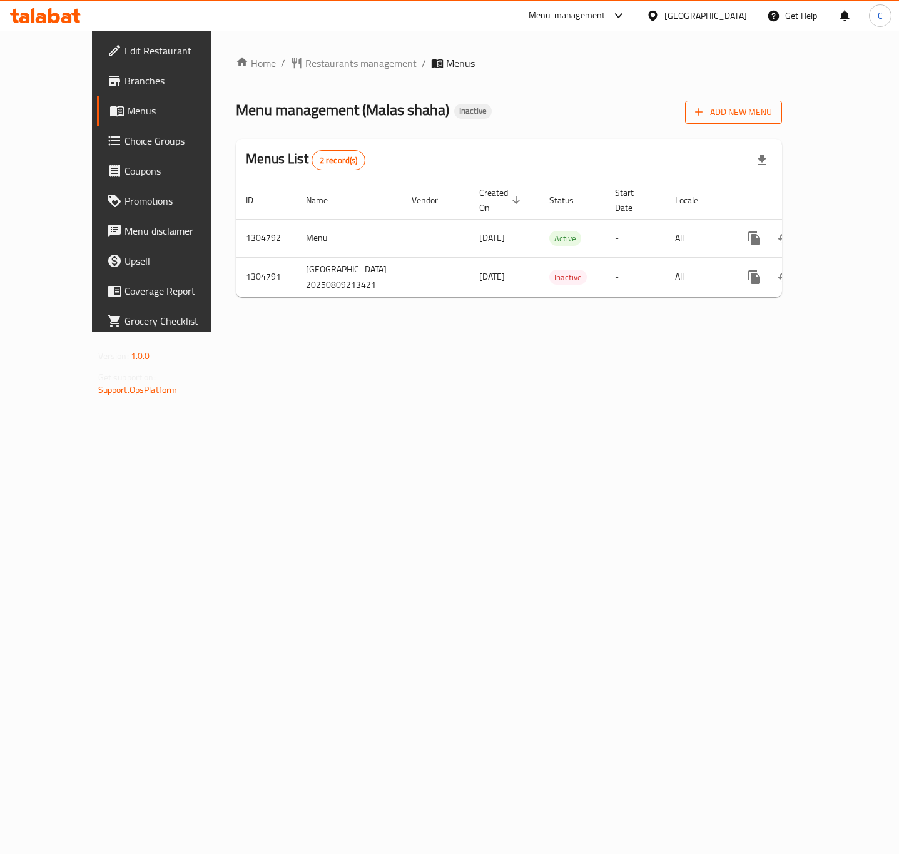
click at [772, 115] on span "Add New Menu" at bounding box center [733, 113] width 77 height 16
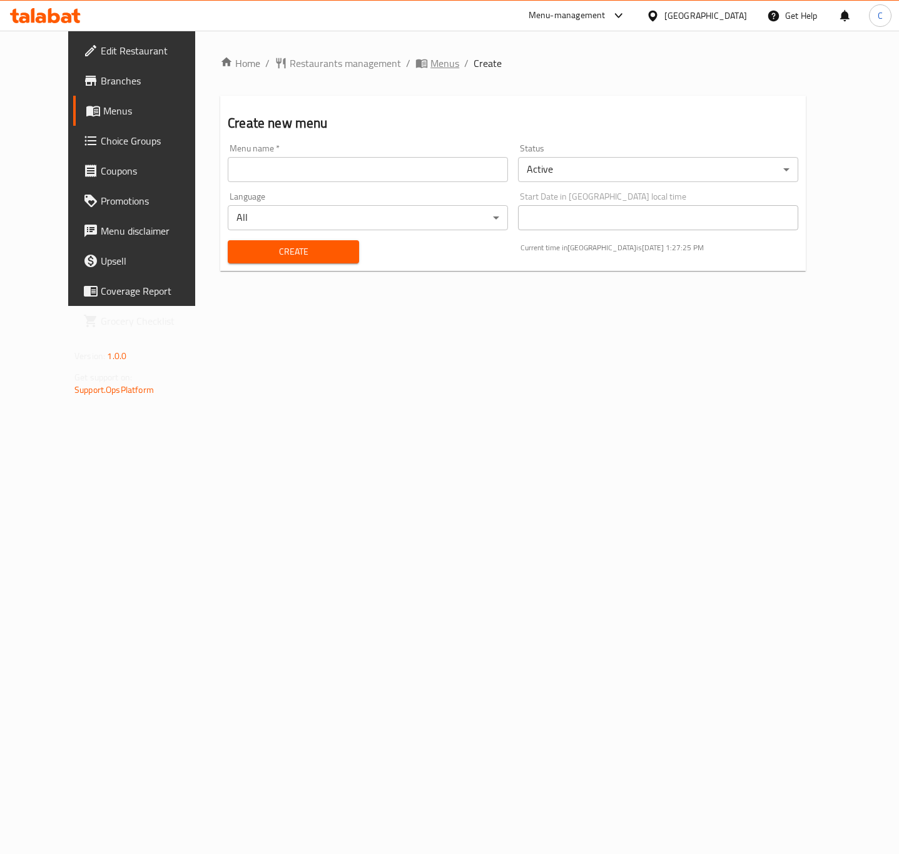
click at [431, 58] on span "Menus" at bounding box center [445, 63] width 29 height 15
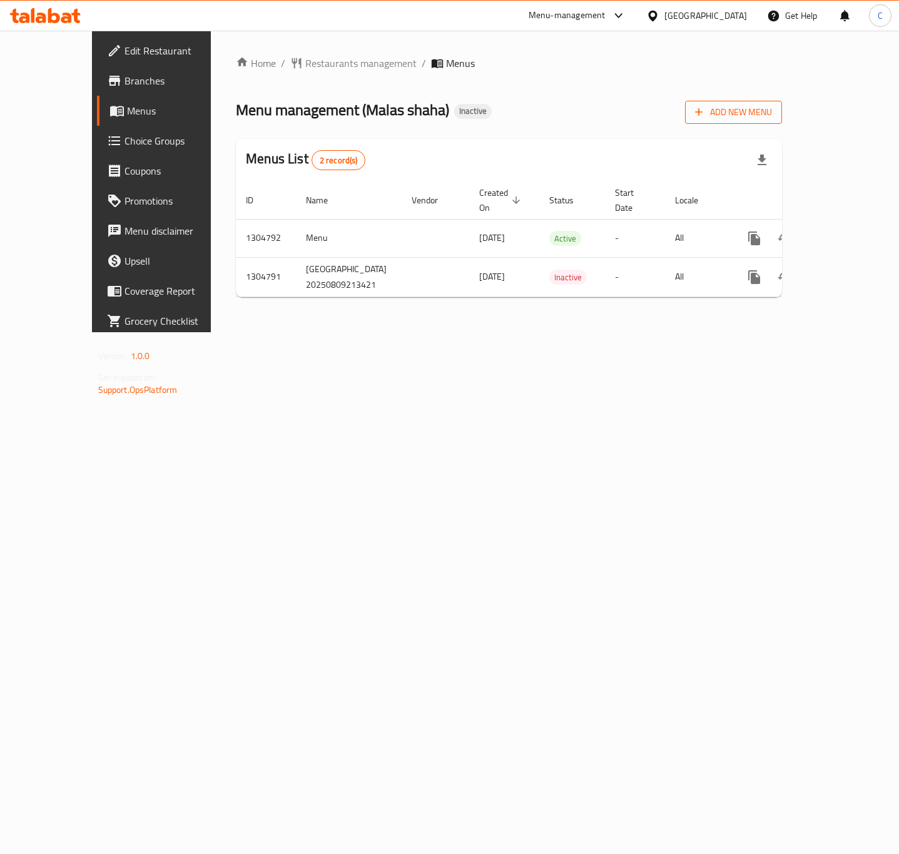
click at [772, 115] on span "Add New Menu" at bounding box center [733, 113] width 77 height 16
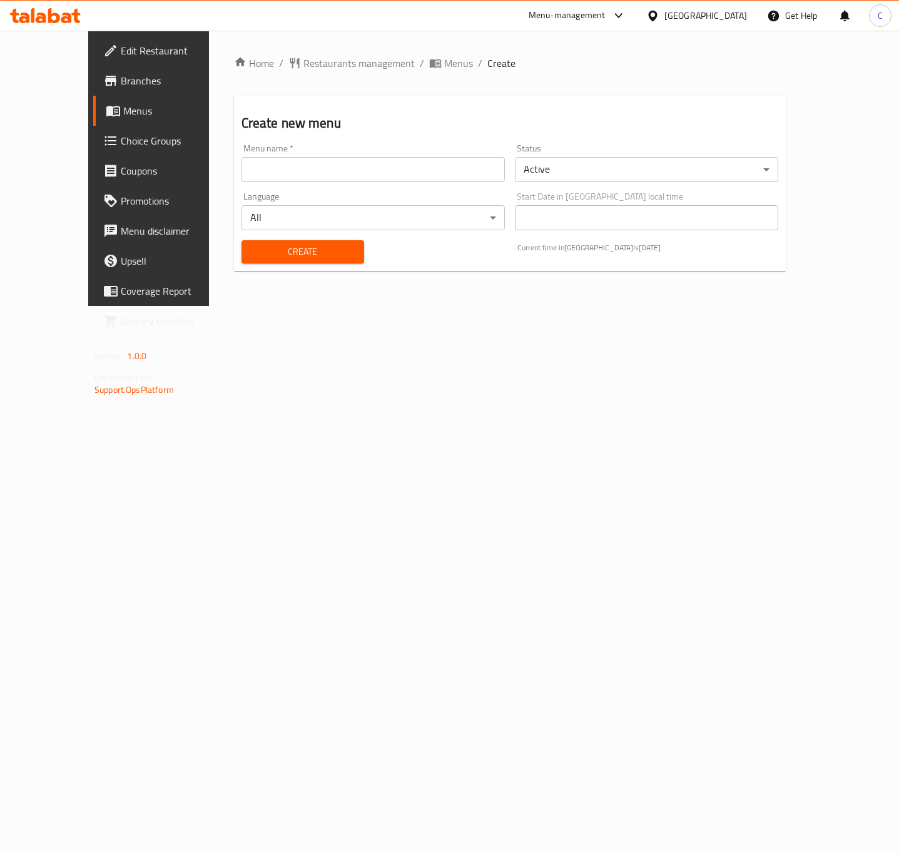
click at [262, 176] on input "text" at bounding box center [373, 169] width 263 height 25
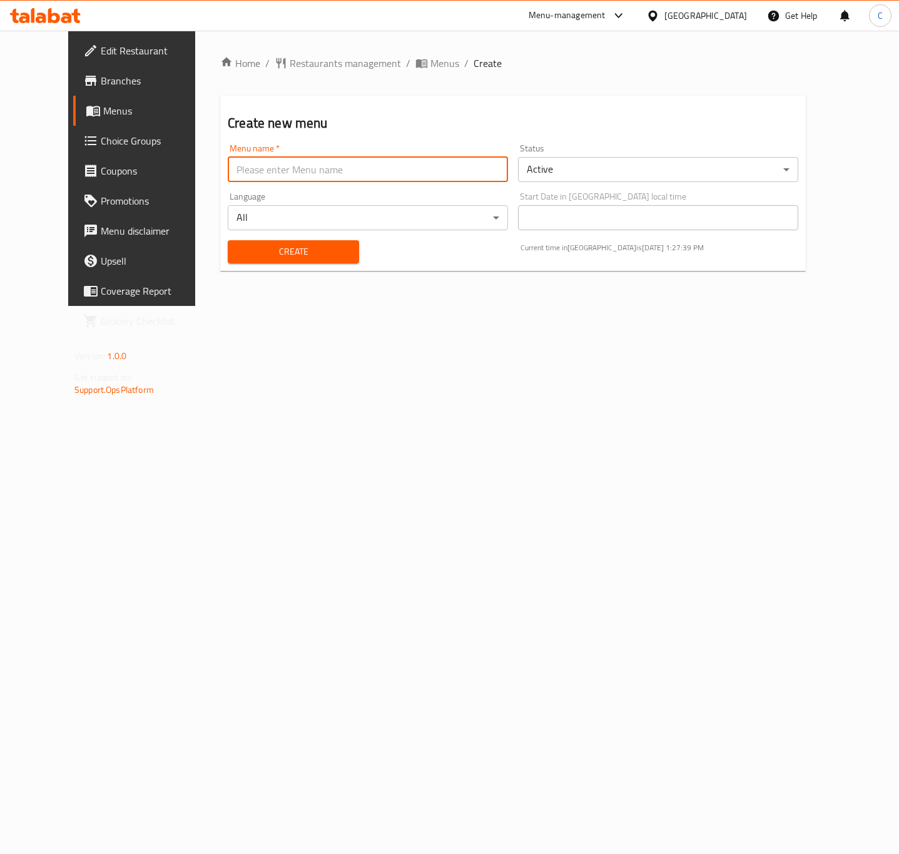
click at [350, 177] on input "text" at bounding box center [368, 169] width 280 height 25
drag, startPoint x: 218, startPoint y: 171, endPoint x: 28, endPoint y: 171, distance: 190.3
click at [68, 171] on div "Edit Restaurant Branches Menus Choice Groups Coupons Promotions Menu disclaimer…" at bounding box center [449, 168] width 763 height 275
type input "menu 2025"
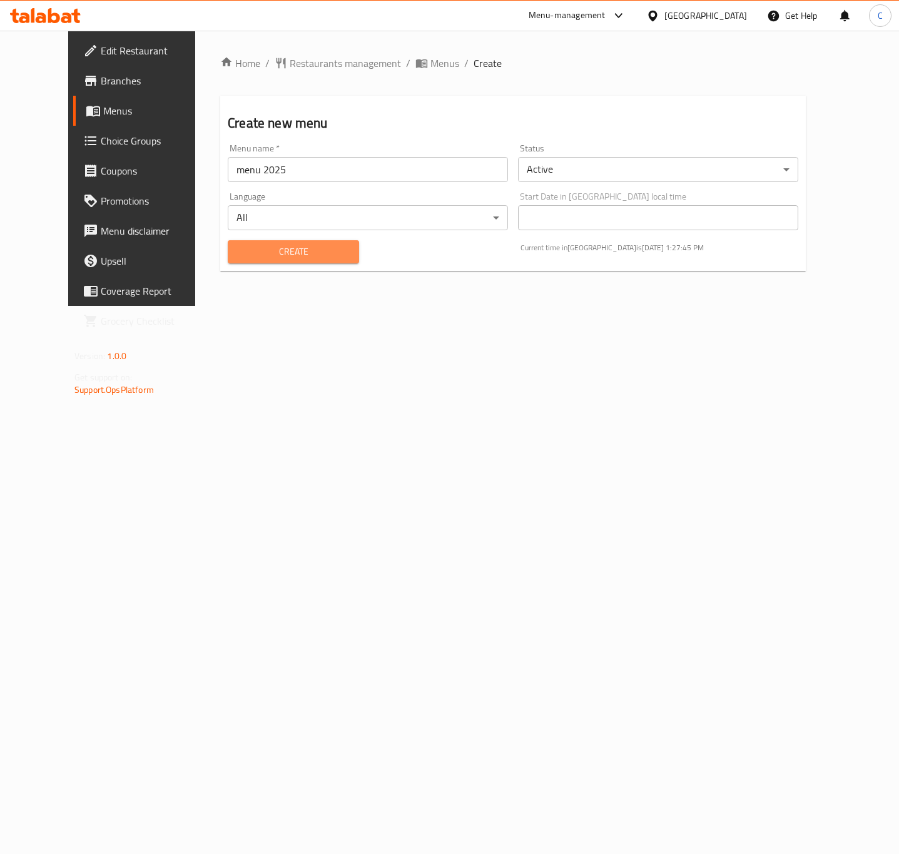
click at [312, 248] on span "Create" at bounding box center [293, 252] width 111 height 16
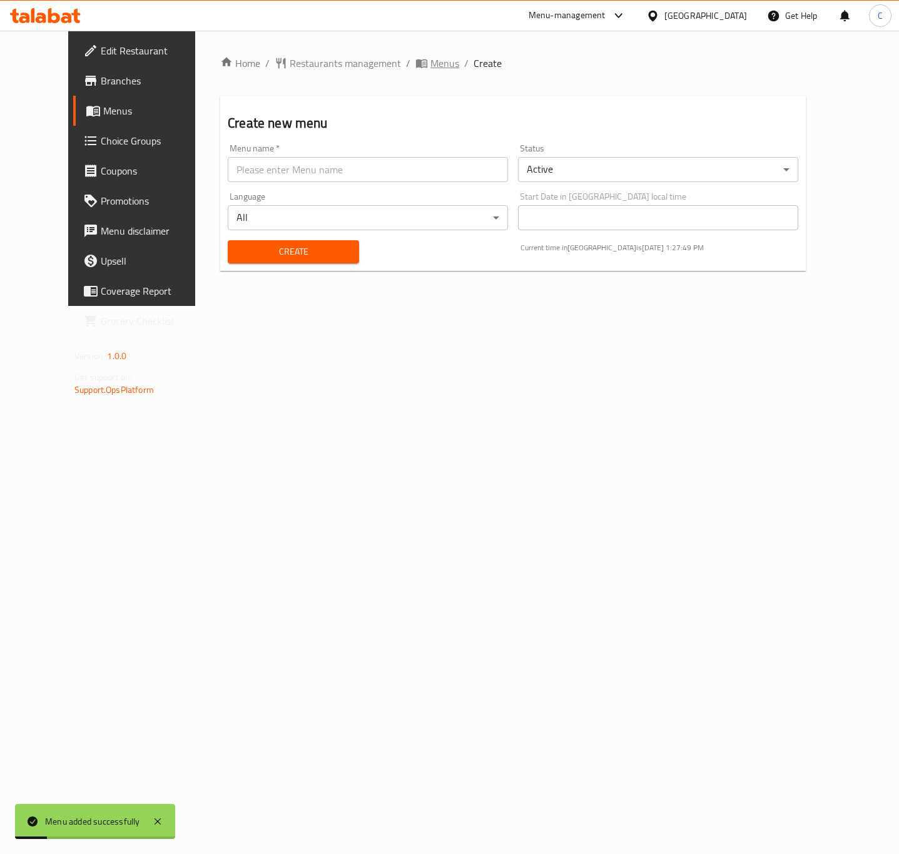
click at [431, 60] on span "Menus" at bounding box center [445, 63] width 29 height 15
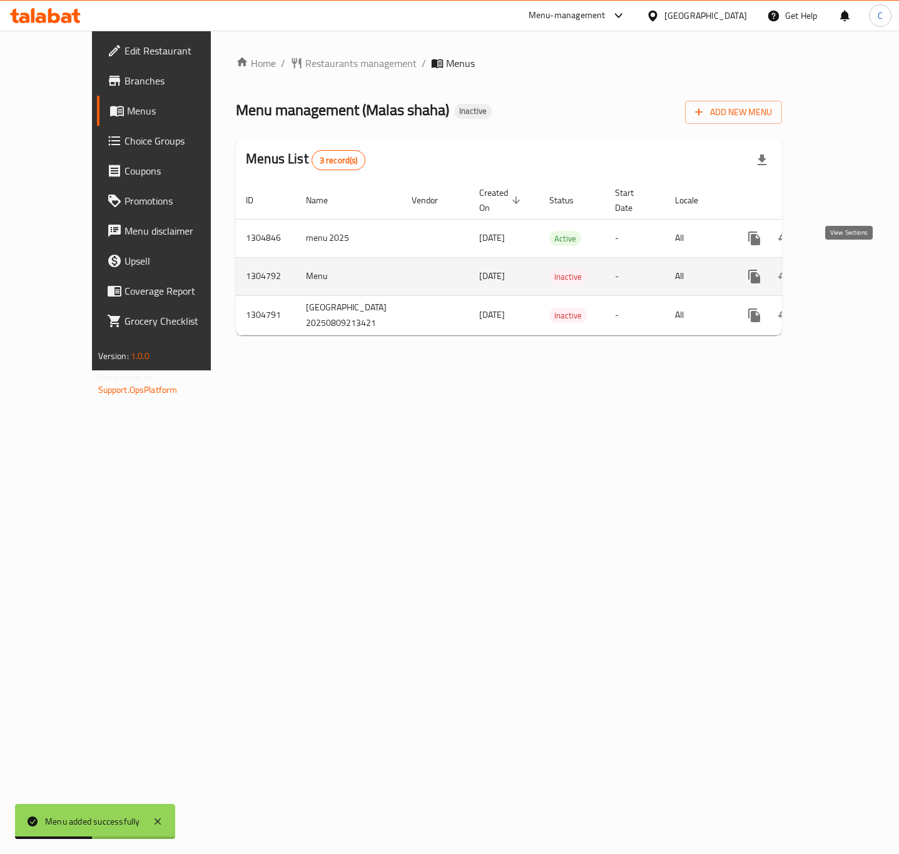
click at [851, 270] on icon "enhanced table" at bounding box center [844, 276] width 15 height 15
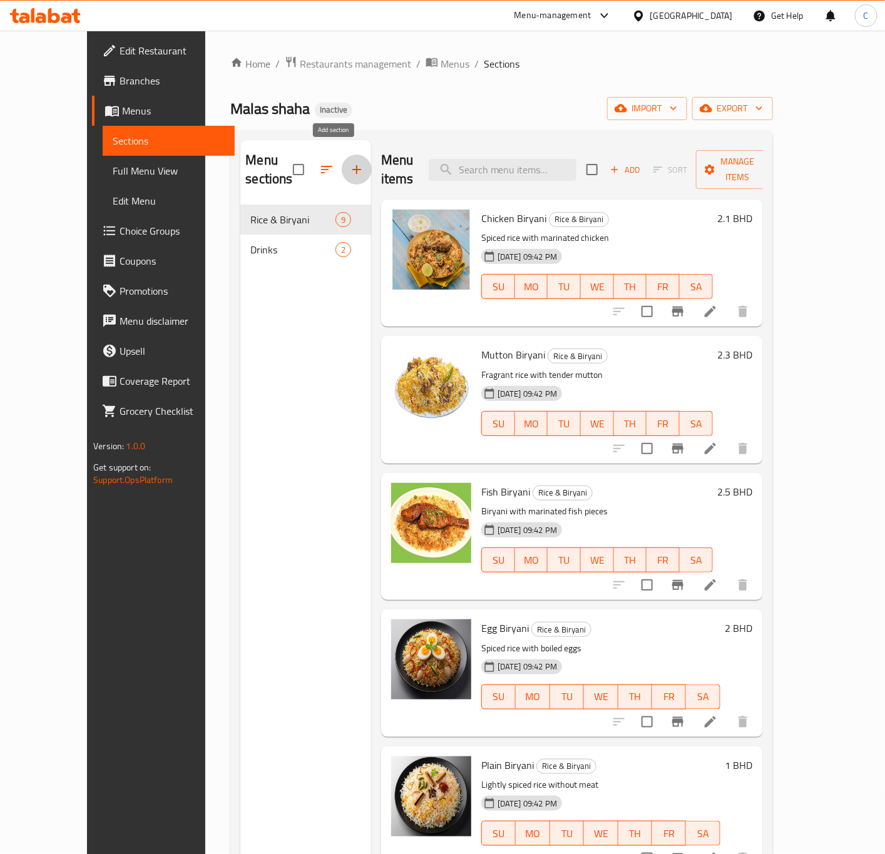
click at [342, 155] on button "button" at bounding box center [357, 170] width 30 height 30
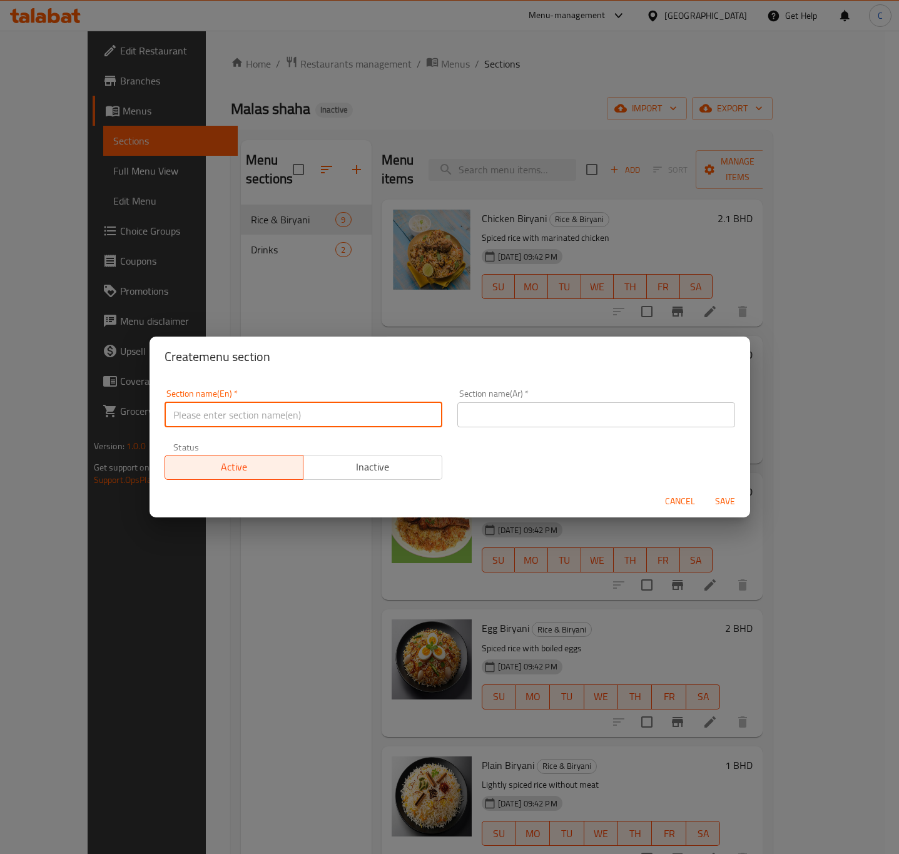
click at [312, 402] on input "text" at bounding box center [304, 414] width 278 height 25
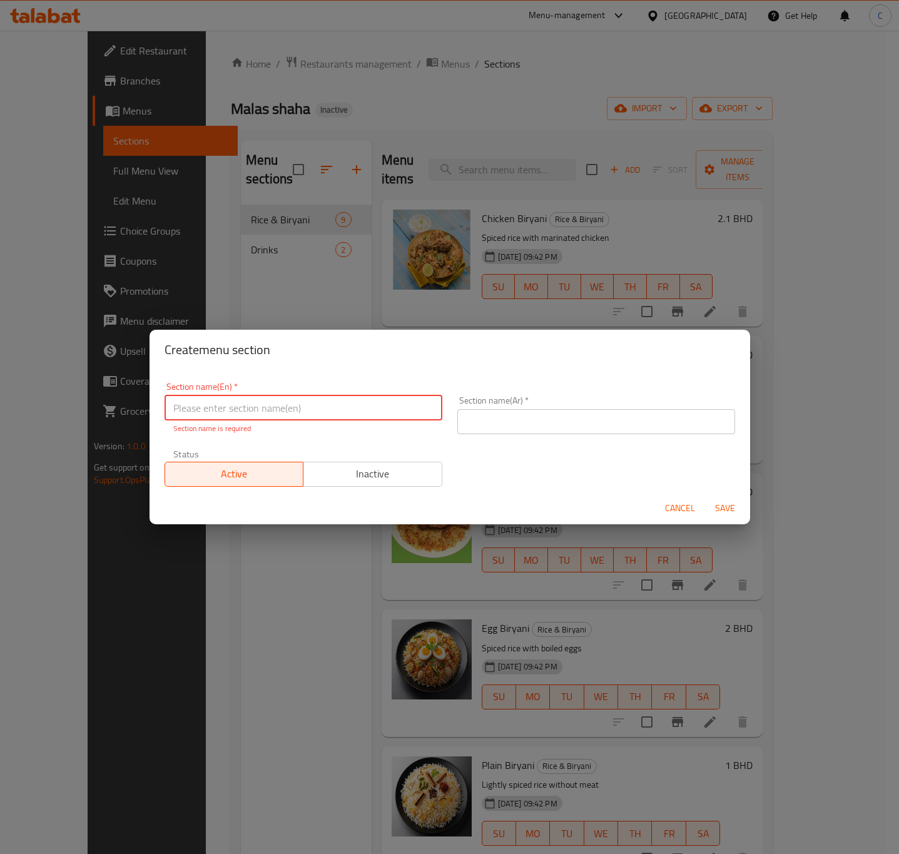
click at [410, 412] on input "text" at bounding box center [304, 408] width 278 height 25
paste input "CHICKEN"
type input "CHICKEN"
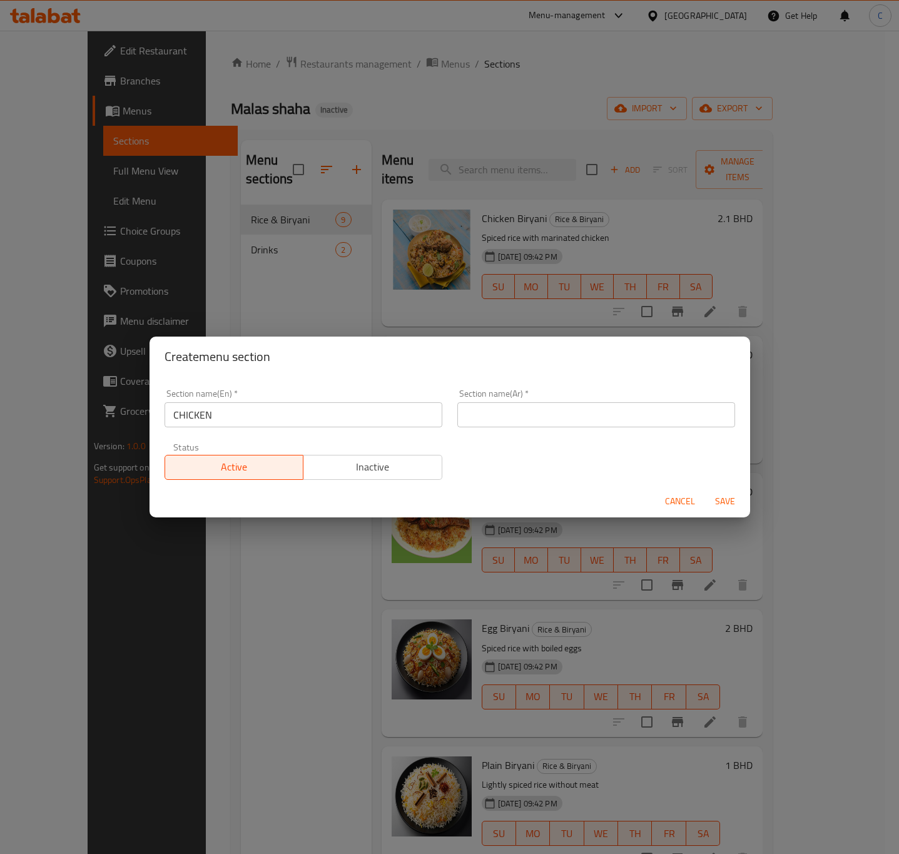
click at [639, 415] on input "text" at bounding box center [596, 414] width 278 height 25
paste input "فرخة"
type input "فرخة"
click at [727, 496] on span "Save" at bounding box center [725, 502] width 30 height 16
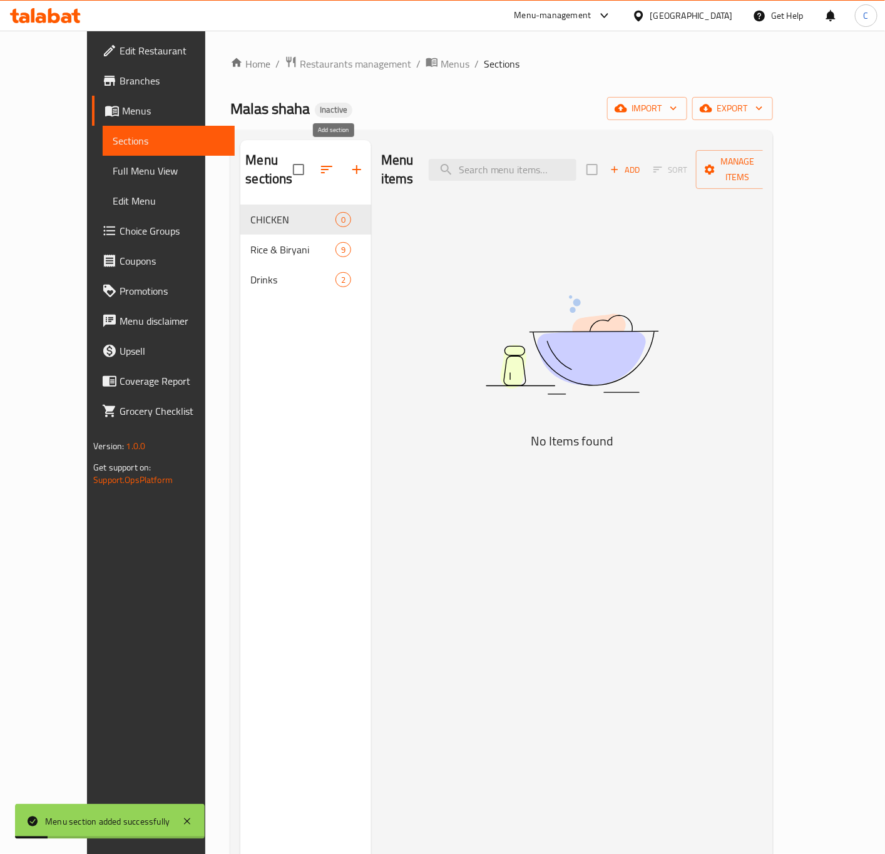
click at [349, 162] on icon "button" at bounding box center [356, 169] width 15 height 15
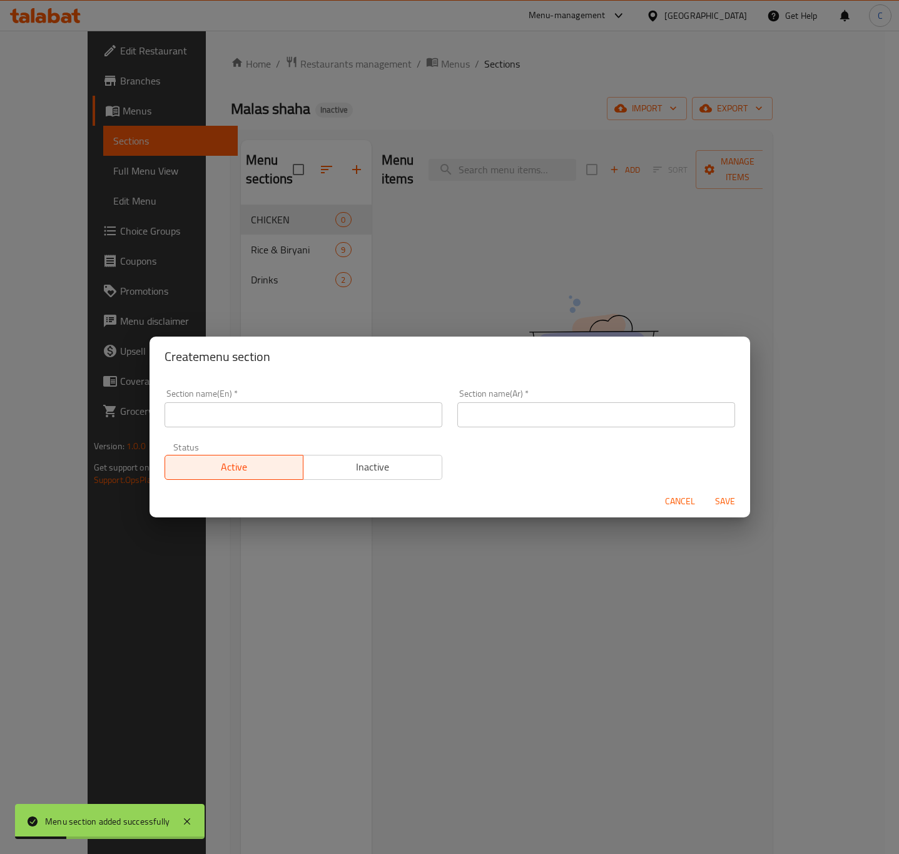
click at [422, 421] on input "text" at bounding box center [304, 414] width 278 height 25
paste input "LAMB"
type input "LAMB"
click at [618, 421] on input "text" at bounding box center [596, 414] width 278 height 25
paste input "حمَل"
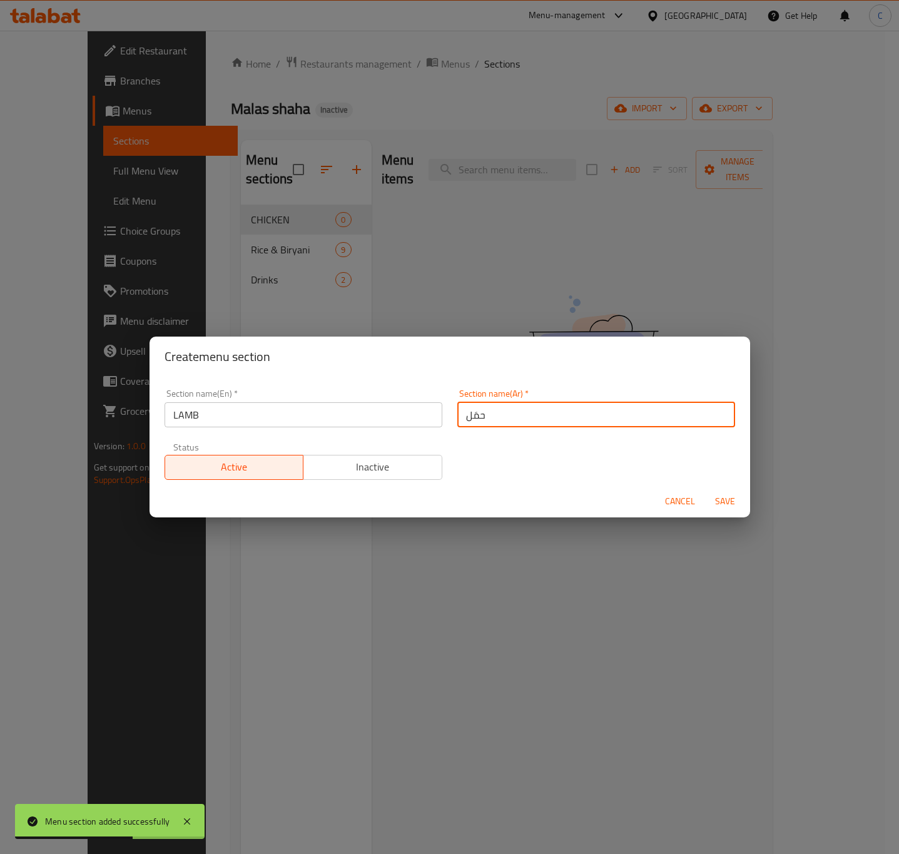
type input "حمَل"
drag, startPoint x: 720, startPoint y: 501, endPoint x: 882, endPoint y: 543, distance: 167.9
click at [719, 500] on span "Save" at bounding box center [725, 502] width 30 height 16
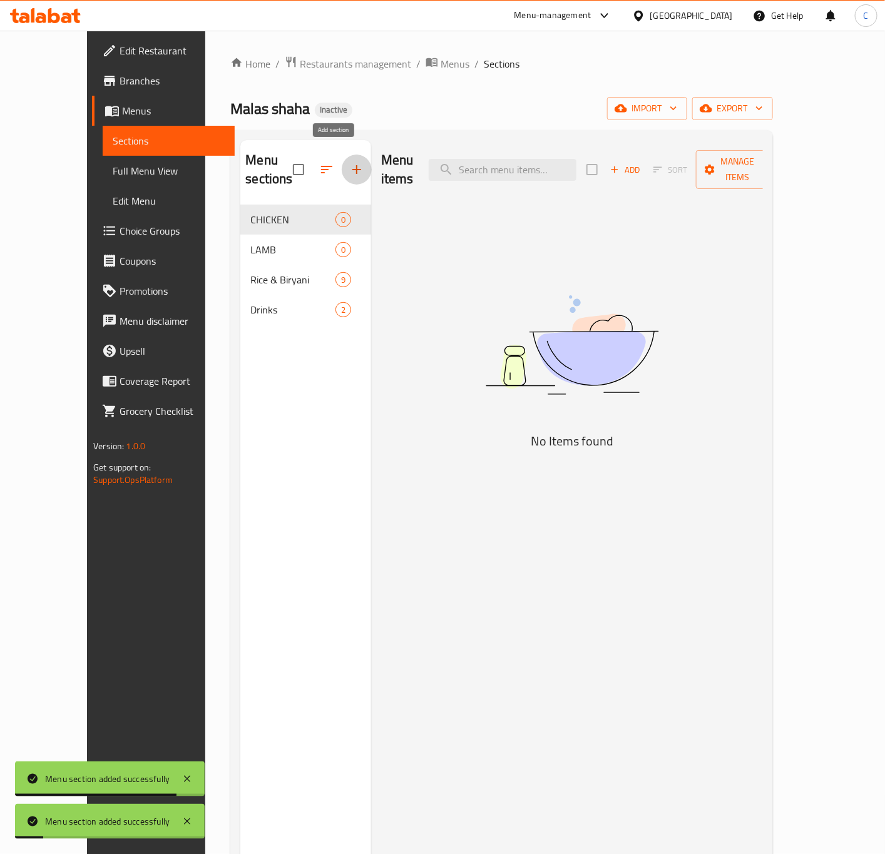
click at [349, 165] on icon "button" at bounding box center [356, 169] width 15 height 15
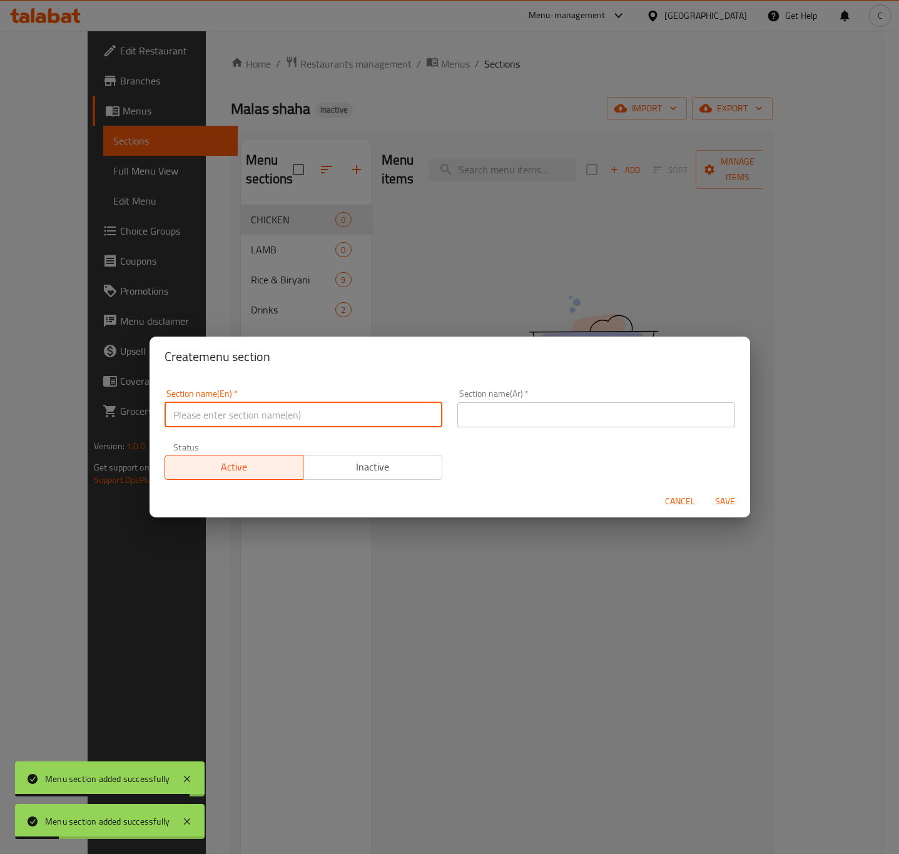
click at [347, 408] on input "text" at bounding box center [304, 414] width 278 height 25
paste input "LAMB SHANK"
type input "LAMB SHANK"
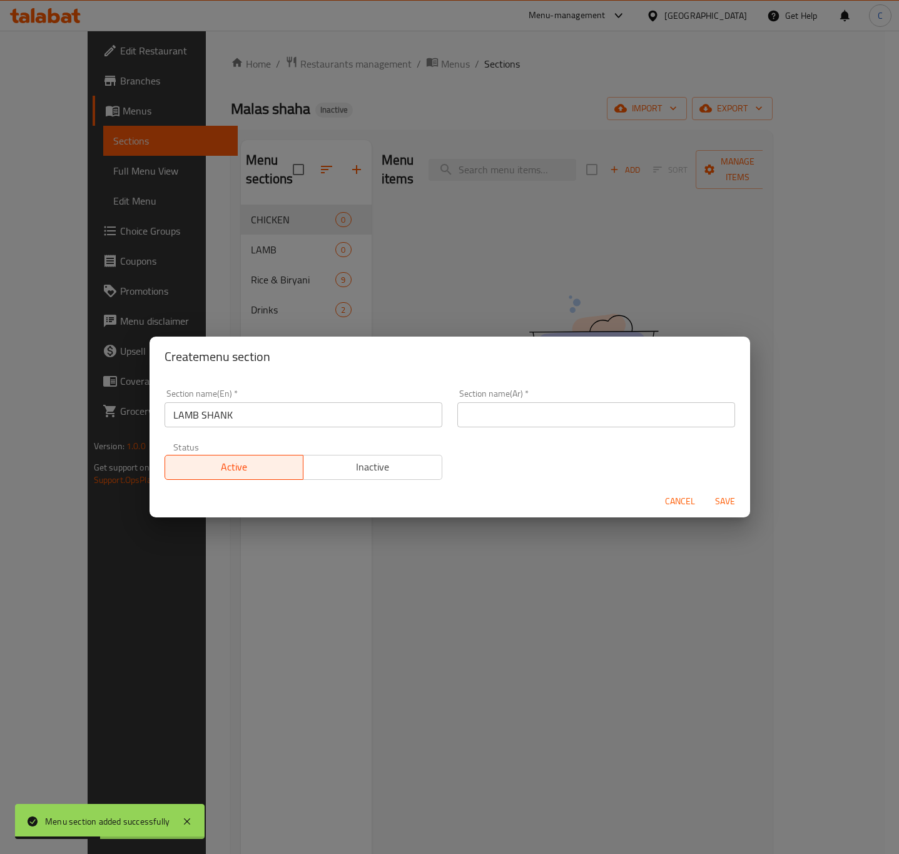
click at [539, 411] on input "text" at bounding box center [596, 414] width 278 height 25
paste input "ساق لحم الضأن"
type input "ساق لحم الضأن"
click at [721, 496] on span "Save" at bounding box center [725, 502] width 30 height 16
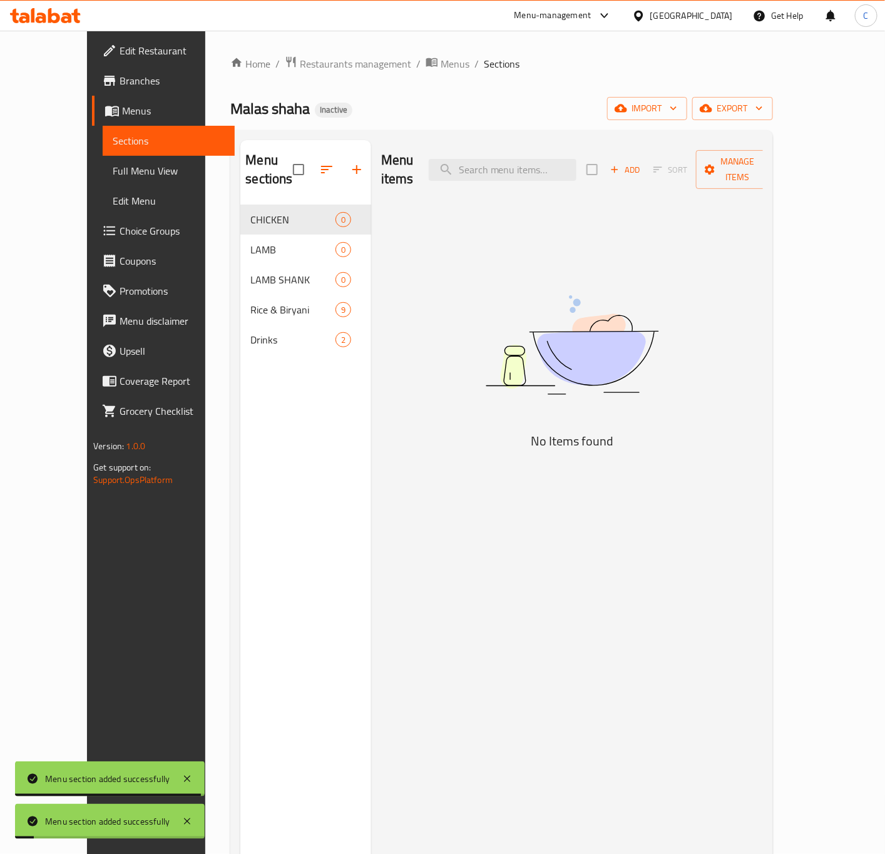
click at [349, 162] on icon "button" at bounding box center [356, 169] width 15 height 15
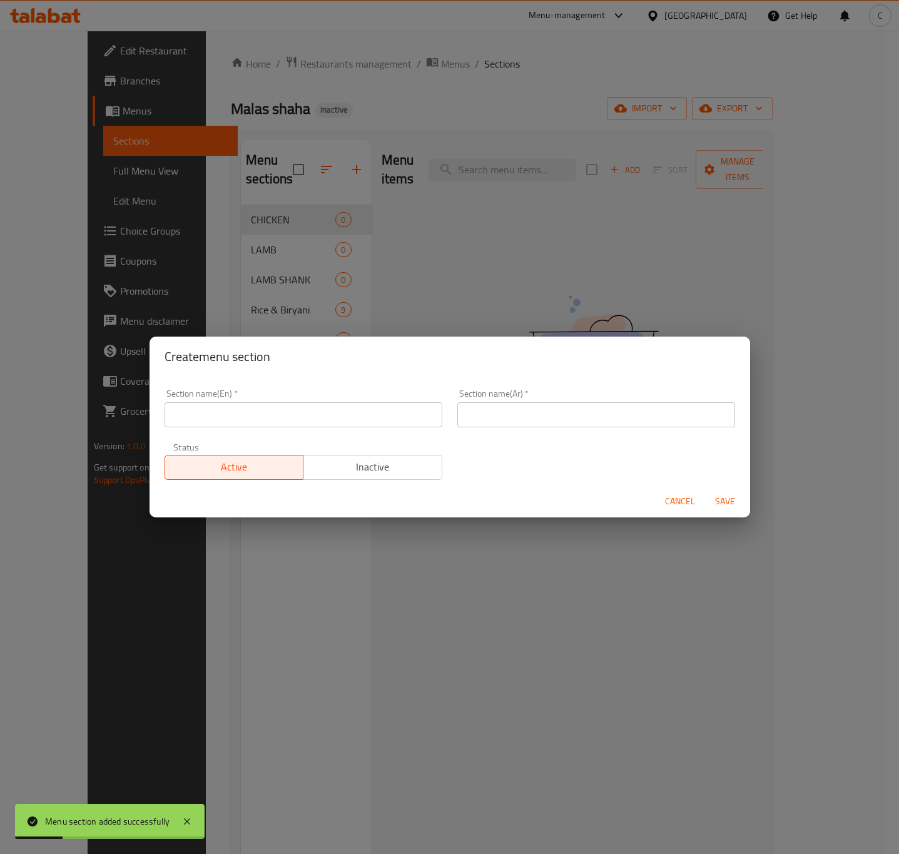
drag, startPoint x: 399, startPoint y: 355, endPoint x: 414, endPoint y: 359, distance: 15.5
click at [414, 359] on h2 "Create menu section" at bounding box center [450, 357] width 571 height 20
click at [692, 496] on span "Cancel" at bounding box center [680, 502] width 30 height 16
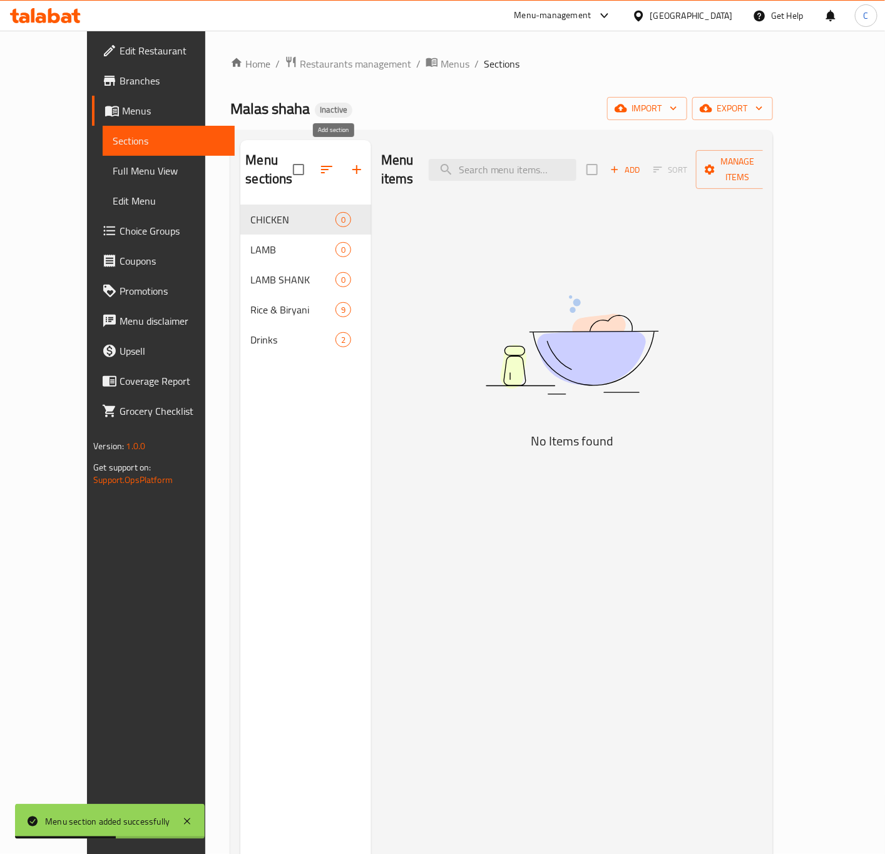
click at [349, 162] on icon "button" at bounding box center [356, 169] width 15 height 15
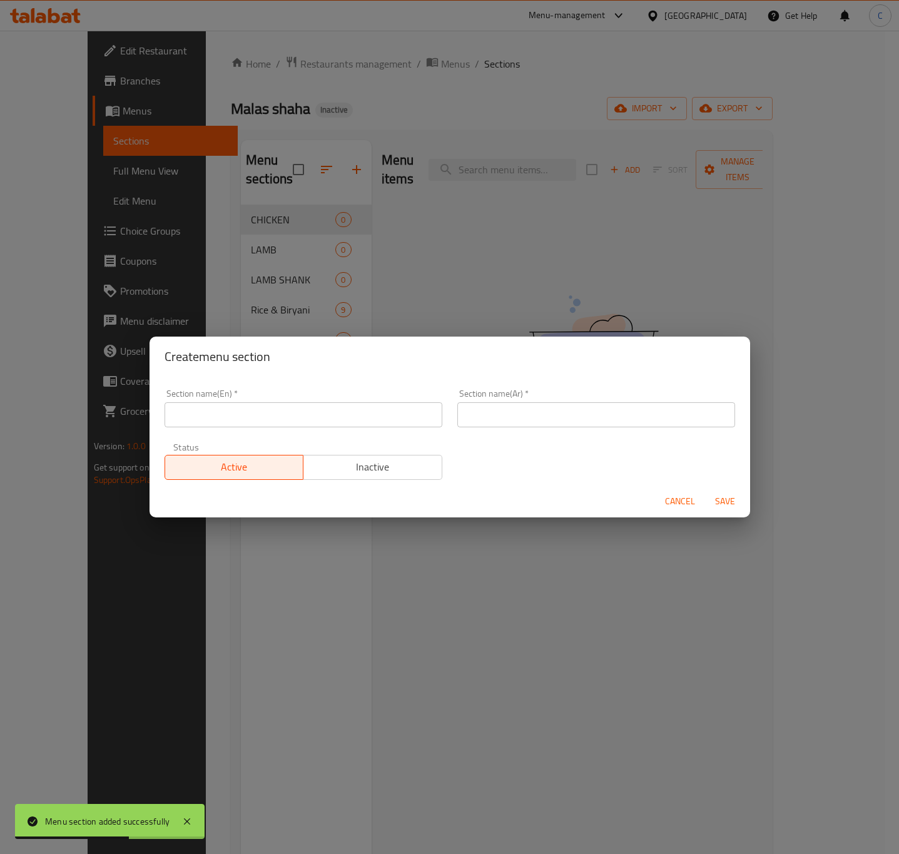
click at [352, 408] on input "text" at bounding box center [304, 414] width 278 height 25
paste input "GRILLS"
type input "GRILLS"
click at [528, 406] on input "text" at bounding box center [596, 414] width 278 height 25
paste input "الشوايات"
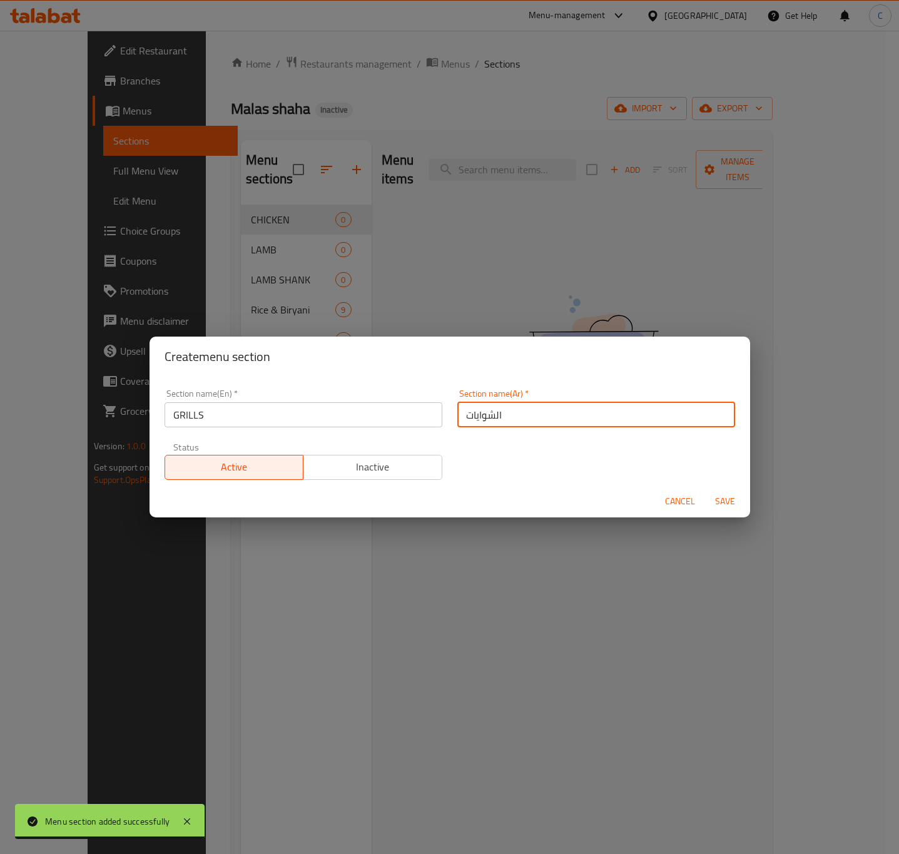
type input "الشوايات"
click at [714, 491] on button "Save" at bounding box center [725, 501] width 40 height 23
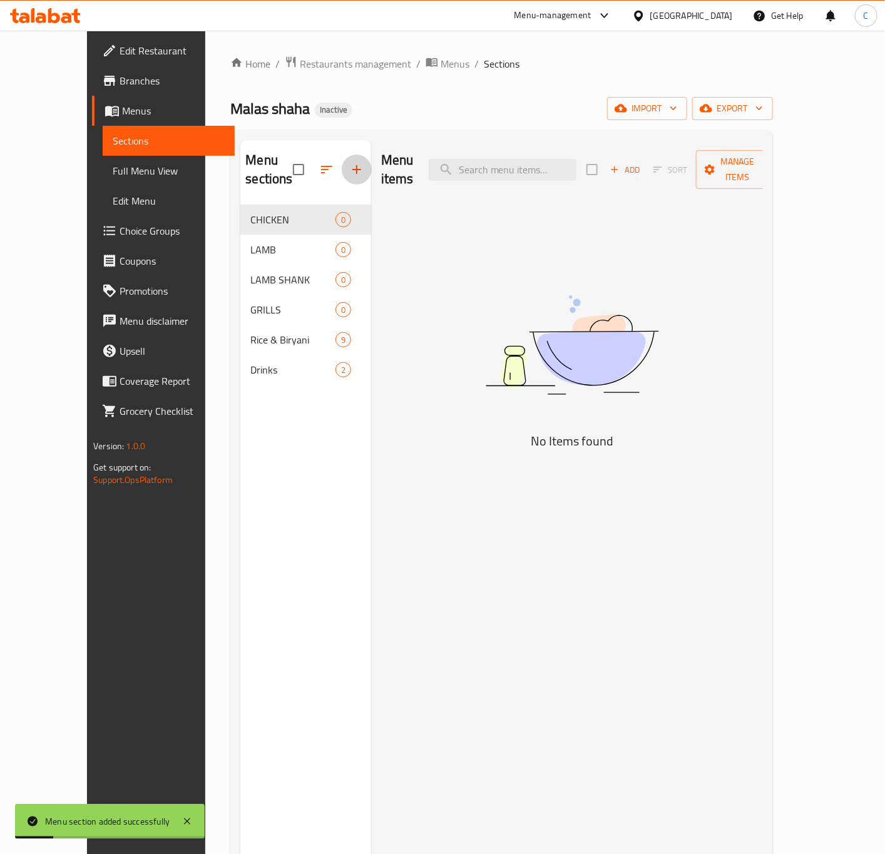
click at [349, 168] on icon "button" at bounding box center [356, 169] width 15 height 15
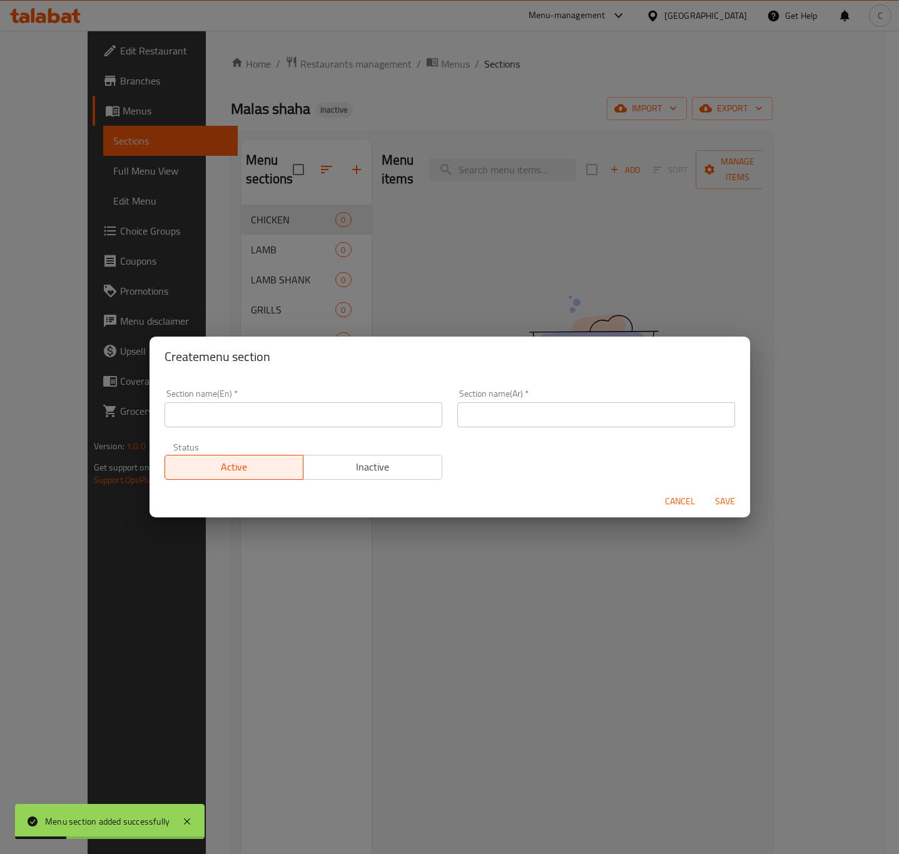
click at [327, 409] on input "text" at bounding box center [304, 414] width 278 height 25
paste input "SOUP"
type input "SOUP"
click at [579, 404] on input "text" at bounding box center [596, 414] width 278 height 25
paste input "حساء"
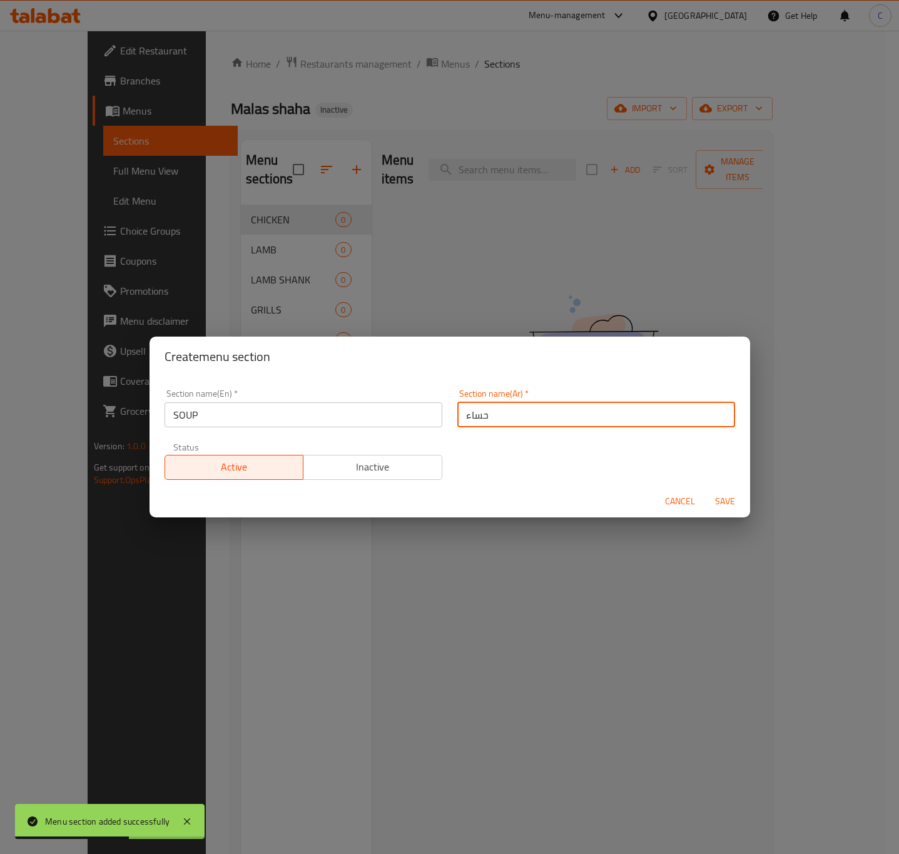
type input "حساء"
click at [735, 509] on span "Save" at bounding box center [725, 502] width 30 height 16
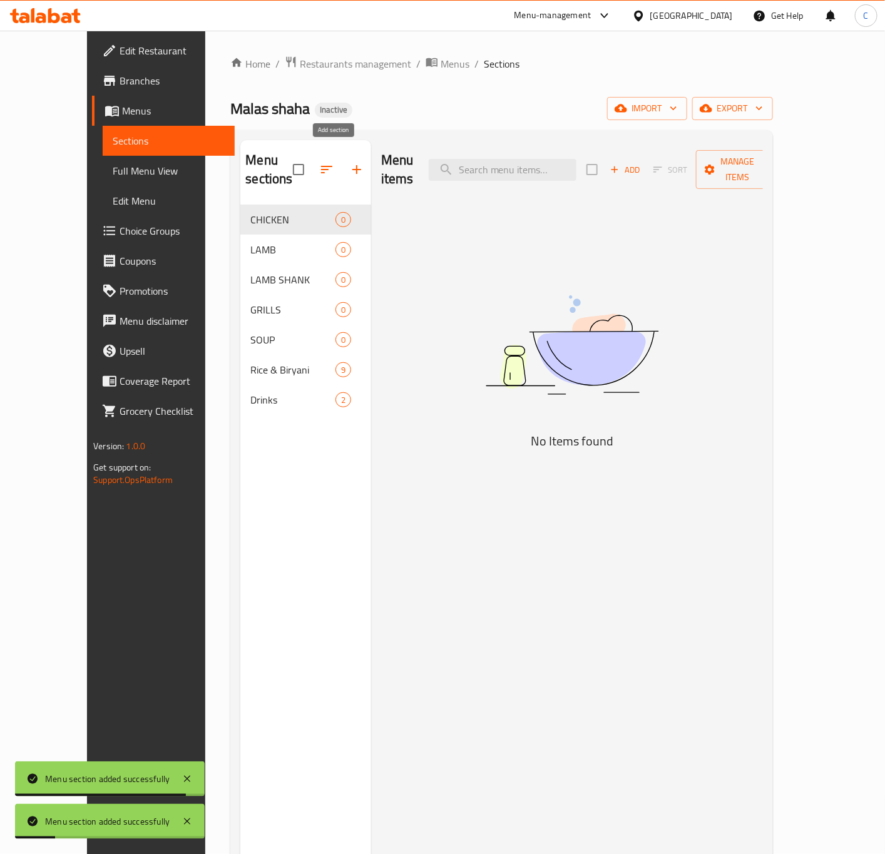
click at [349, 163] on icon "button" at bounding box center [356, 169] width 15 height 15
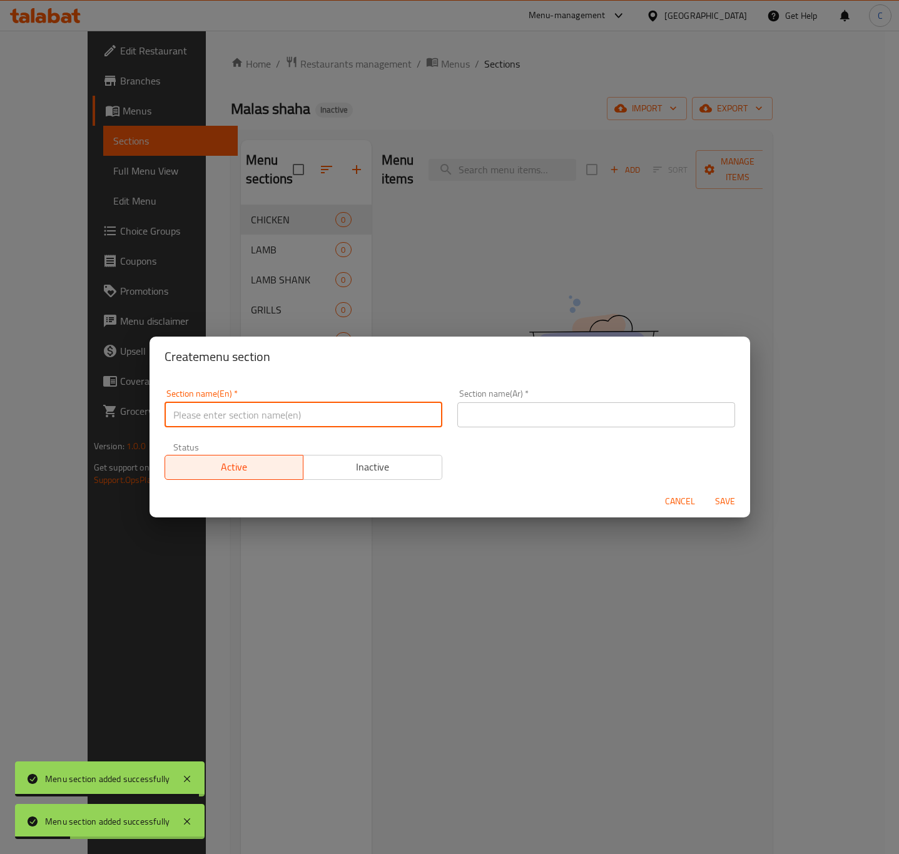
click at [327, 412] on input "text" at bounding box center [304, 414] width 278 height 25
paste input "SALAD"
type input "SALAD"
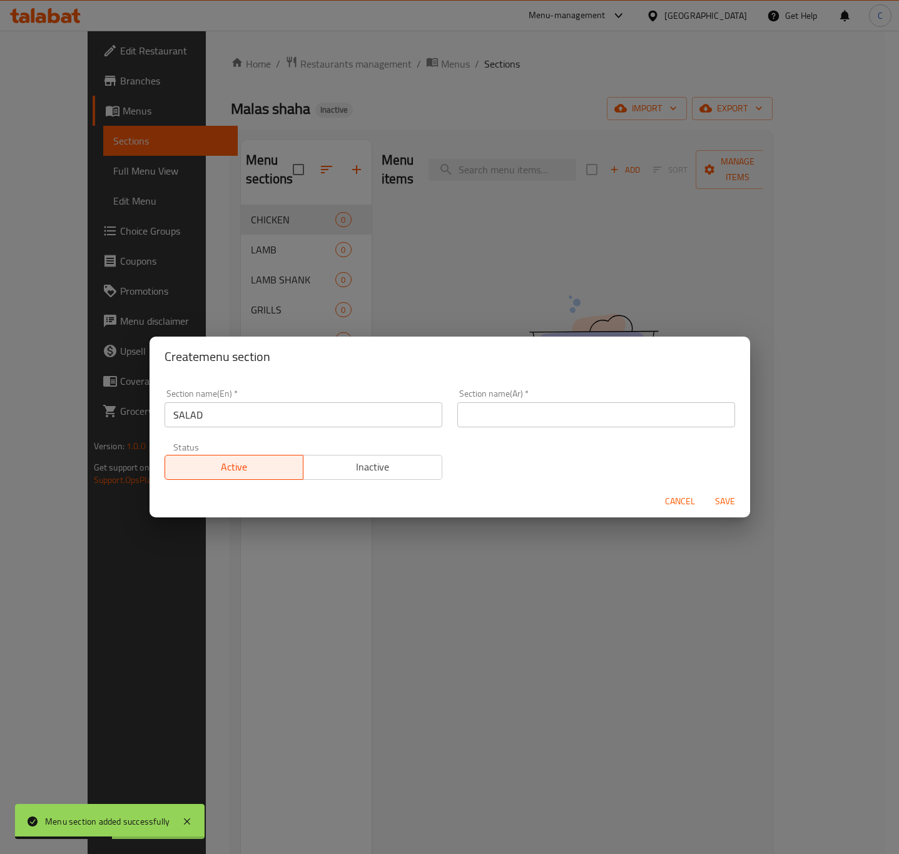
click at [519, 415] on input "text" at bounding box center [596, 414] width 278 height 25
paste input "سلطة"
type input "سلطة"
click at [722, 496] on span "Save" at bounding box center [725, 502] width 30 height 16
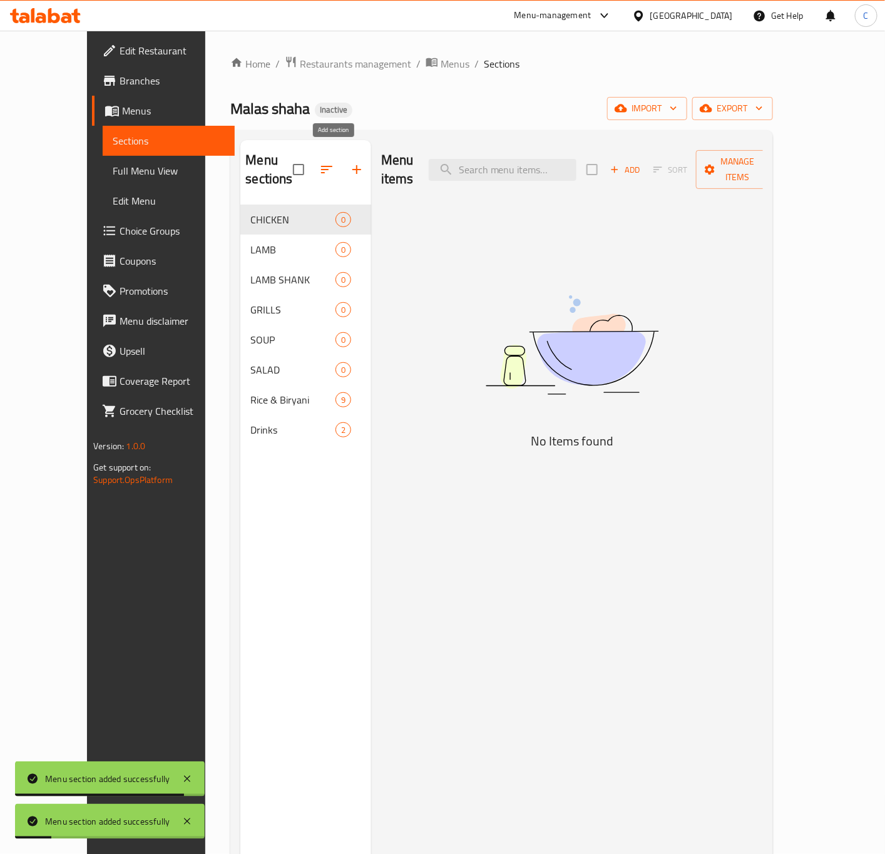
click at [349, 162] on icon "button" at bounding box center [356, 169] width 15 height 15
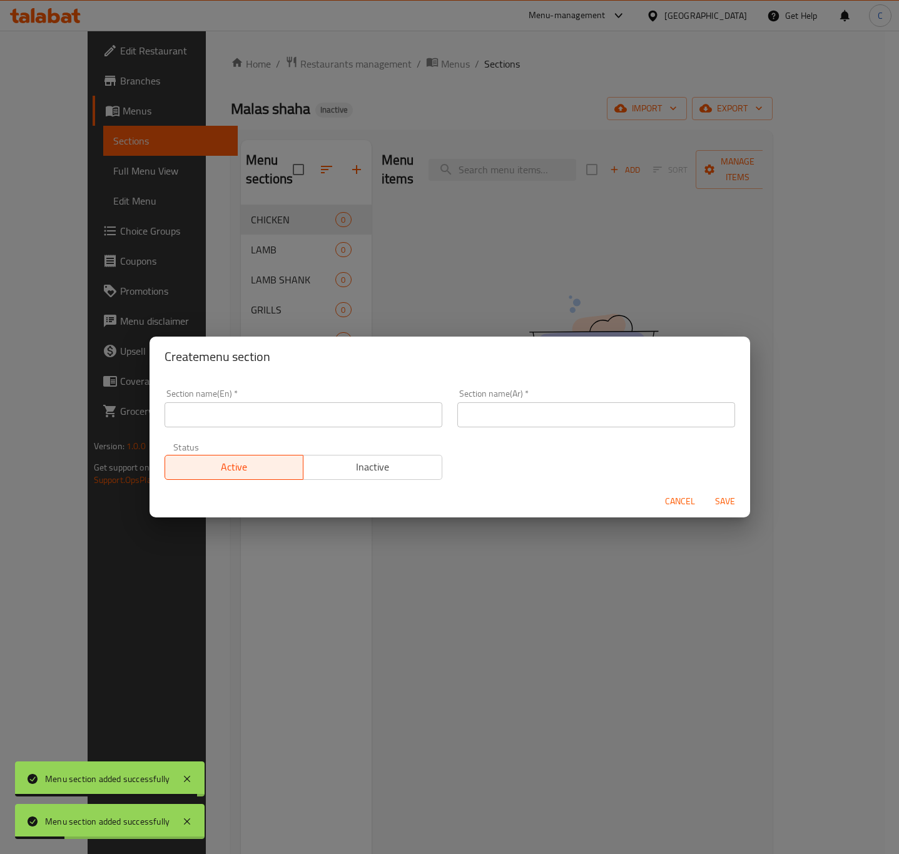
click at [324, 414] on input "text" at bounding box center [304, 414] width 278 height 25
paste input "[PERSON_NAME]"
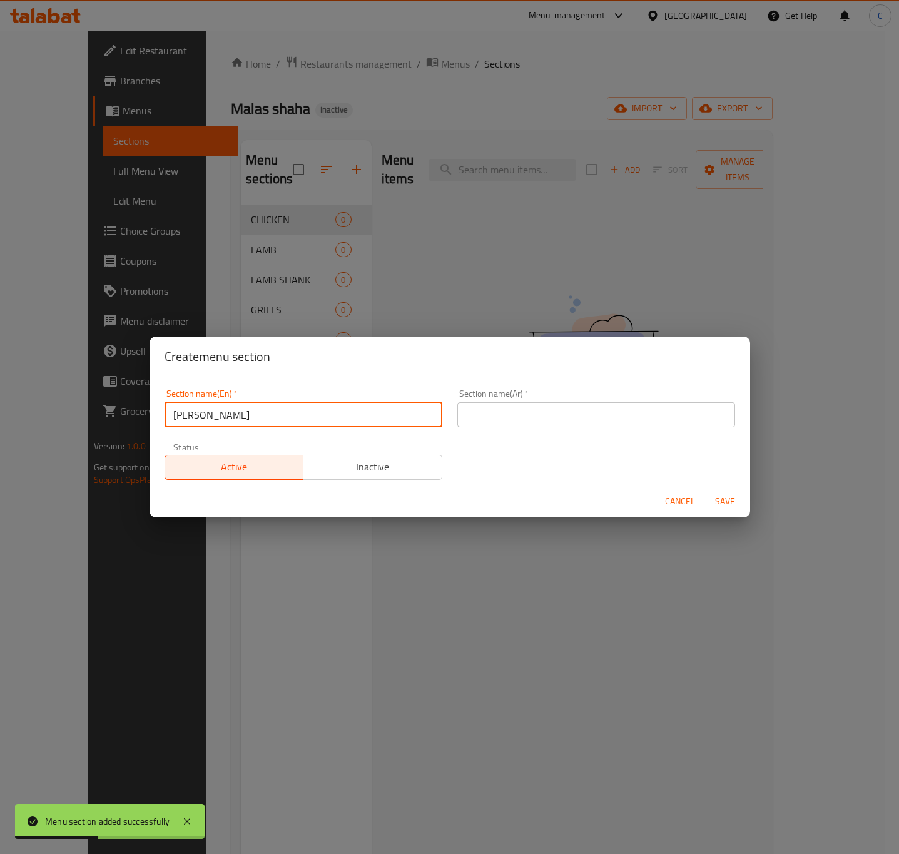
type input "[PERSON_NAME]"
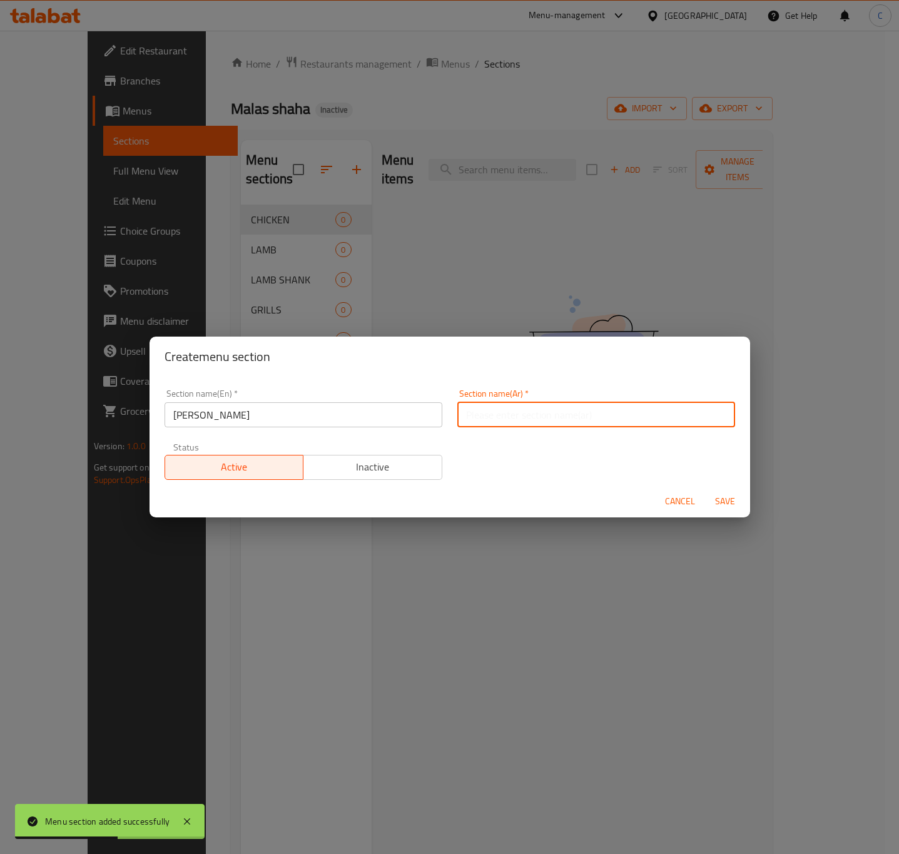
click at [593, 411] on input "text" at bounding box center [596, 414] width 278 height 25
paste input "الكاري"
type input "الكاري"
click at [725, 505] on span "Save" at bounding box center [725, 502] width 30 height 16
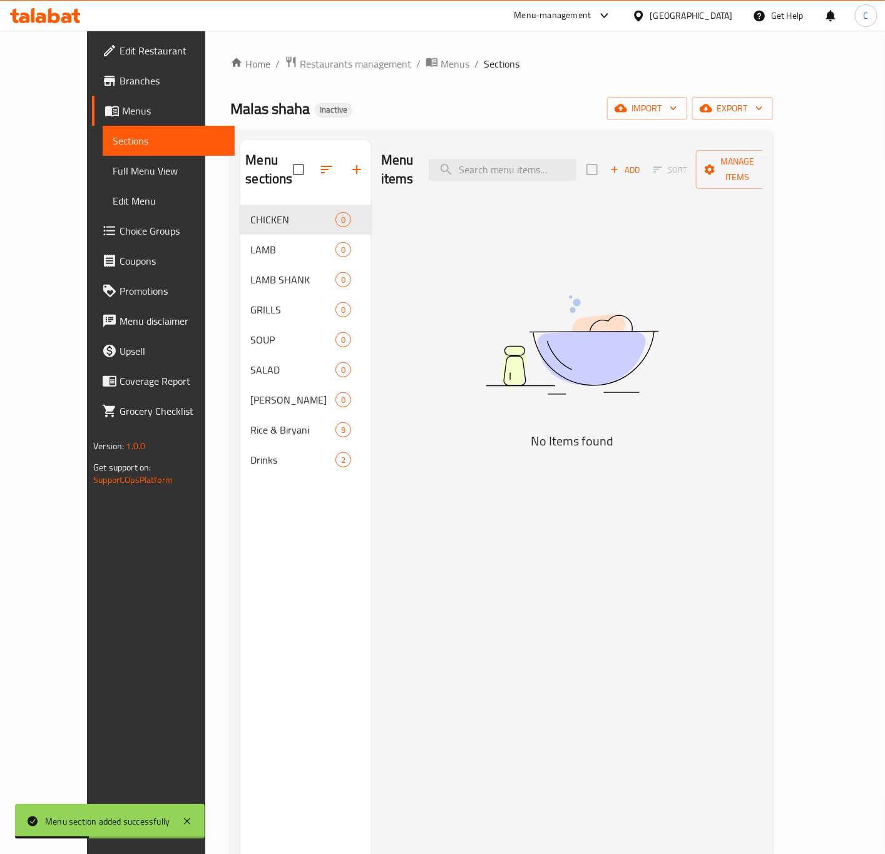
scroll to position [16, 0]
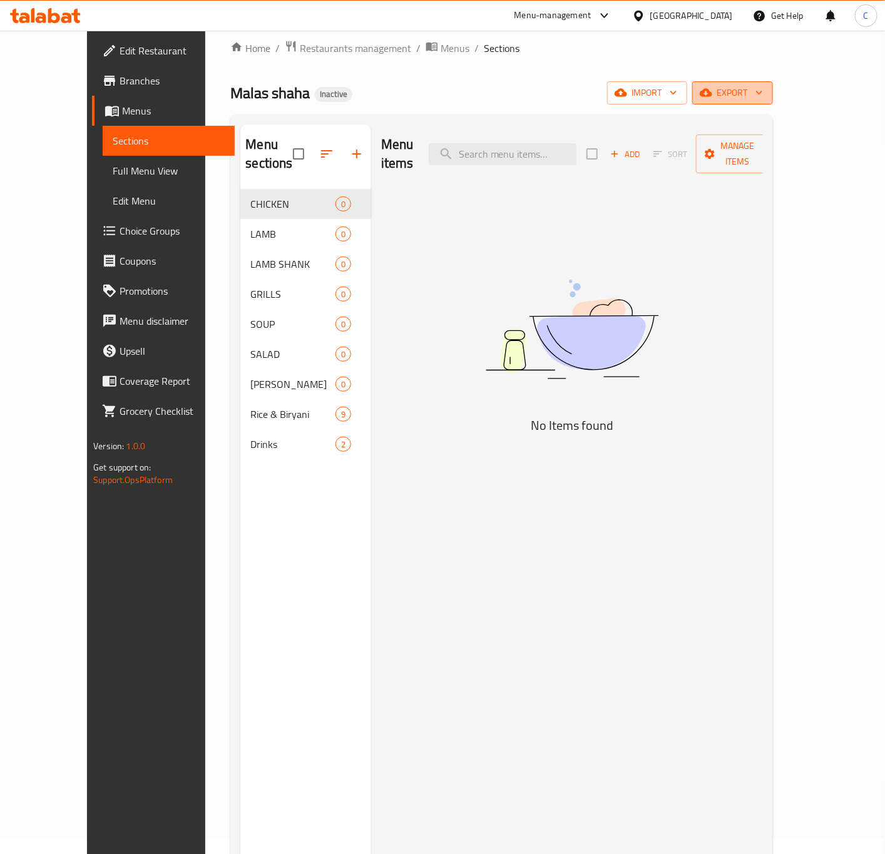
click at [763, 92] on span "export" at bounding box center [732, 93] width 61 height 16
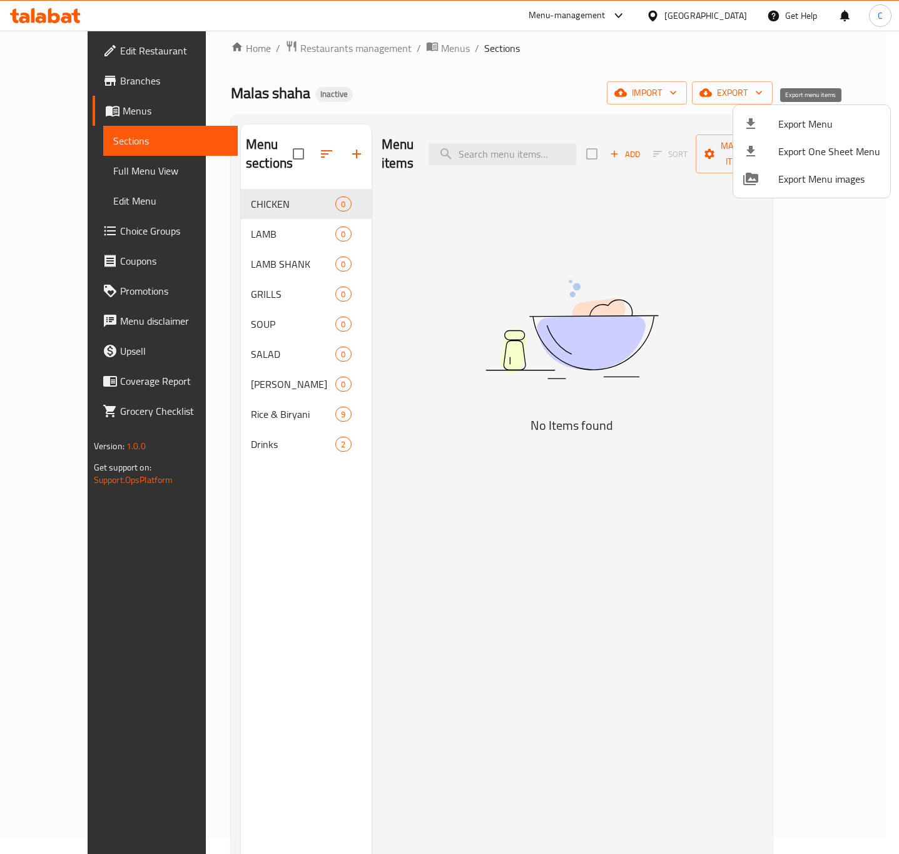
click at [796, 128] on span "Export Menu" at bounding box center [830, 123] width 102 height 15
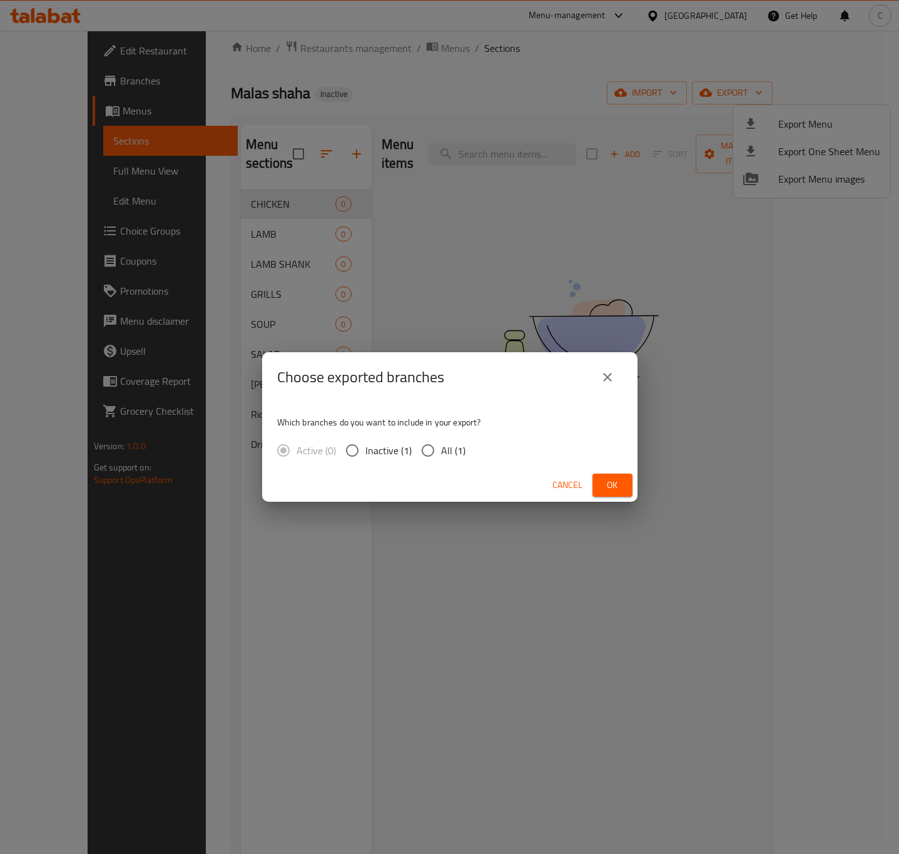
click at [447, 456] on span "All (1)" at bounding box center [453, 450] width 24 height 15
click at [441, 456] on input "All (1)" at bounding box center [428, 450] width 26 height 26
radio input "true"
drag, startPoint x: 605, startPoint y: 485, endPoint x: 670, endPoint y: 593, distance: 126.7
click at [608, 486] on span "Ok" at bounding box center [613, 486] width 20 height 16
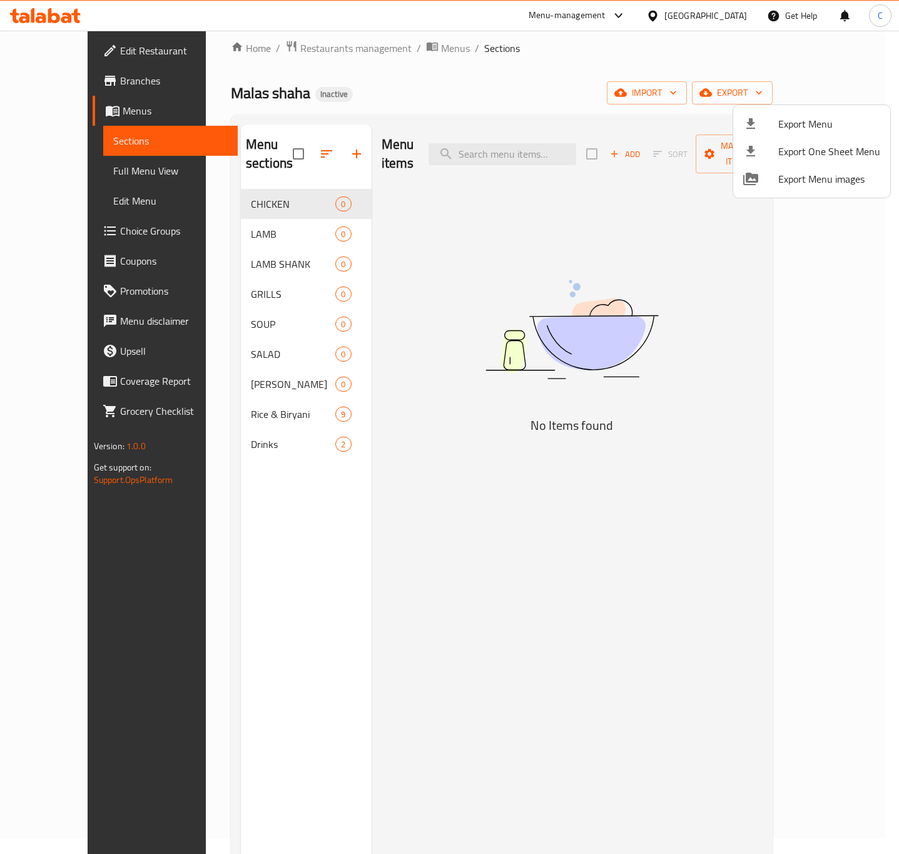
click at [401, 44] on div at bounding box center [449, 427] width 899 height 854
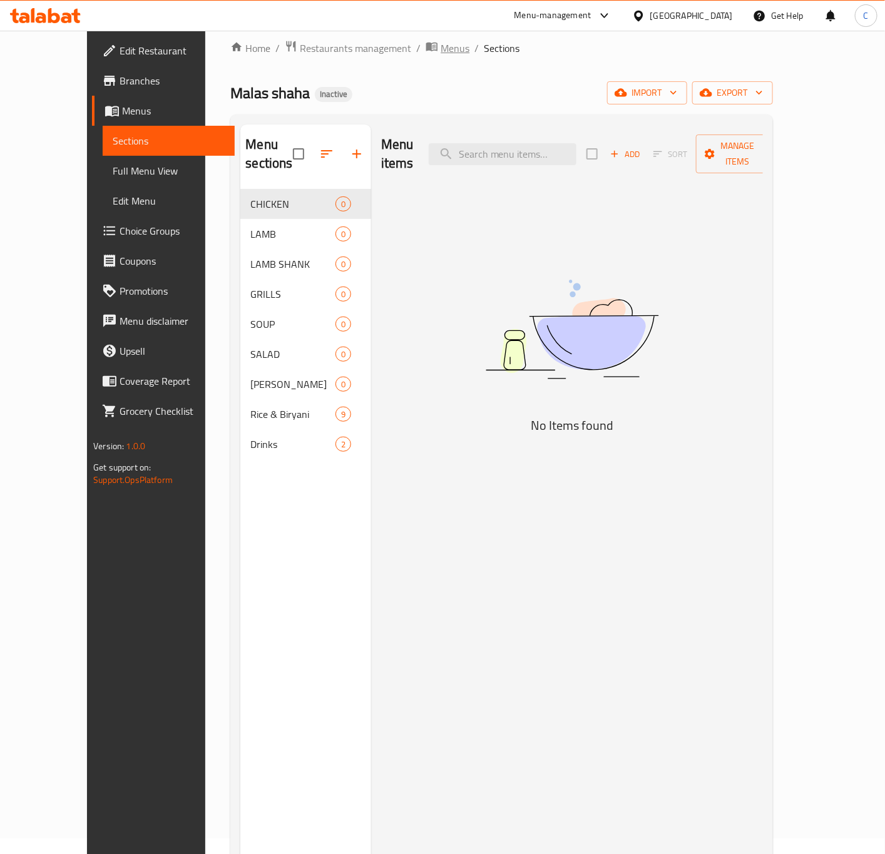
click at [441, 53] on span "Menus" at bounding box center [455, 48] width 29 height 15
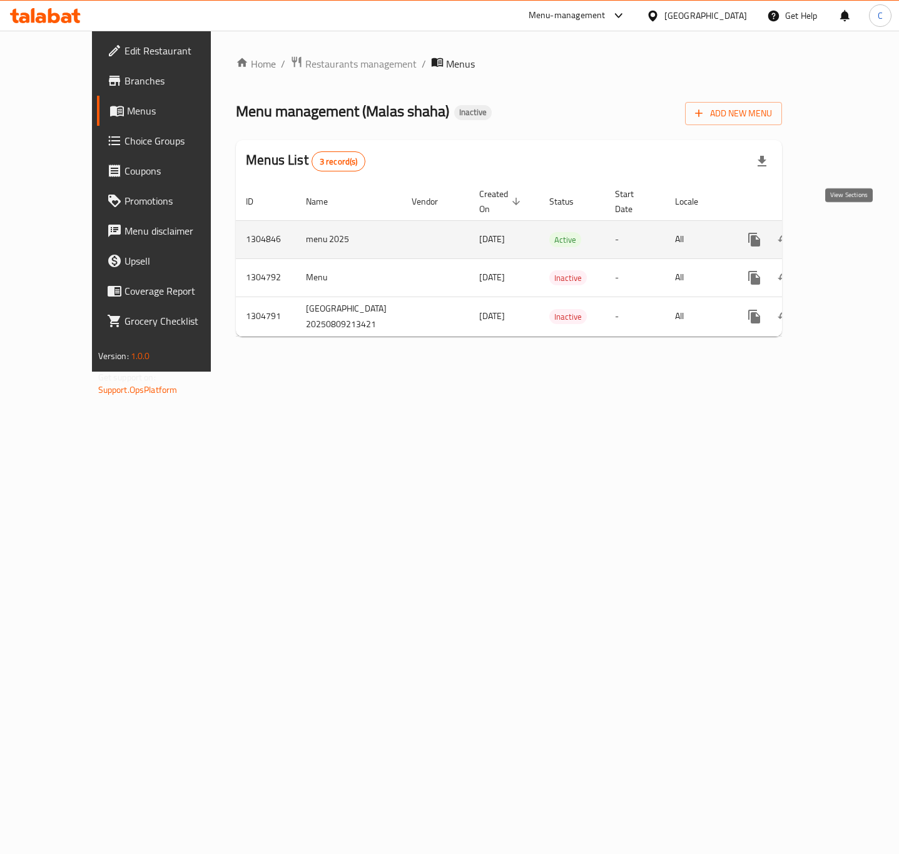
click at [844, 232] on icon "enhanced table" at bounding box center [844, 239] width 15 height 15
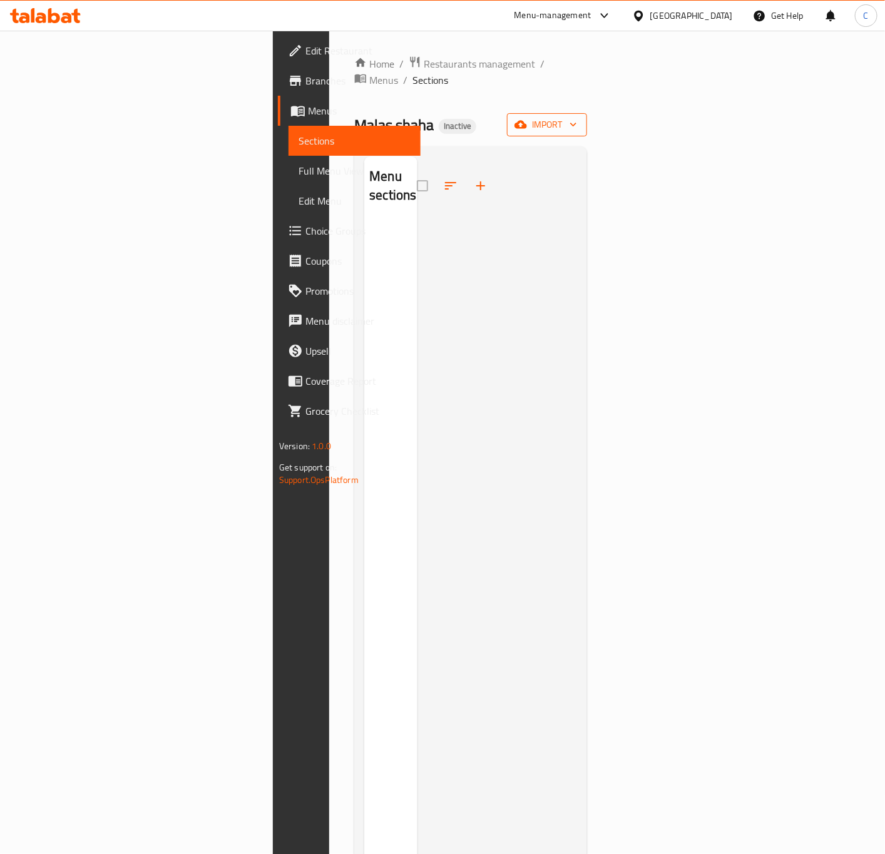
click at [577, 117] on span "import" at bounding box center [547, 125] width 60 height 16
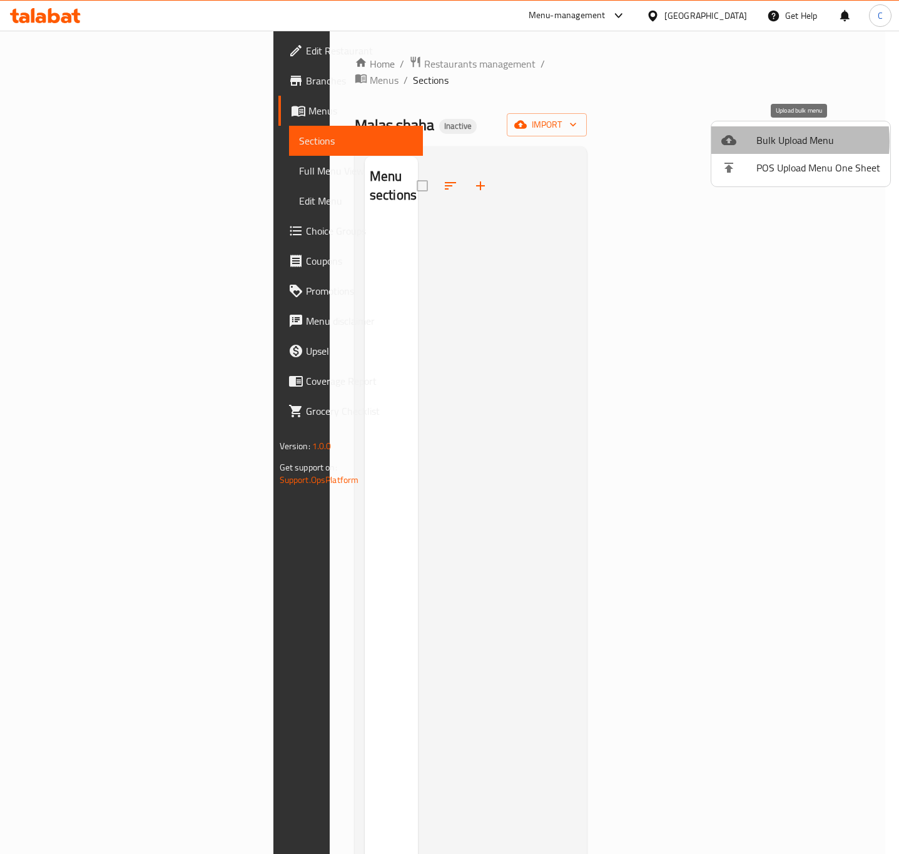
click at [760, 141] on span "Bulk Upload Menu" at bounding box center [819, 140] width 124 height 15
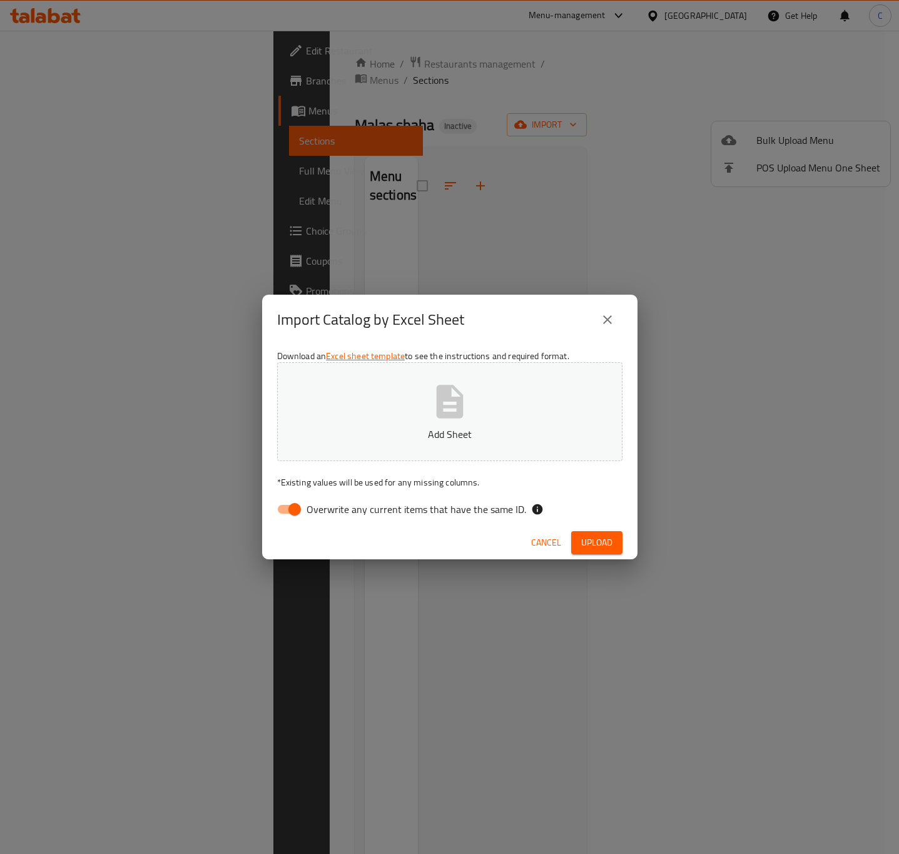
click at [526, 417] on button "Add Sheet" at bounding box center [449, 411] width 345 height 99
click at [595, 543] on span "Upload" at bounding box center [596, 543] width 31 height 16
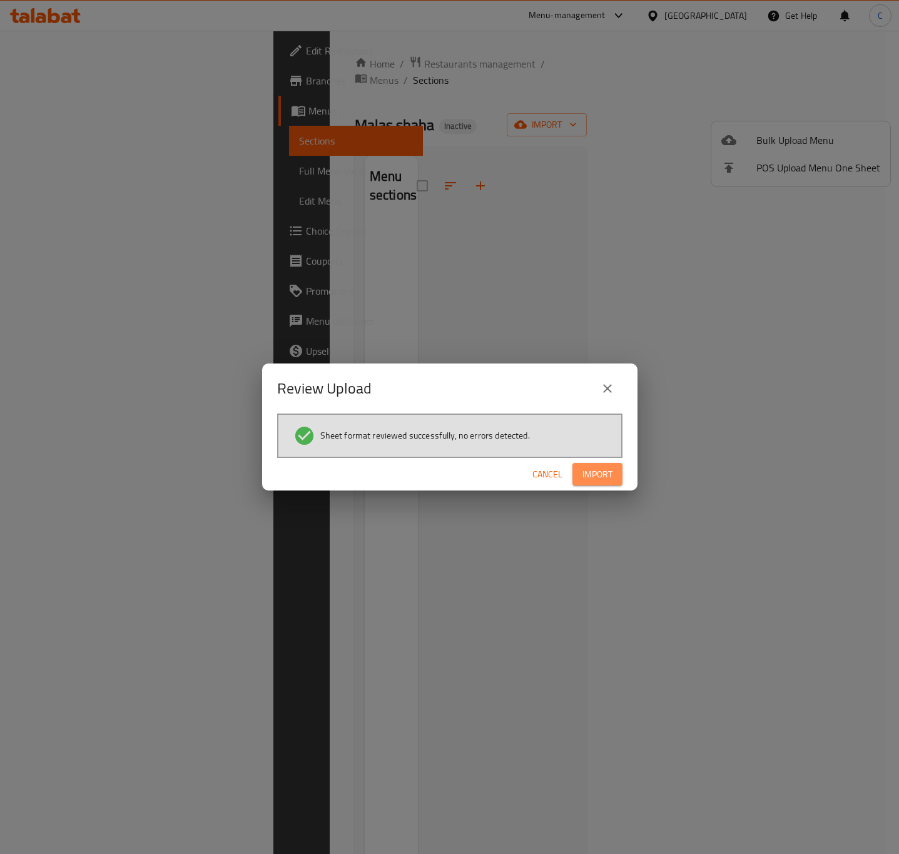
click at [592, 467] on span "Import" at bounding box center [598, 475] width 30 height 16
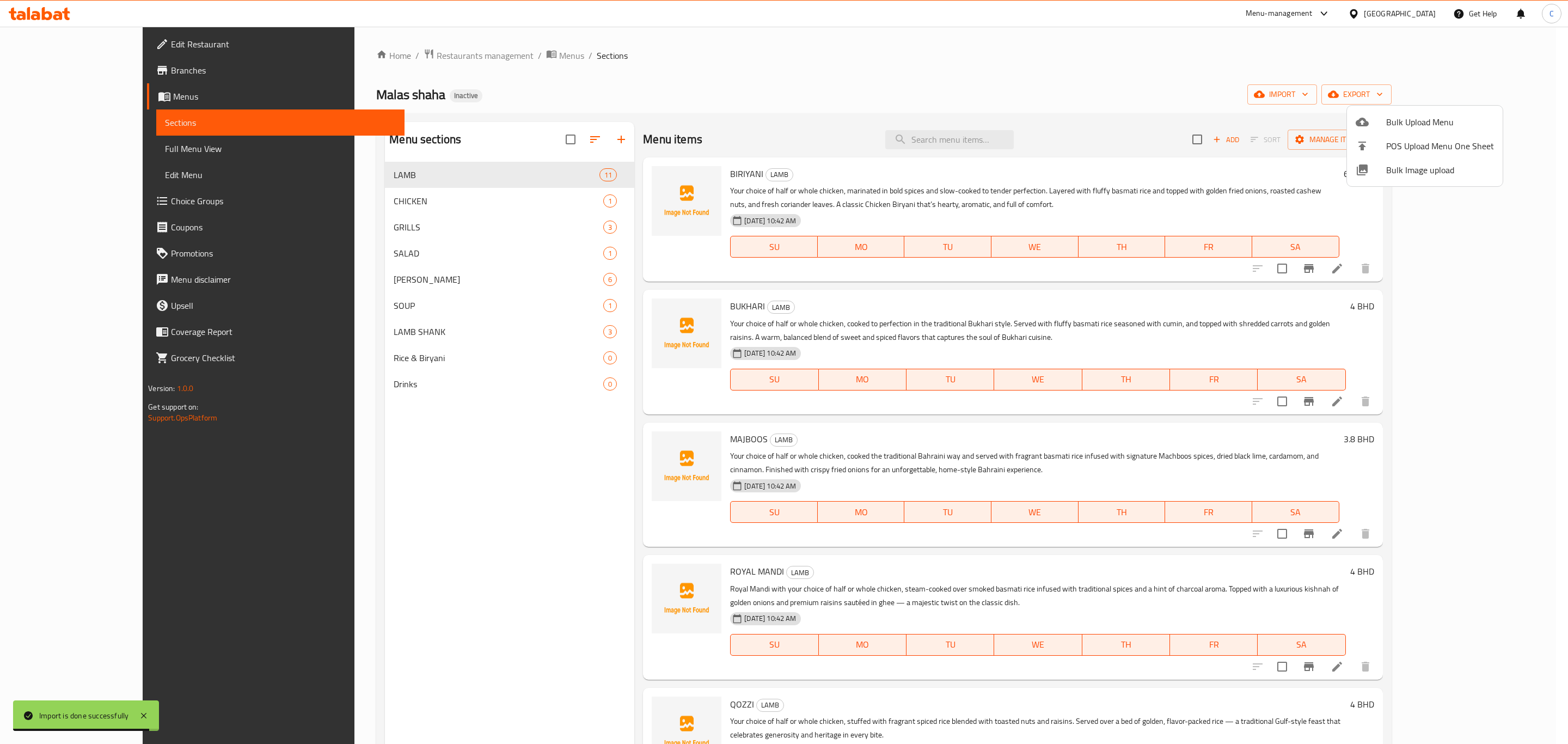
click at [529, 497] on div at bounding box center [784, 372] width 1568 height 744
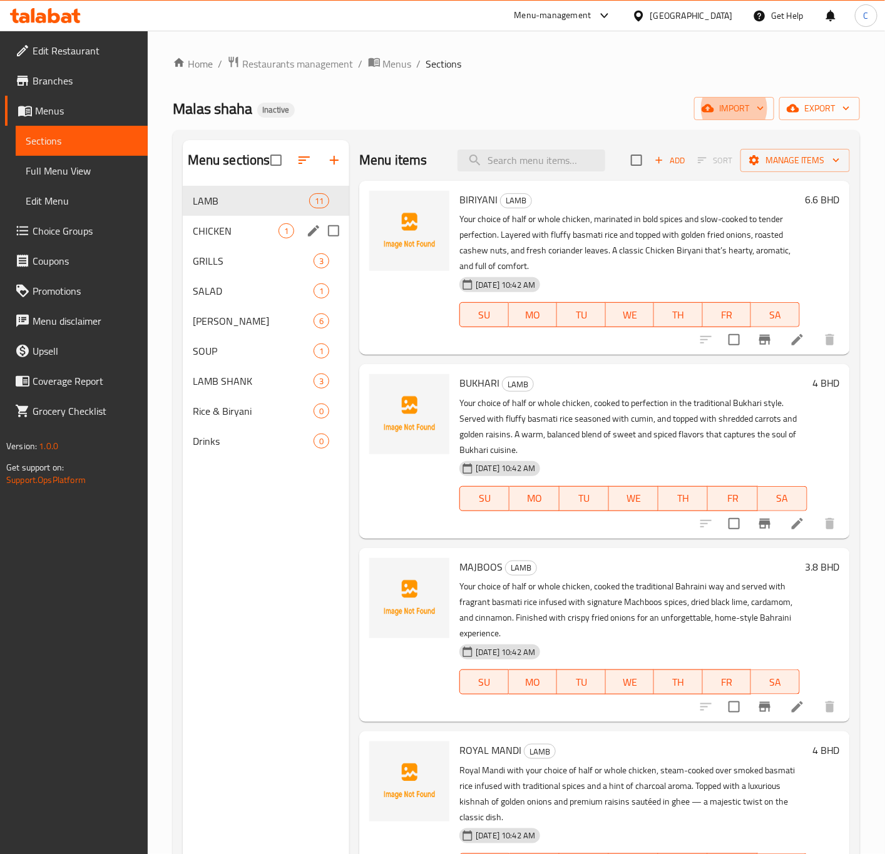
click at [258, 239] on div "CHICKEN 1" at bounding box center [266, 231] width 167 height 30
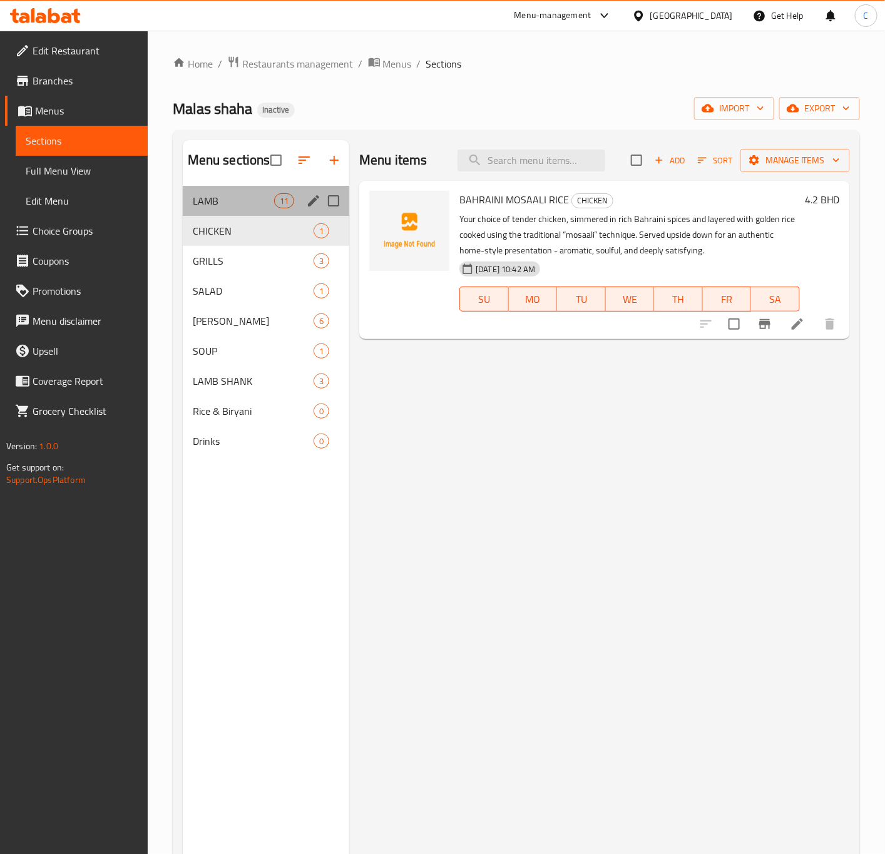
click at [239, 211] on div "LAMB 11" at bounding box center [266, 201] width 167 height 30
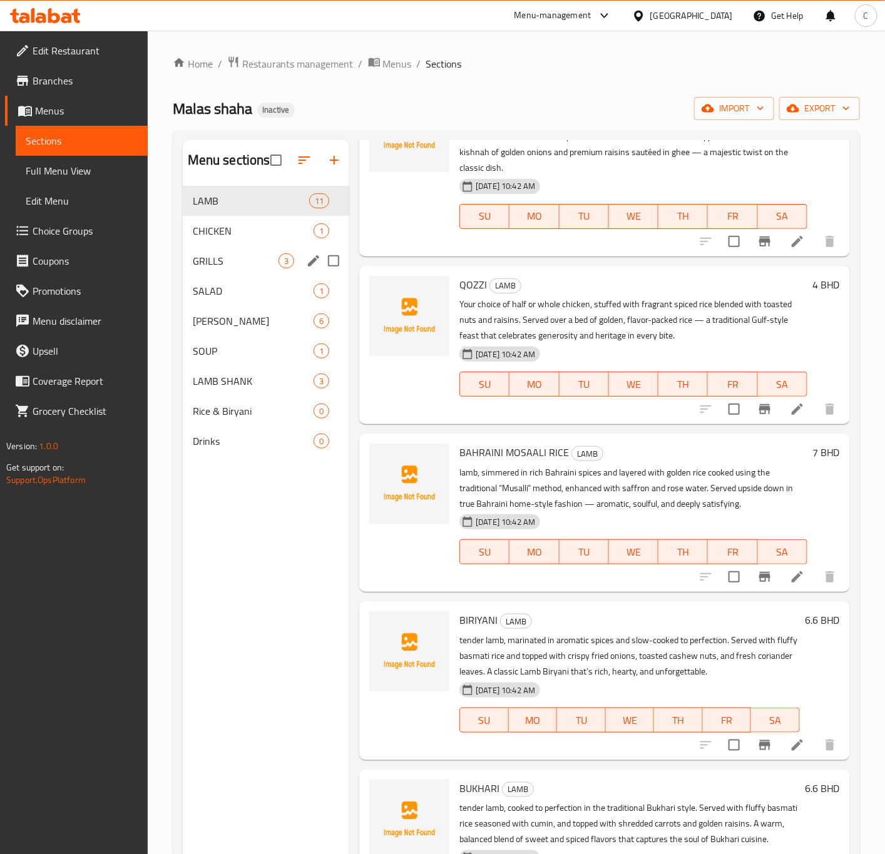
scroll to position [648, 0]
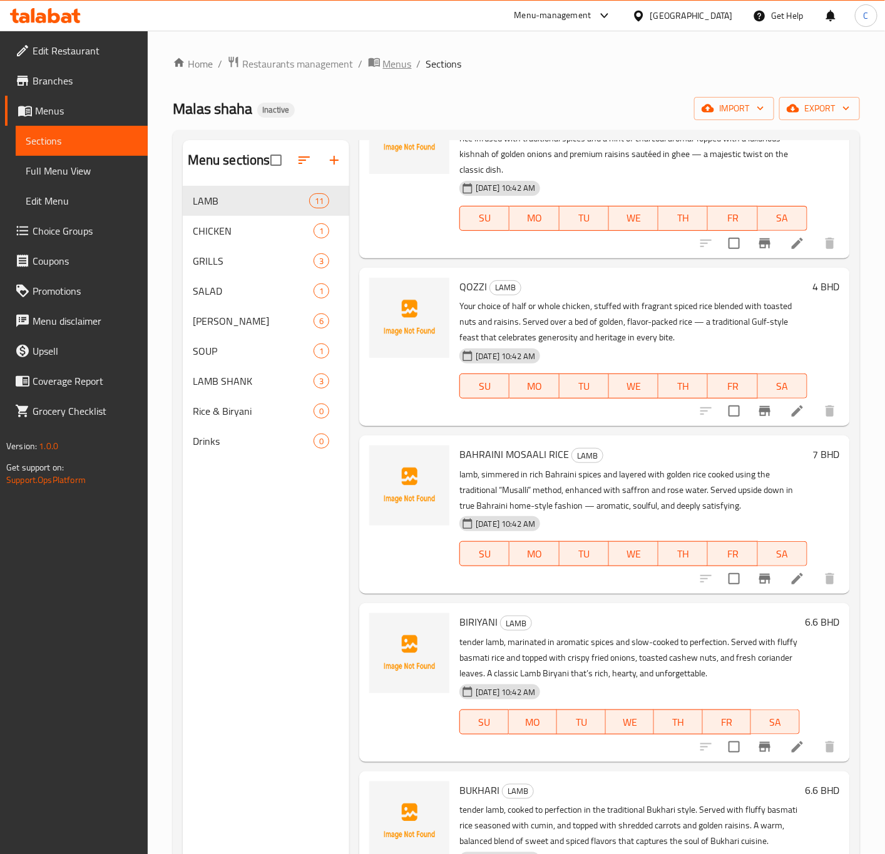
click at [395, 58] on span "Menus" at bounding box center [397, 63] width 29 height 15
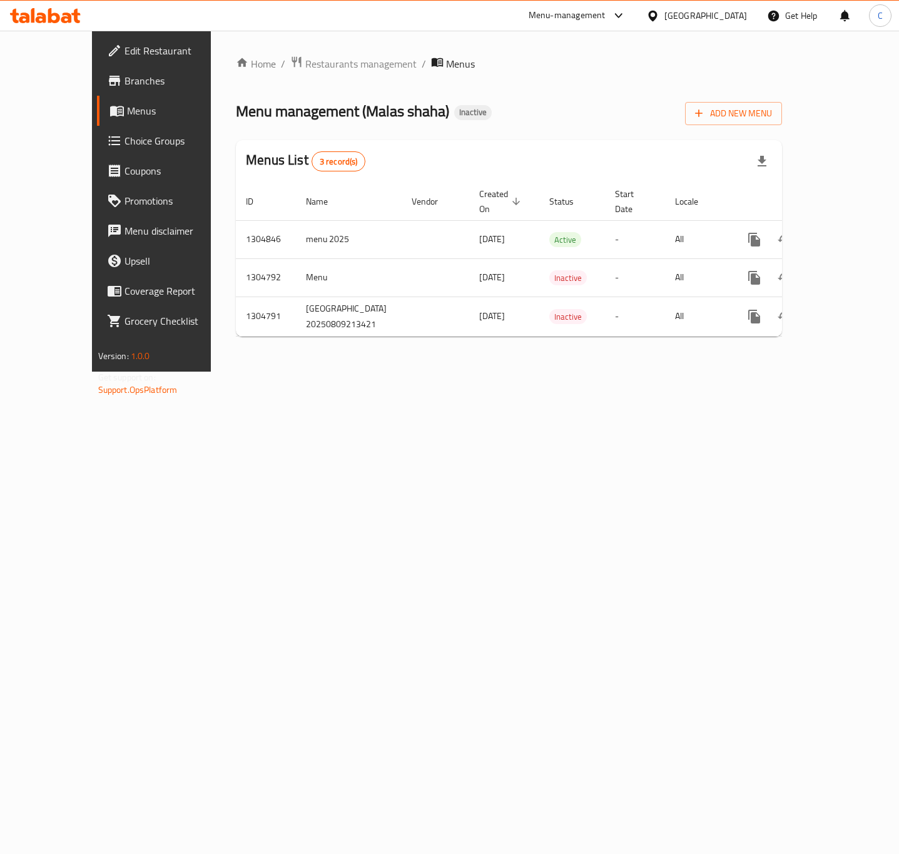
click at [772, 117] on span "Add New Menu" at bounding box center [733, 114] width 77 height 16
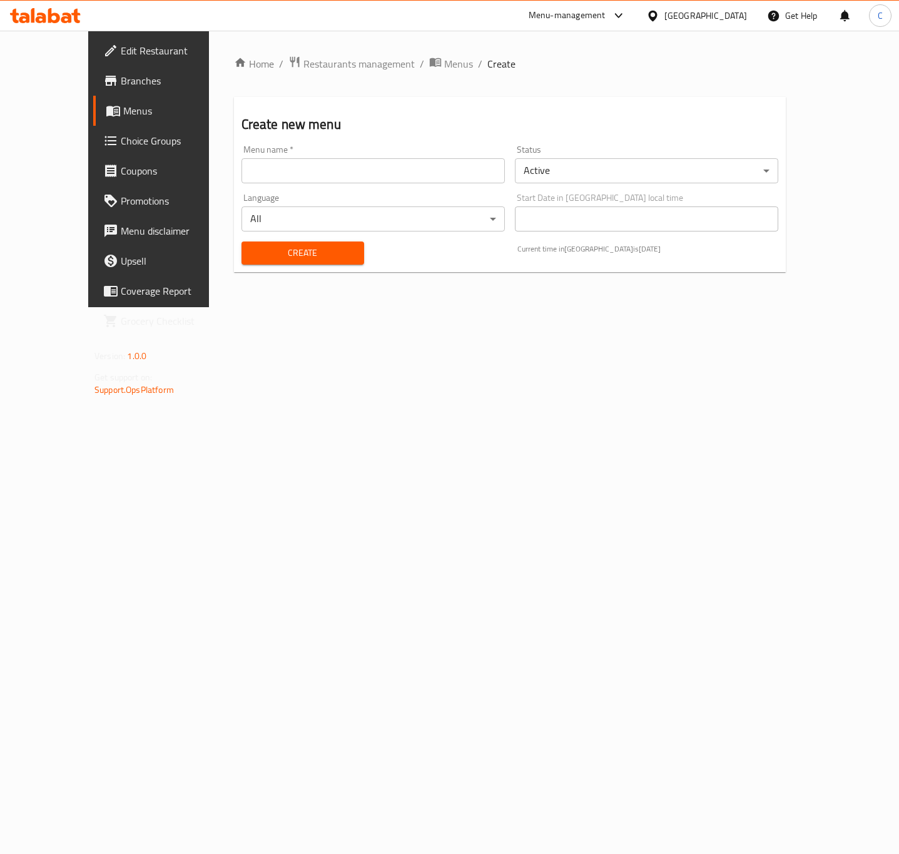
click at [383, 182] on input "text" at bounding box center [373, 170] width 263 height 25
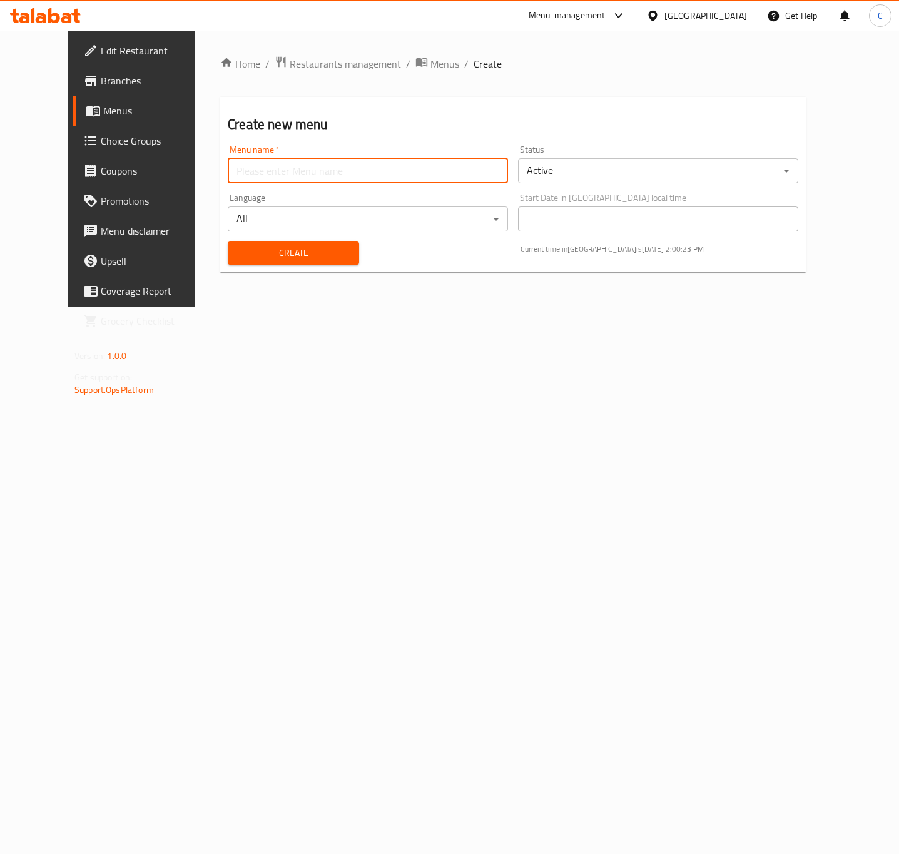
type input "neww"
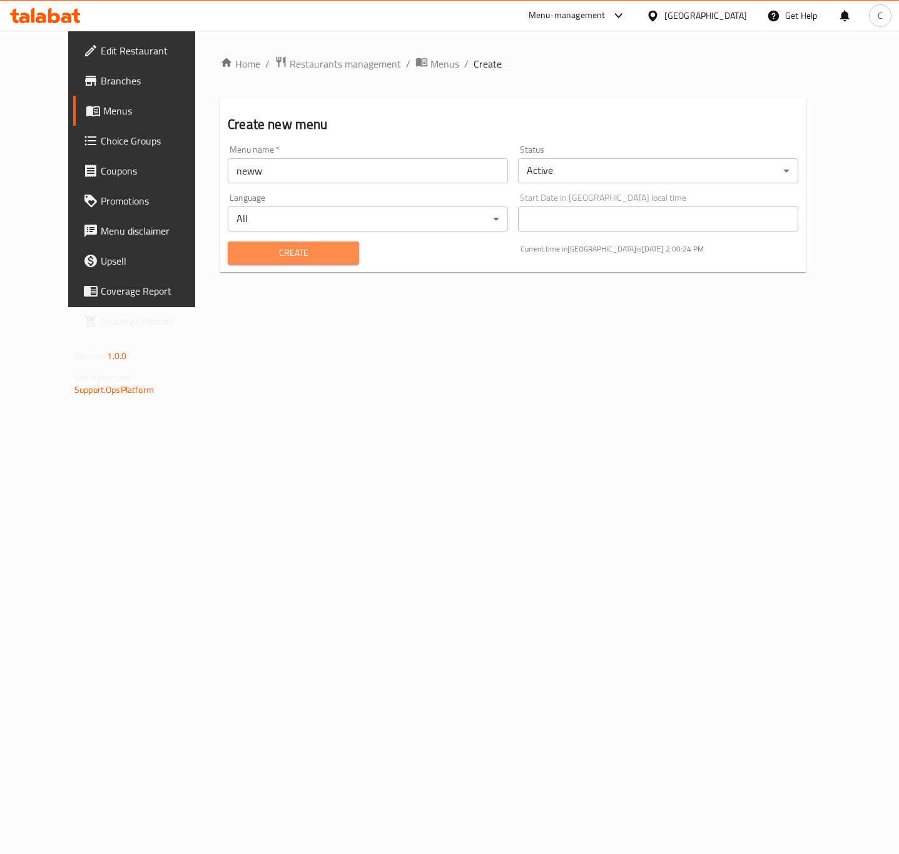
click at [287, 255] on span "Create" at bounding box center [293, 253] width 111 height 16
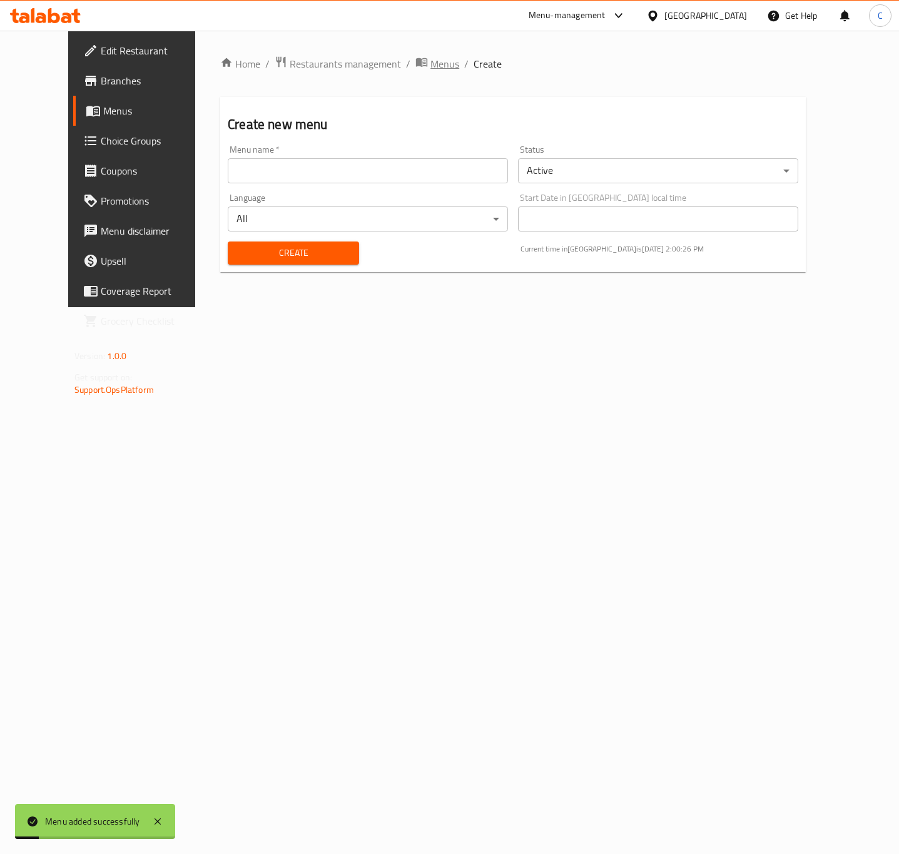
click at [431, 68] on span "Menus" at bounding box center [445, 63] width 29 height 15
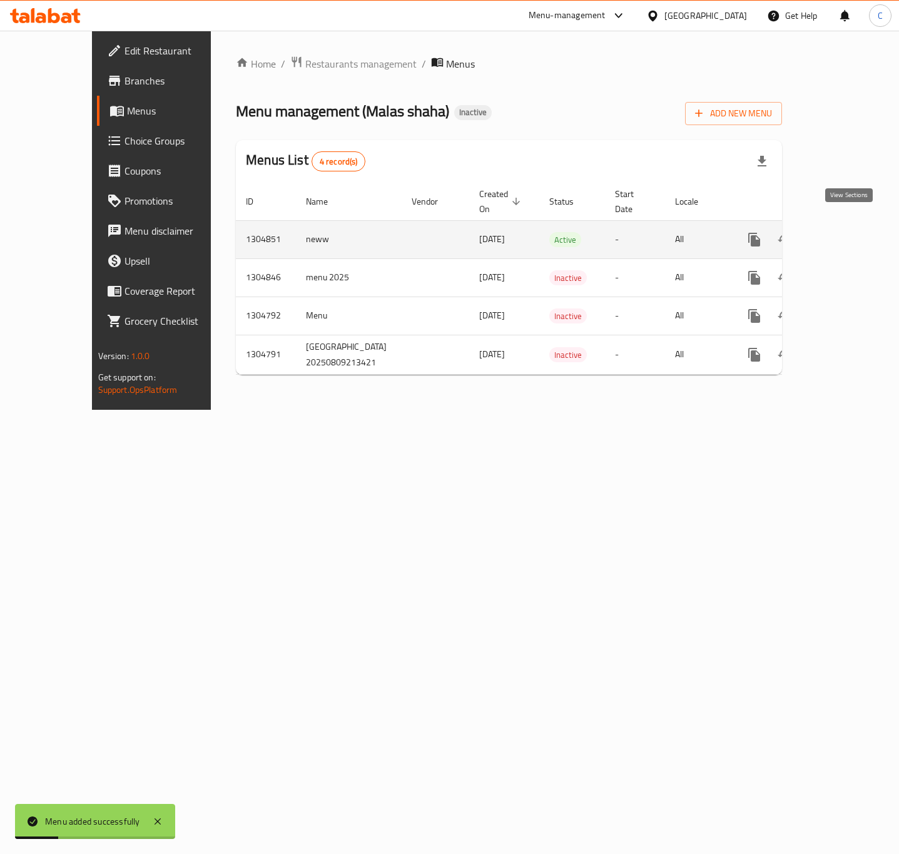
click at [845, 232] on icon "enhanced table" at bounding box center [844, 239] width 15 height 15
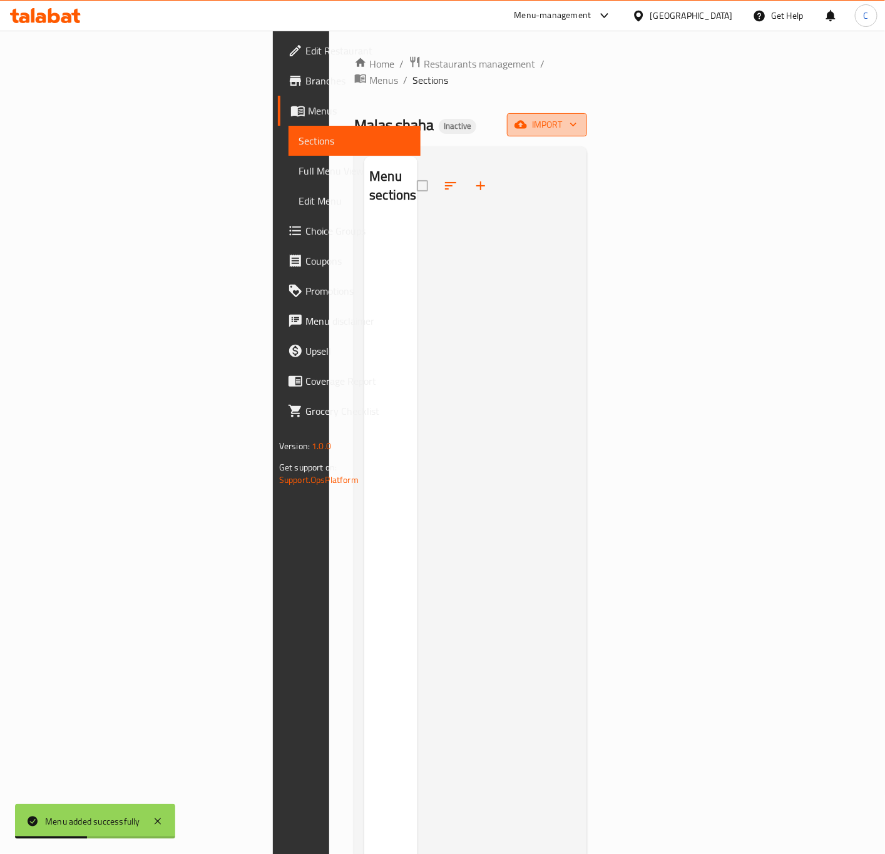
click at [577, 117] on span "import" at bounding box center [547, 125] width 60 height 16
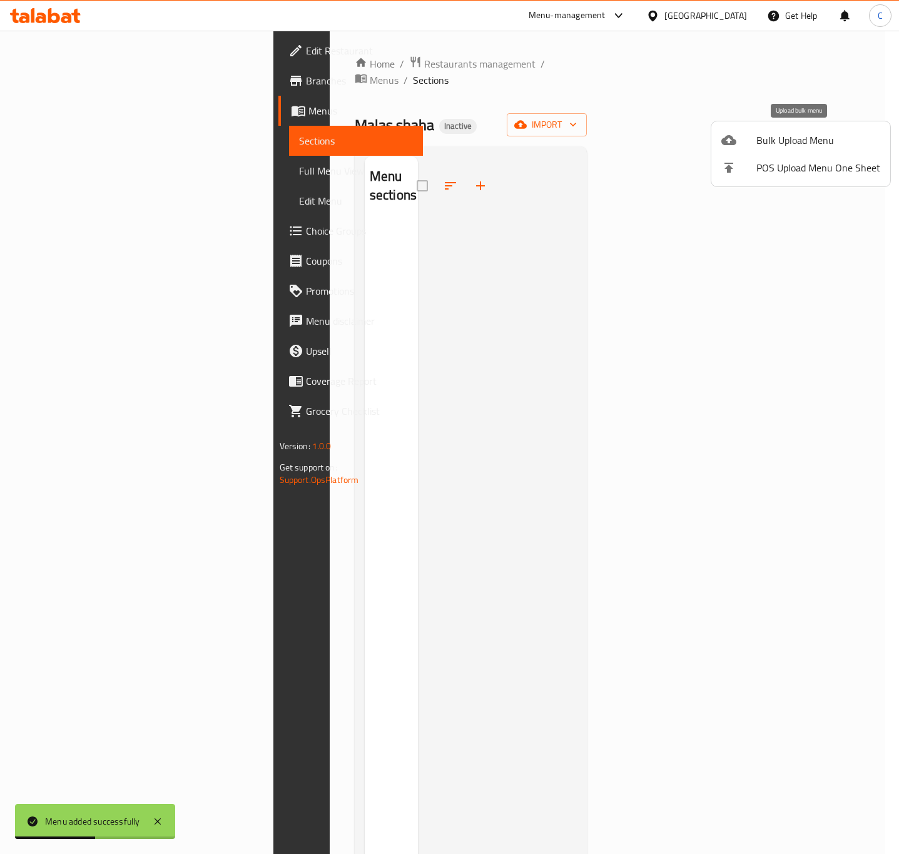
click at [759, 137] on span "Bulk Upload Menu" at bounding box center [819, 140] width 124 height 15
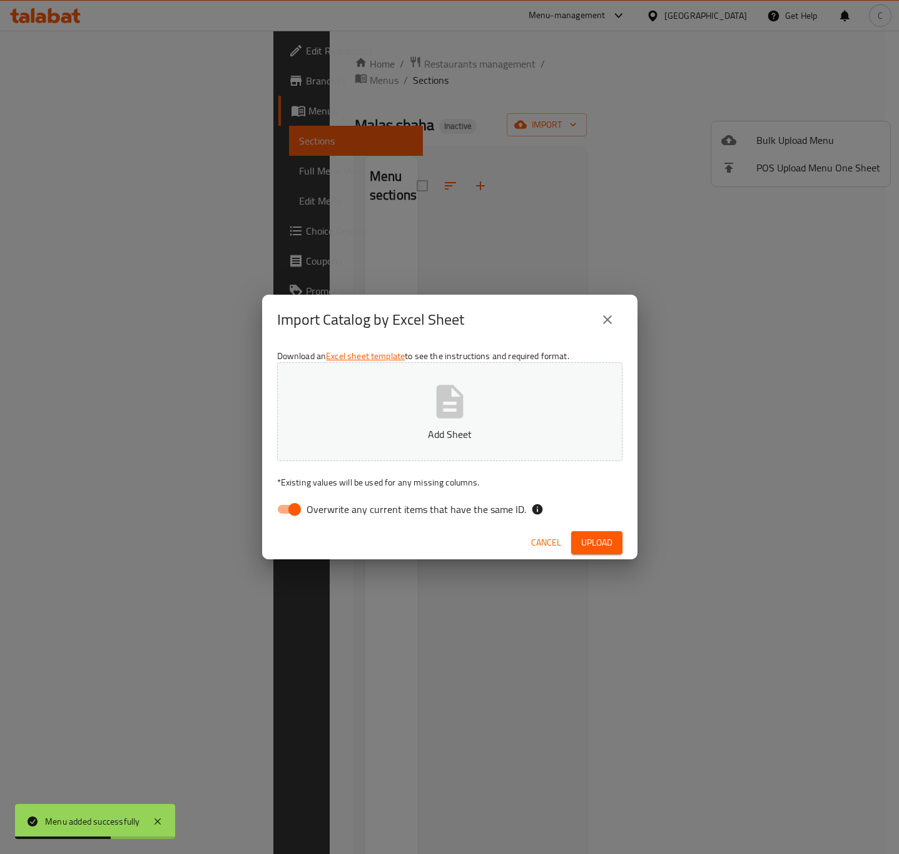
click at [517, 412] on button "Add Sheet" at bounding box center [449, 411] width 345 height 99
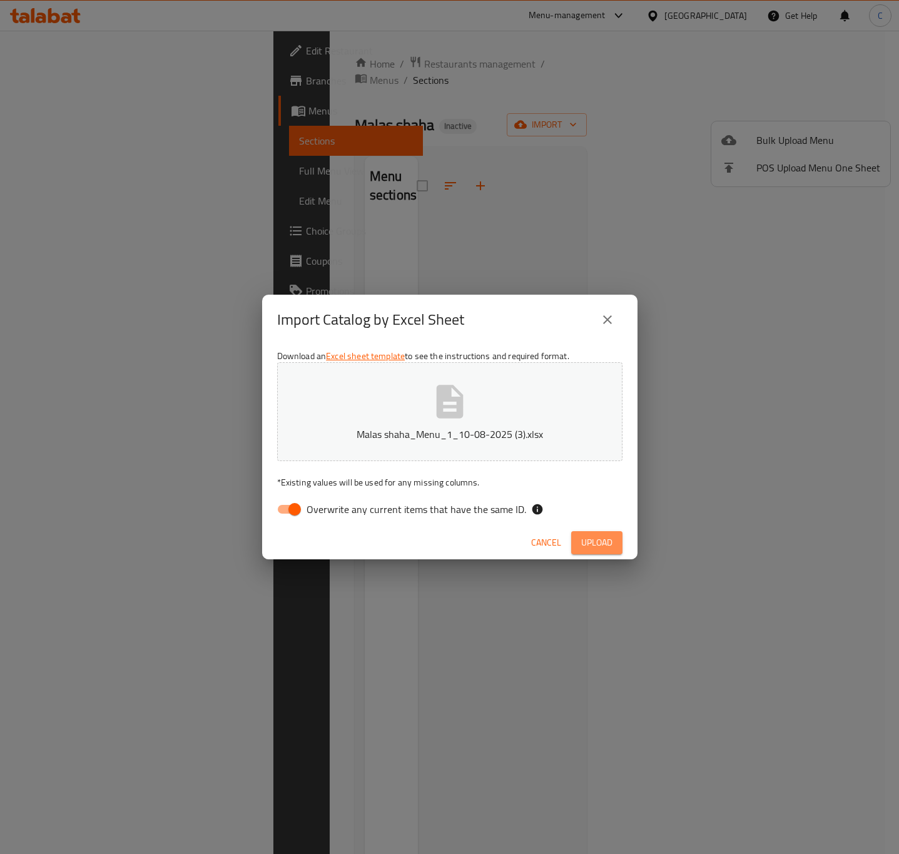
click at [600, 544] on span "Upload" at bounding box center [596, 543] width 31 height 16
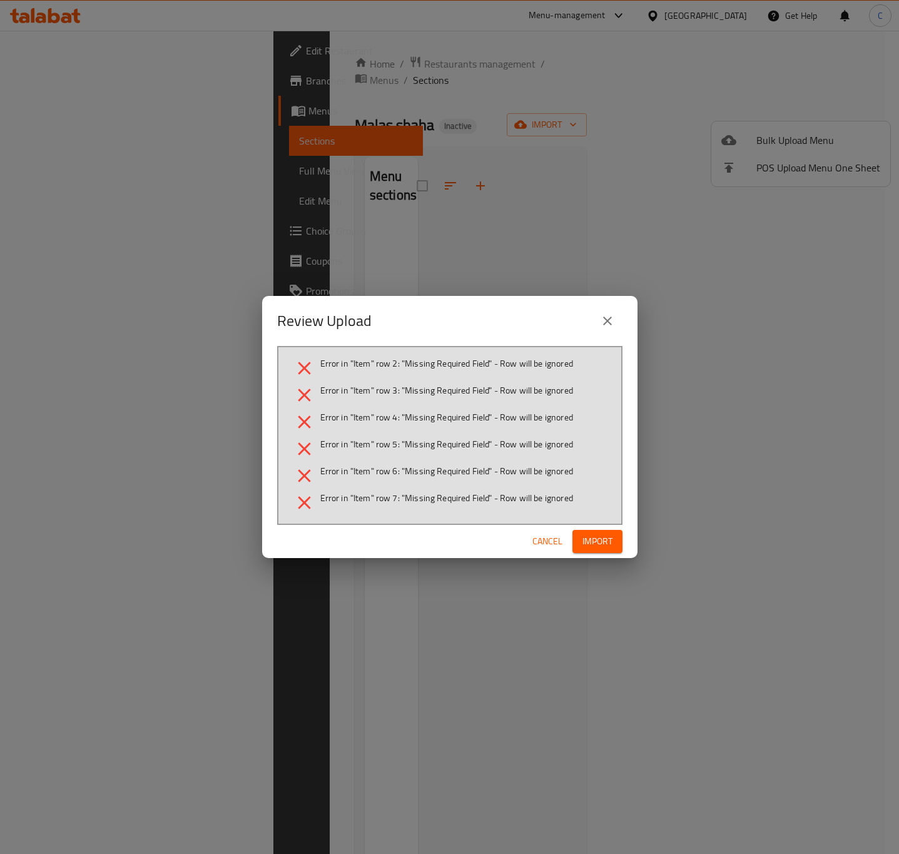
click at [603, 325] on icon "close" at bounding box center [607, 321] width 15 height 15
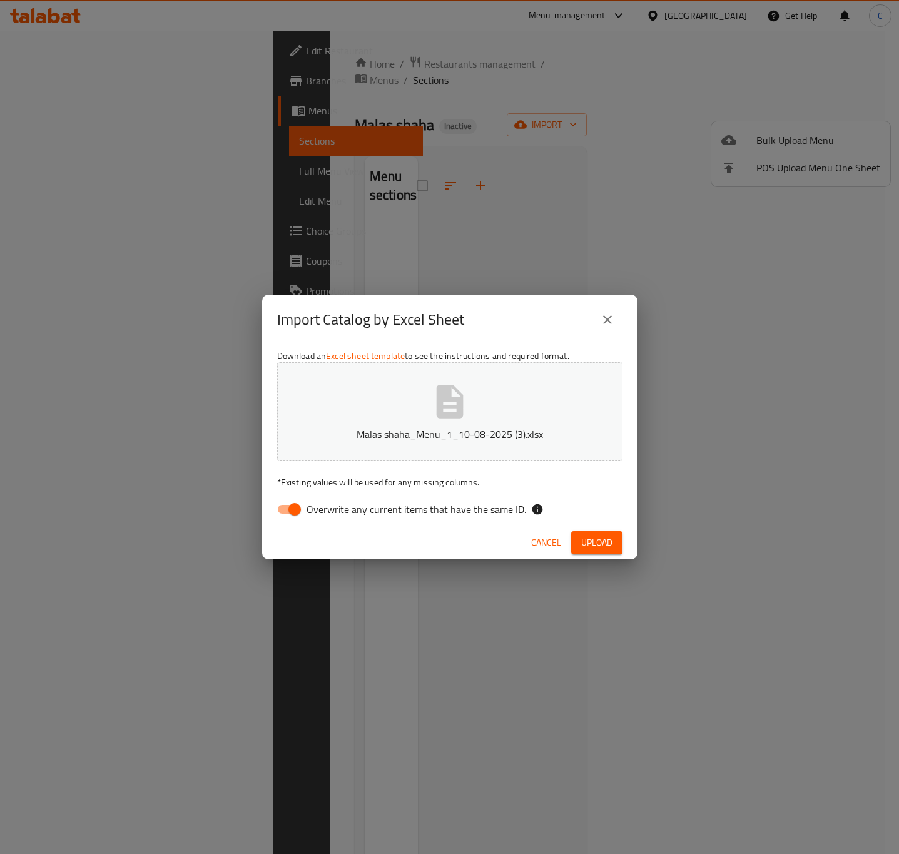
click at [549, 535] on span "Cancel" at bounding box center [546, 543] width 30 height 16
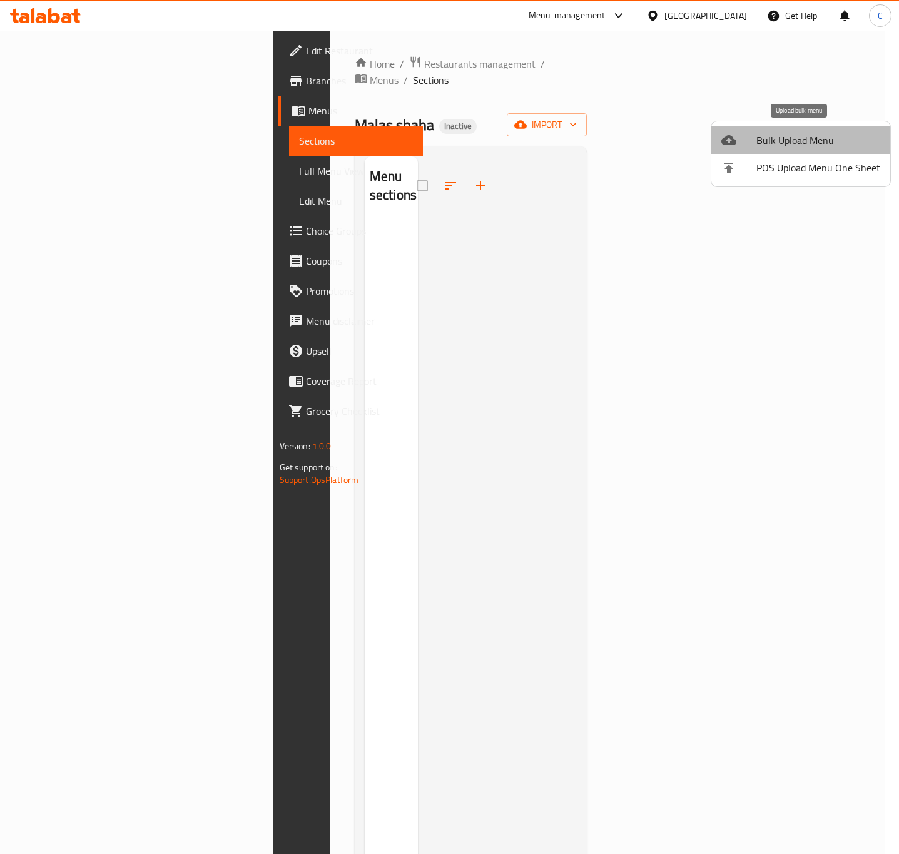
click at [802, 139] on span "Bulk Upload Menu" at bounding box center [819, 140] width 124 height 15
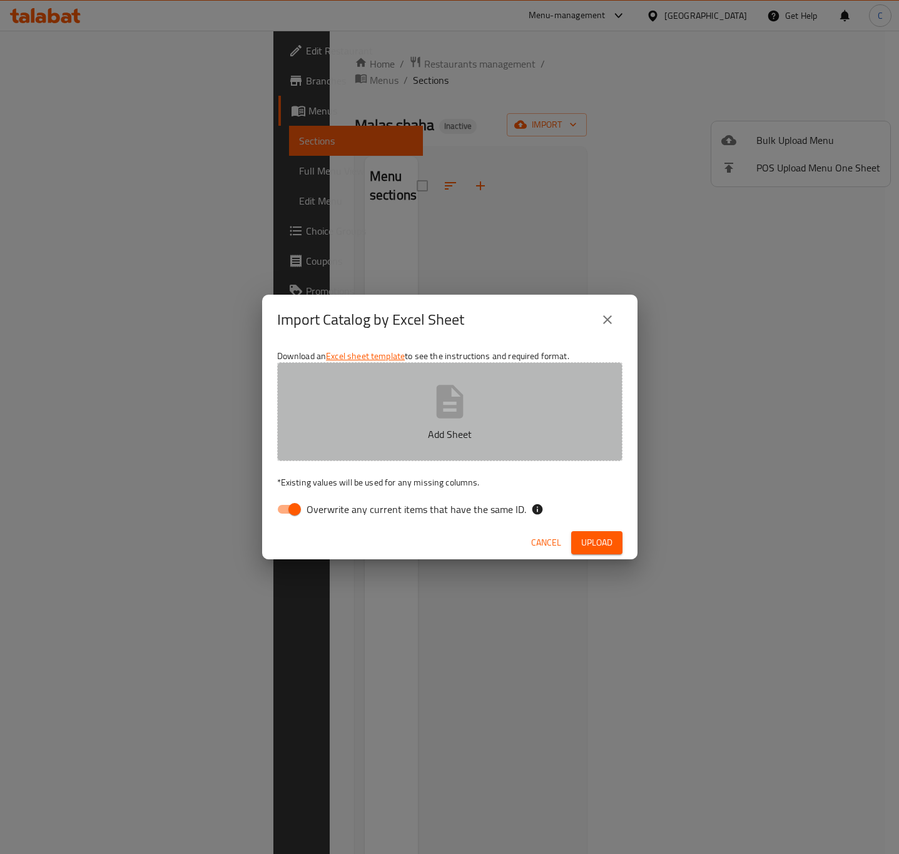
click at [491, 410] on button "Add Sheet" at bounding box center [449, 411] width 345 height 99
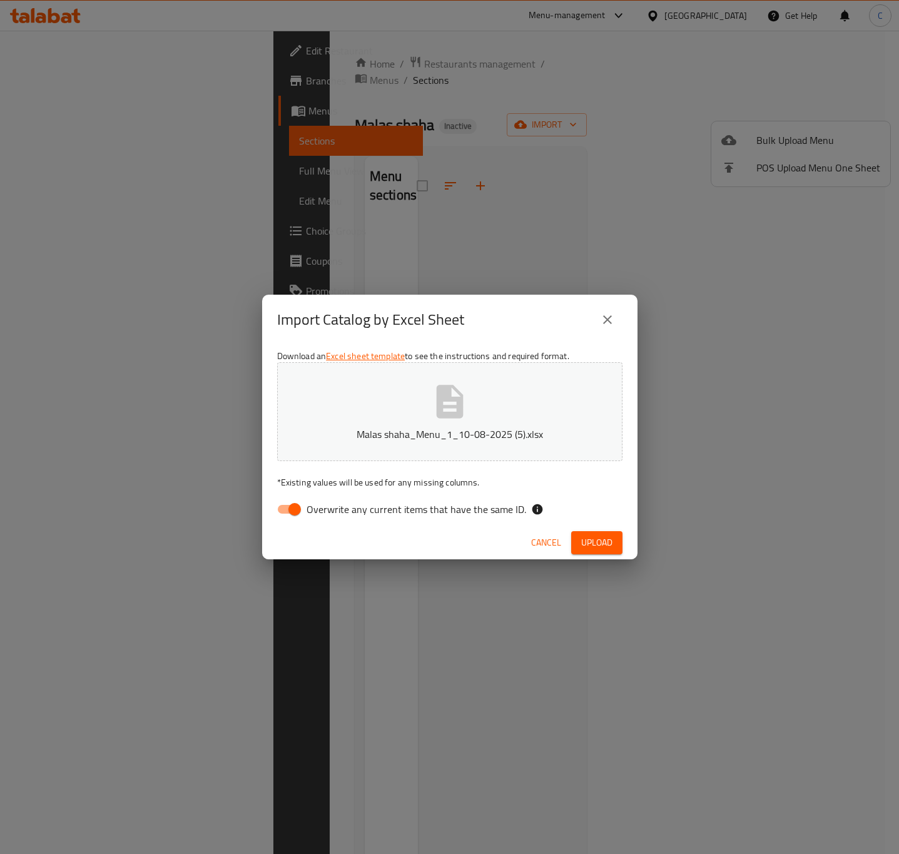
click at [597, 541] on span "Upload" at bounding box center [596, 543] width 31 height 16
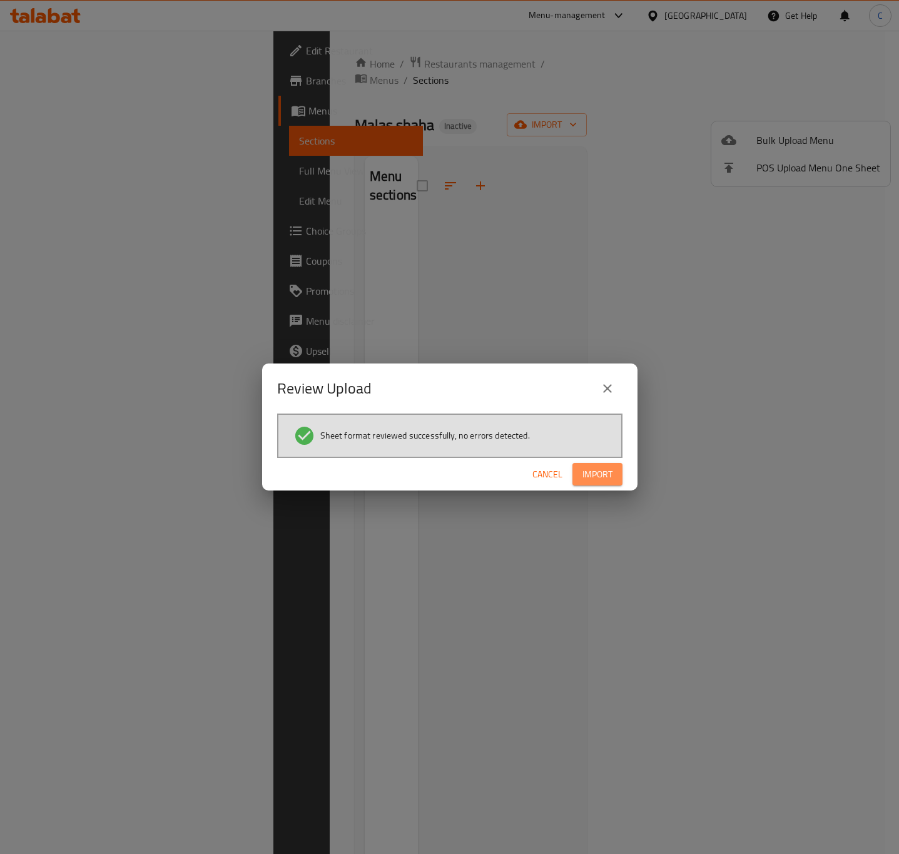
click at [608, 478] on span "Import" at bounding box center [598, 475] width 30 height 16
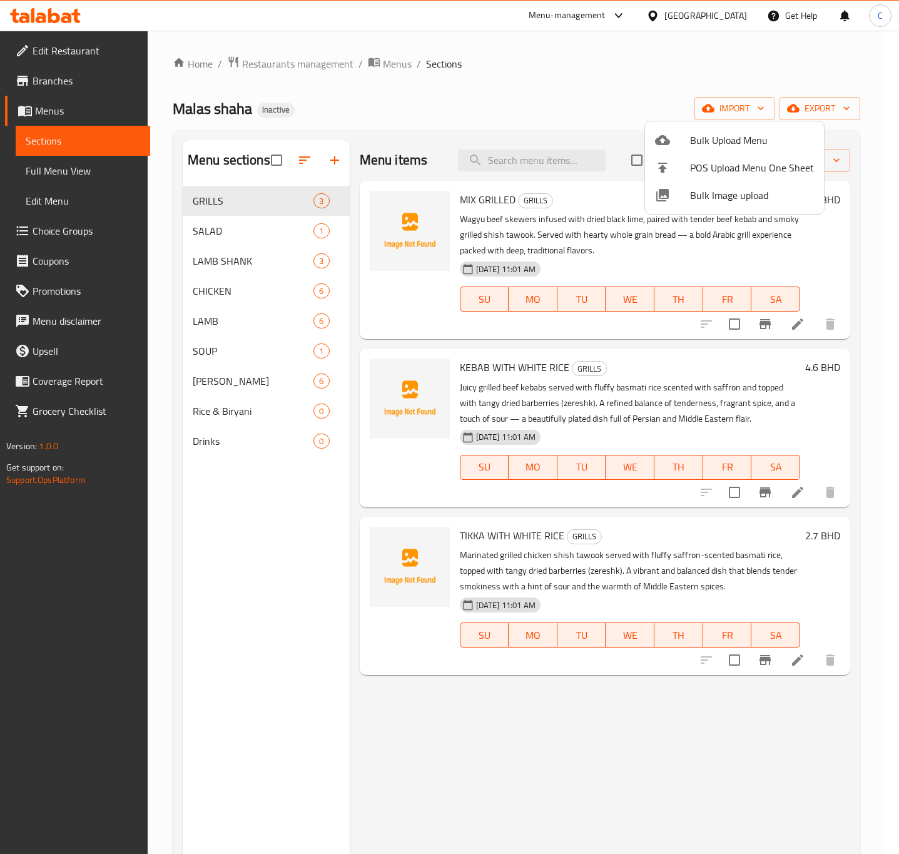
click at [306, 161] on div at bounding box center [449, 427] width 899 height 854
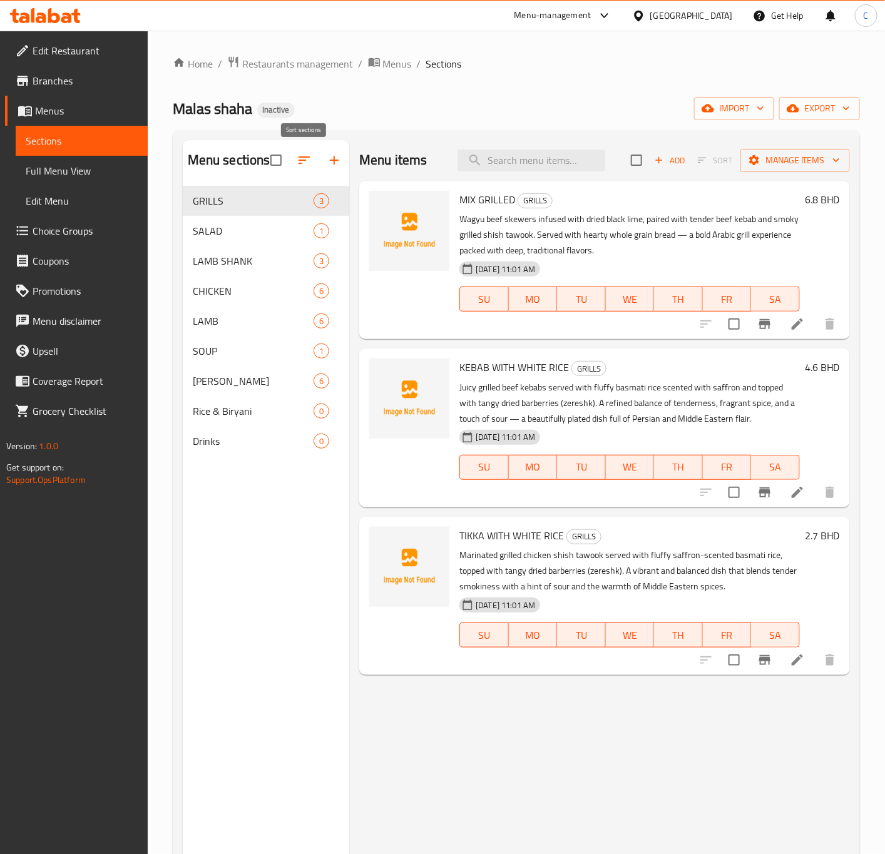
click at [299, 160] on icon "button" at bounding box center [304, 160] width 15 height 15
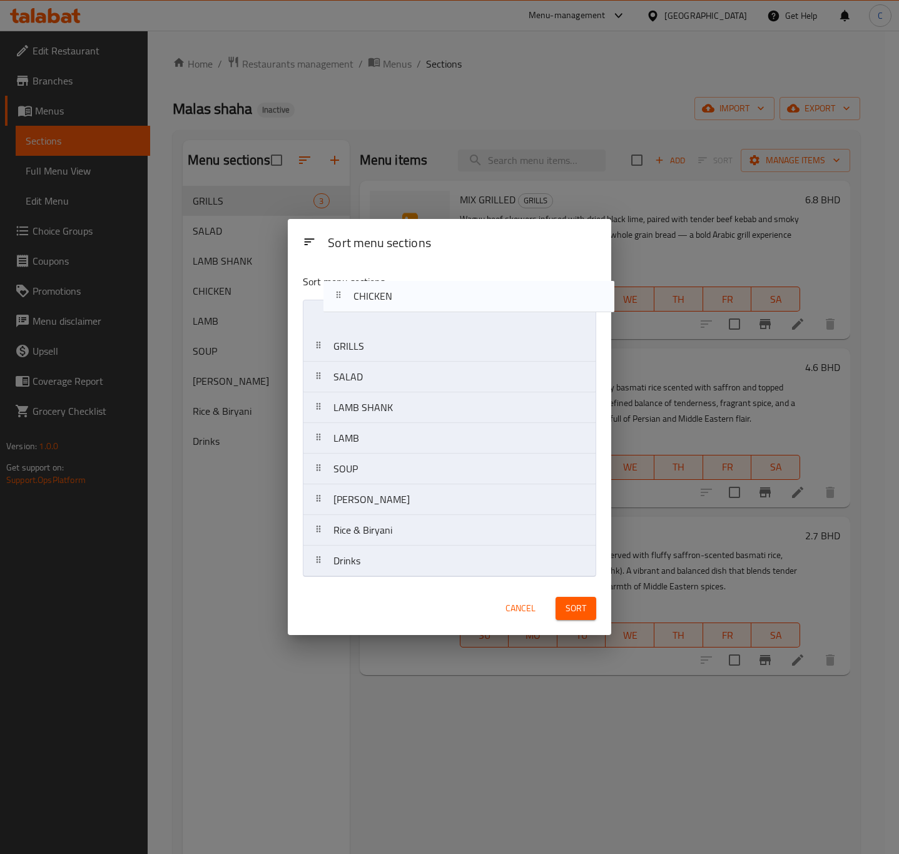
drag, startPoint x: 360, startPoint y: 417, endPoint x: 380, endPoint y: 324, distance: 95.9
click at [380, 324] on nav "GRILLS SALAD LAMB SHANK CHICKEN LAMB SOUP [PERSON_NAME] [PERSON_NAME] & Biryani…" at bounding box center [450, 438] width 294 height 277
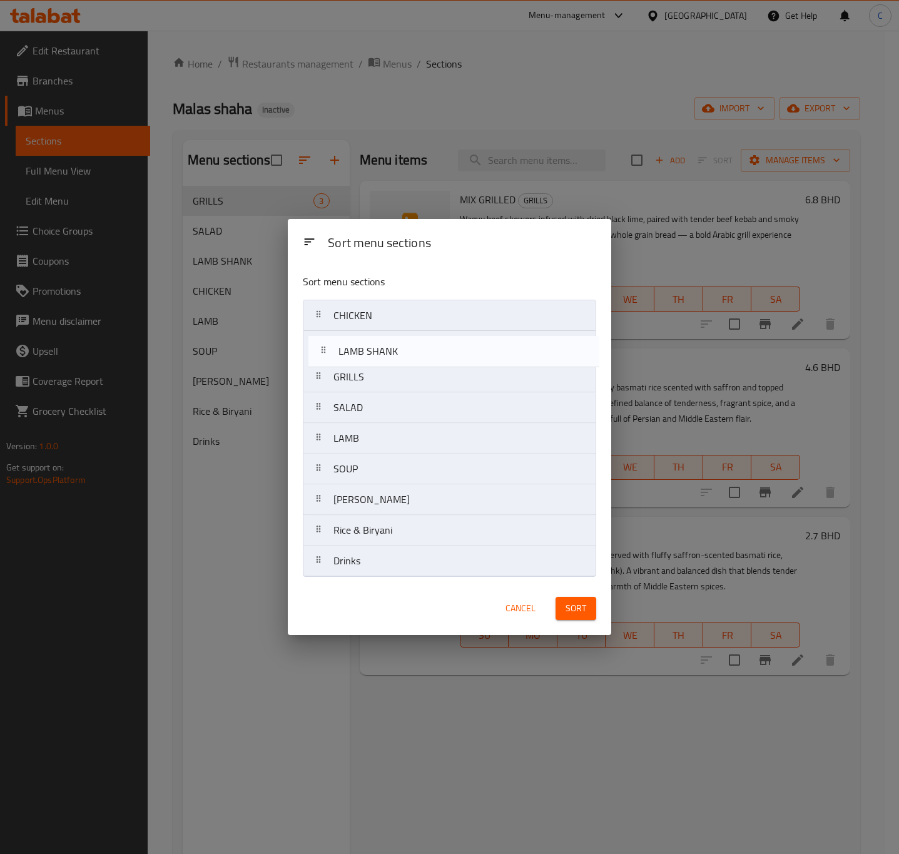
click at [378, 352] on nav "CHICKEN GRILLS SALAD LAMB SHANK LAMB SOUP [PERSON_NAME] [PERSON_NAME] & Biryani…" at bounding box center [450, 438] width 294 height 277
drag, startPoint x: 386, startPoint y: 438, endPoint x: 382, endPoint y: 347, distance: 90.8
click at [382, 347] on nav "CHICKEN LAMB SHANK GRILLS SALAD LAMB SOUP [PERSON_NAME] [PERSON_NAME] & Biryani…" at bounding box center [450, 438] width 294 height 277
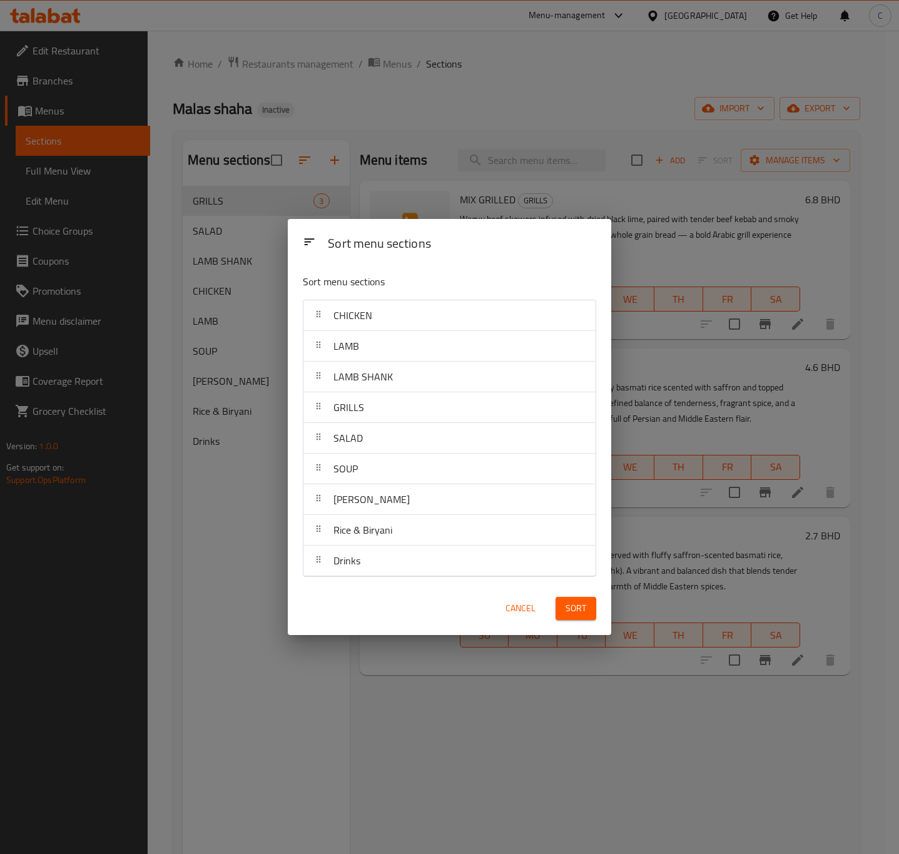
click at [568, 606] on span "Sort" at bounding box center [576, 609] width 21 height 16
click at [237, 511] on div "Sort menu sections Sort menu sections CHICKEN LAMB LAMB SHANK GRILLS SALAD SOUP…" at bounding box center [449, 427] width 899 height 854
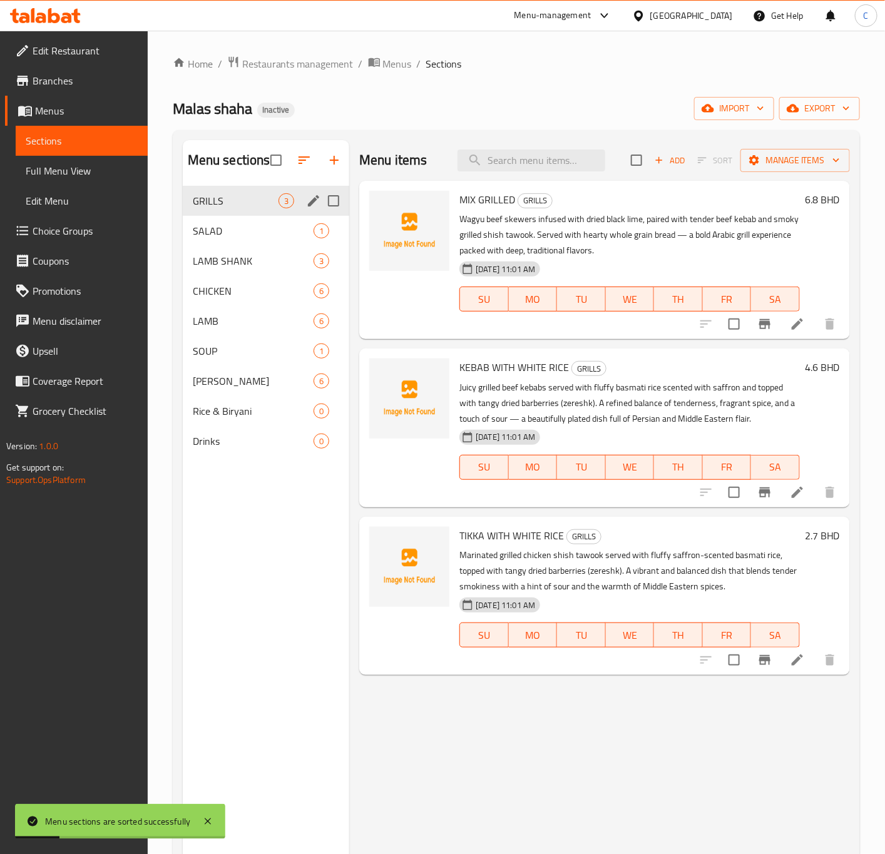
click at [240, 190] on div "GRILLS 3" at bounding box center [266, 201] width 167 height 30
click at [81, 133] on span "Sections" at bounding box center [82, 140] width 112 height 15
click at [66, 109] on span "Menus" at bounding box center [86, 110] width 103 height 15
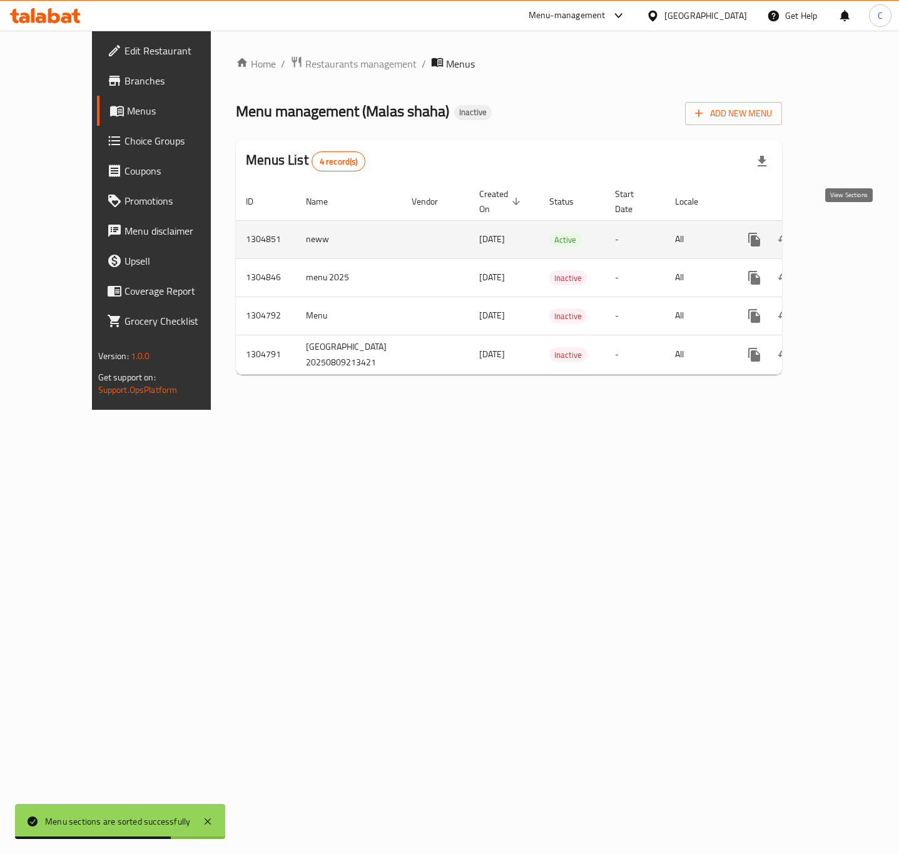
click at [847, 234] on icon "enhanced table" at bounding box center [844, 239] width 11 height 11
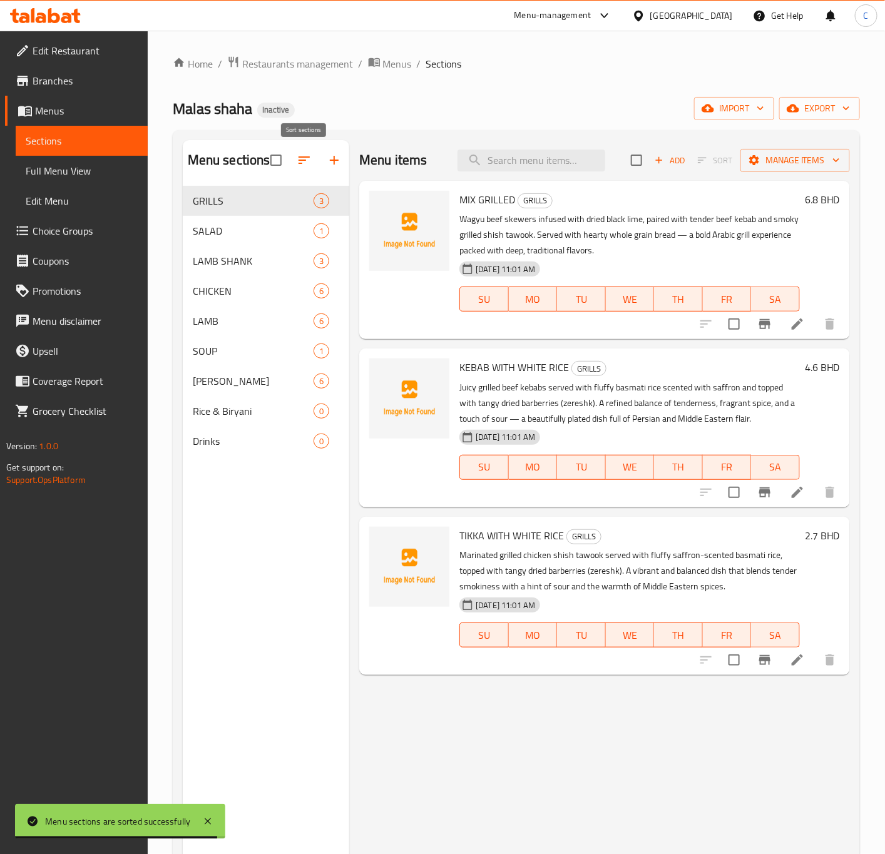
click at [312, 156] on button "button" at bounding box center [304, 160] width 30 height 30
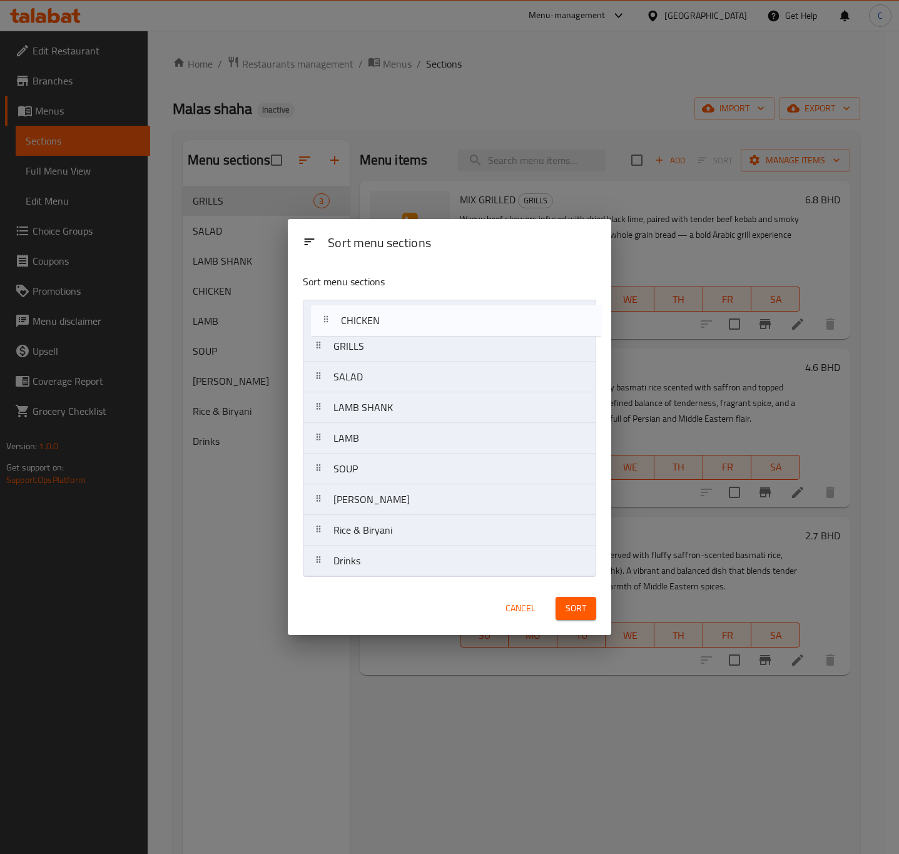
drag, startPoint x: 399, startPoint y: 412, endPoint x: 406, endPoint y: 320, distance: 92.3
click at [406, 320] on nav "GRILLS SALAD LAMB SHANK CHICKEN LAMB SOUP [PERSON_NAME] [PERSON_NAME] & Biryani…" at bounding box center [450, 438] width 294 height 277
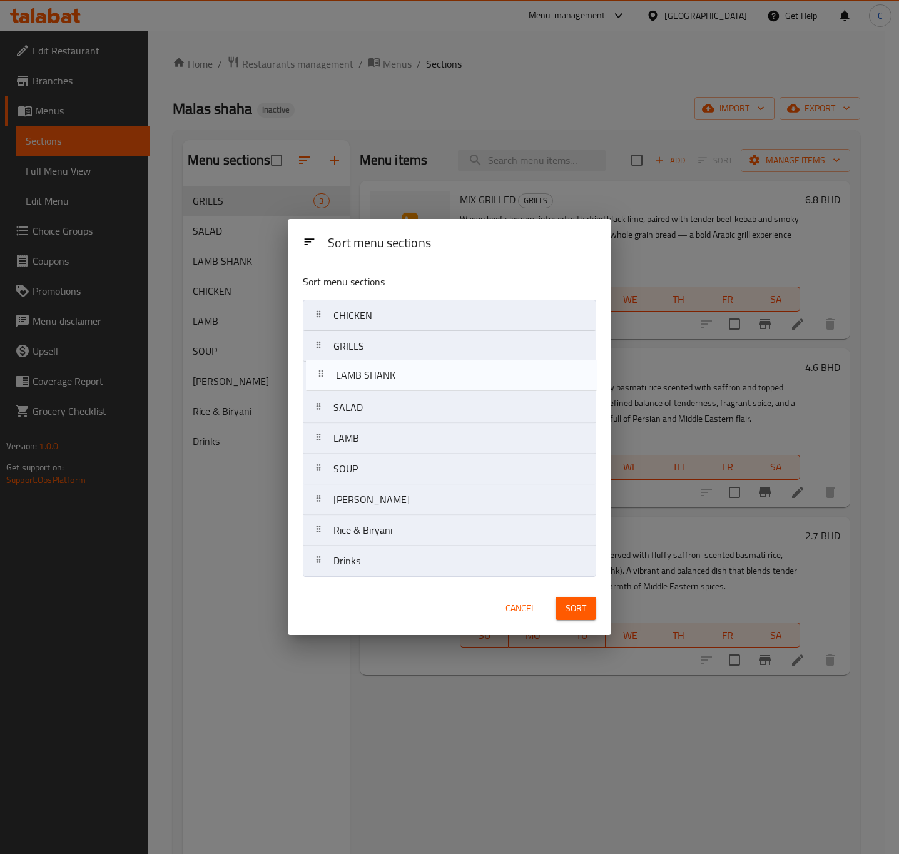
drag, startPoint x: 404, startPoint y: 419, endPoint x: 406, endPoint y: 384, distance: 35.1
click at [406, 384] on nav "CHICKEN GRILLS SALAD LAMB SHANK LAMB SOUP [PERSON_NAME] [PERSON_NAME] & Biryani…" at bounding box center [450, 438] width 294 height 277
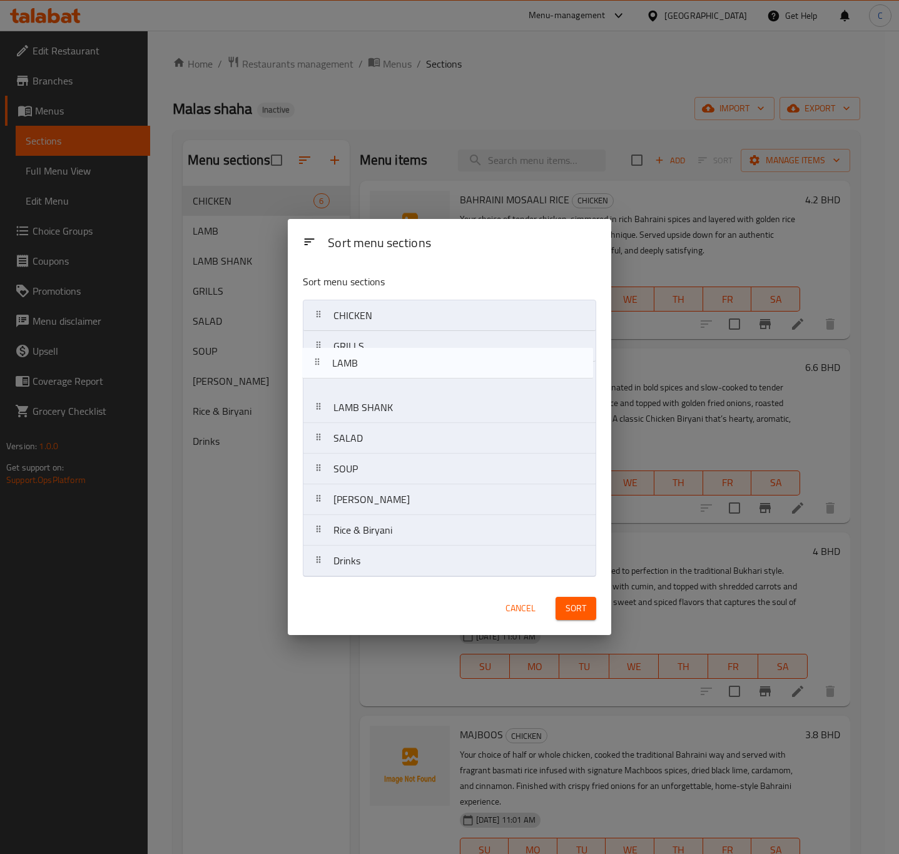
drag, startPoint x: 404, startPoint y: 439, endPoint x: 402, endPoint y: 359, distance: 80.8
click at [402, 359] on nav "CHICKEN GRILLS LAMB SHANK SALAD LAMB SOUP [PERSON_NAME] [PERSON_NAME] & Biryani…" at bounding box center [450, 438] width 294 height 277
click at [402, 350] on nav "CHICKEN GRILLS LAMB LAMB SHANK SALAD SOUP [PERSON_NAME] [PERSON_NAME] & Biryani…" at bounding box center [450, 438] width 294 height 277
click at [421, 365] on nav "CHICKEN LAMB GRILLS LAMB SHANK SALAD SOUP [PERSON_NAME] [PERSON_NAME] & Biryani…" at bounding box center [450, 438] width 294 height 277
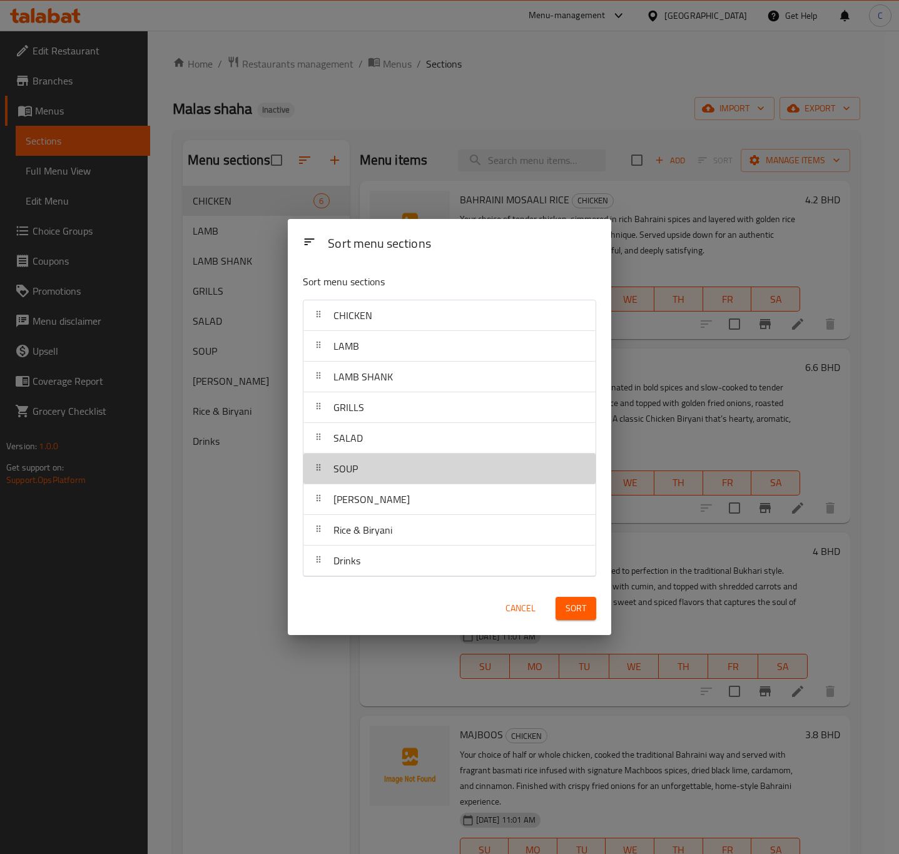
drag, startPoint x: 466, startPoint y: 466, endPoint x: 468, endPoint y: 441, distance: 24.4
click at [468, 447] on nav "CHICKEN LAMB LAMB SHANK GRILLS SALAD SOUP [PERSON_NAME] [PERSON_NAME] & Biryani…" at bounding box center [450, 438] width 294 height 277
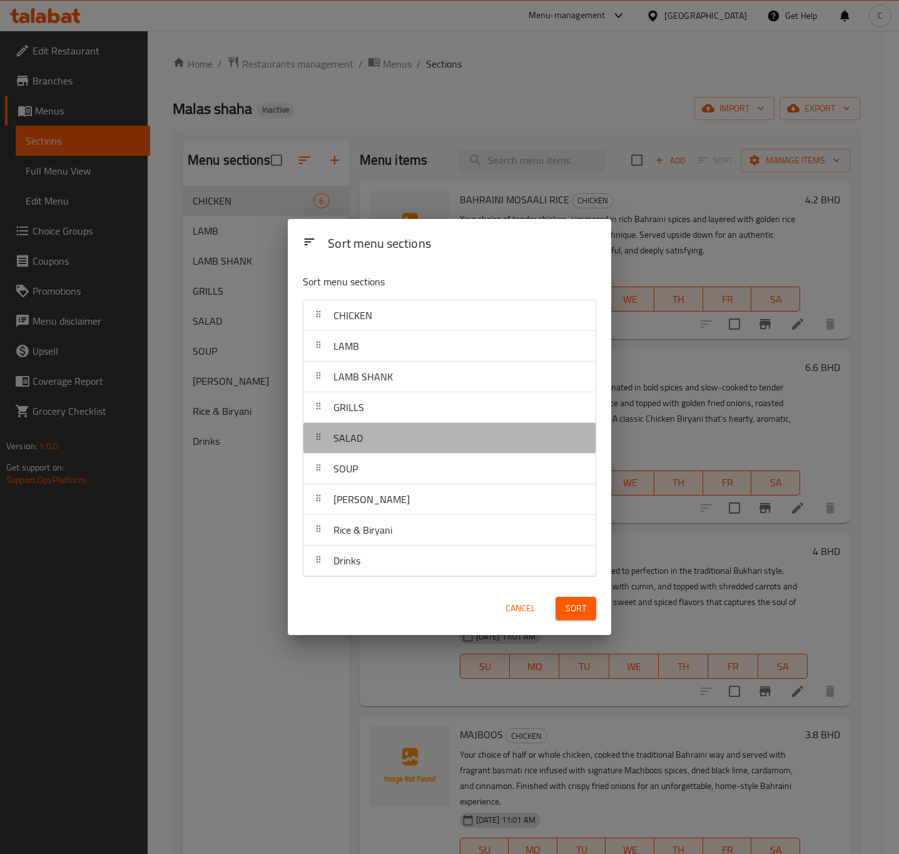
click at [468, 437] on div "SALAD" at bounding box center [450, 438] width 282 height 30
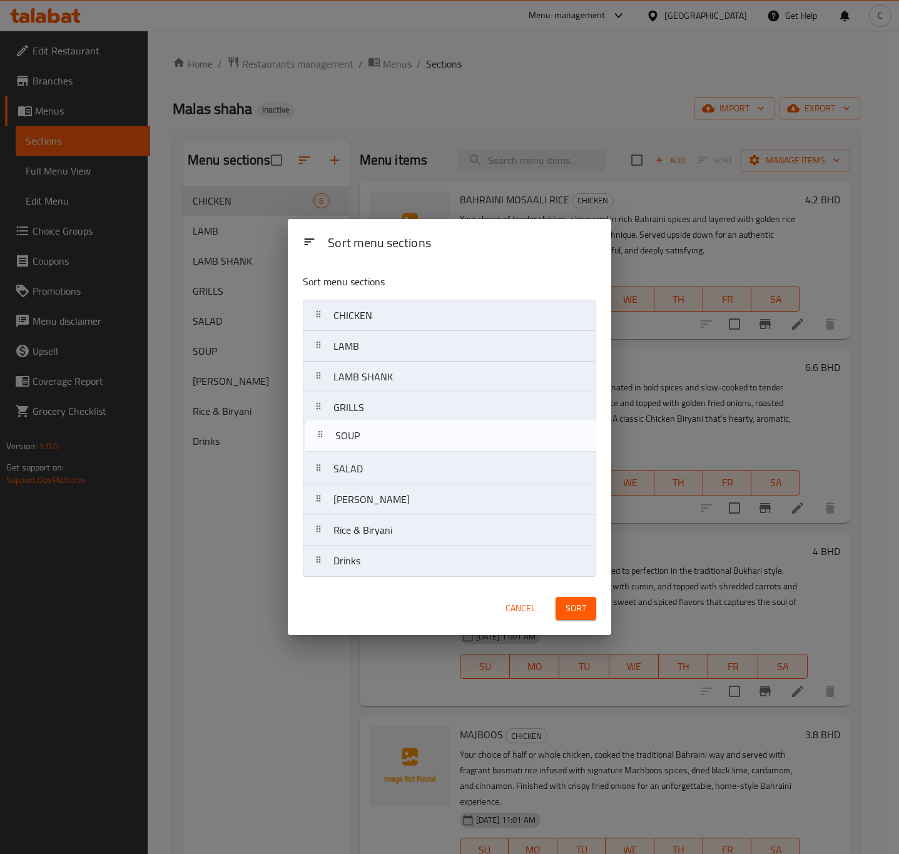
drag, startPoint x: 407, startPoint y: 468, endPoint x: 408, endPoint y: 428, distance: 39.4
click at [408, 428] on nav "CHICKEN LAMB LAMB SHANK GRILLS SALAD SOUP [PERSON_NAME] [PERSON_NAME] & Biryani…" at bounding box center [450, 438] width 294 height 277
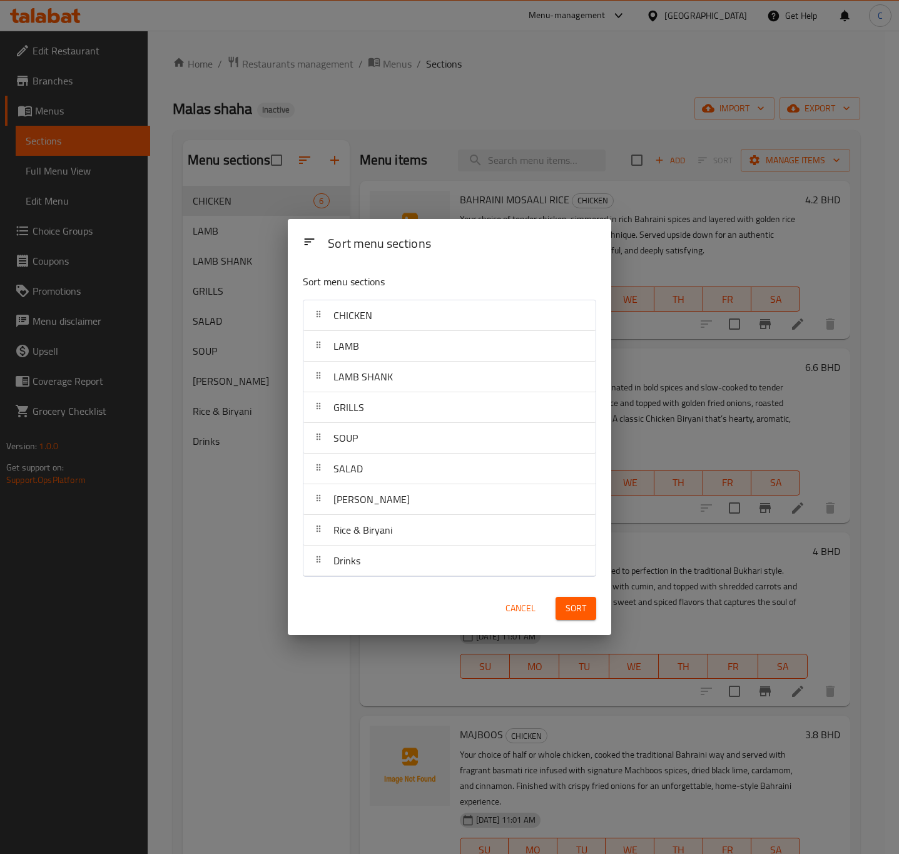
click at [585, 608] on span "Sort" at bounding box center [576, 609] width 21 height 16
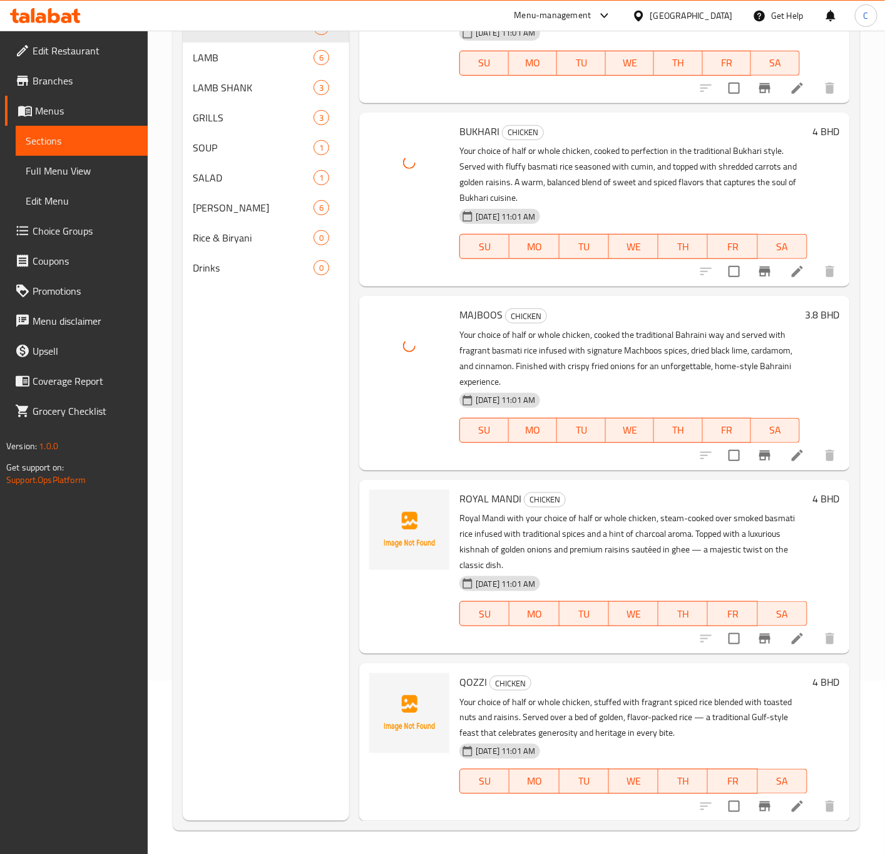
scroll to position [175, 0]
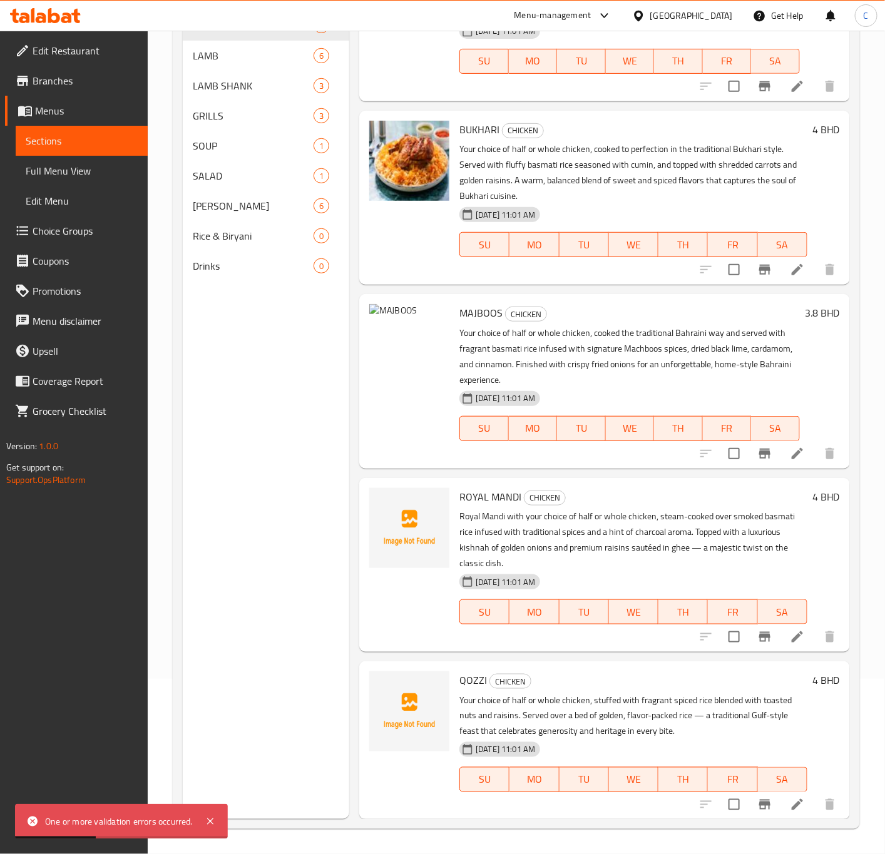
click at [780, 452] on li at bounding box center [797, 453] width 35 height 23
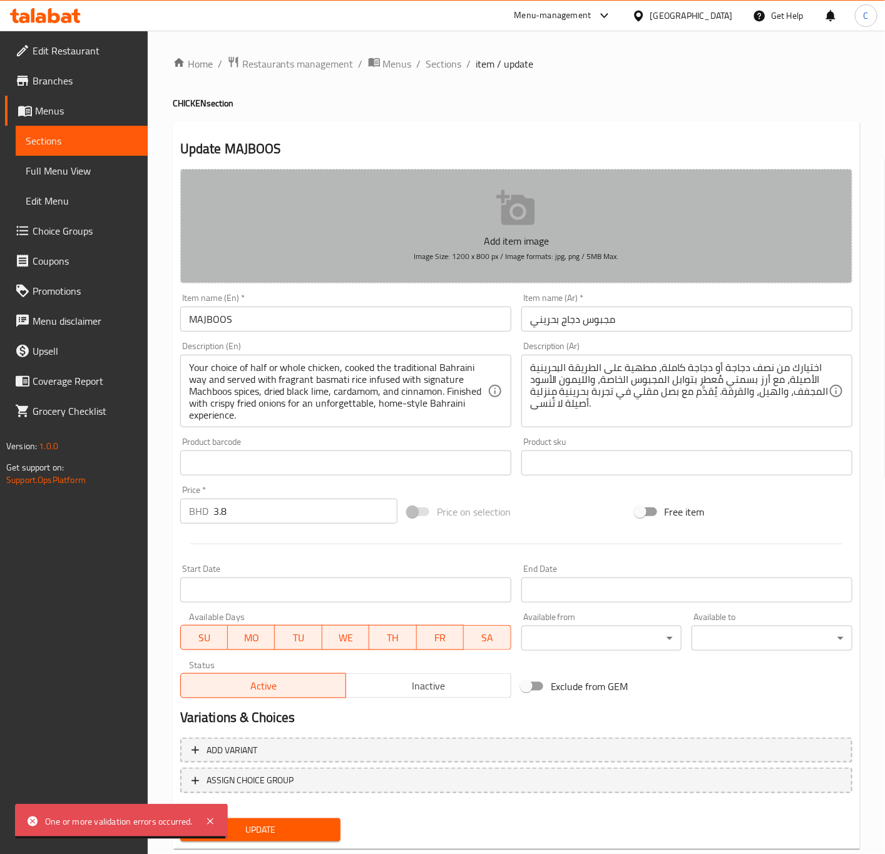
click at [526, 237] on p "Add item image" at bounding box center [516, 240] width 633 height 15
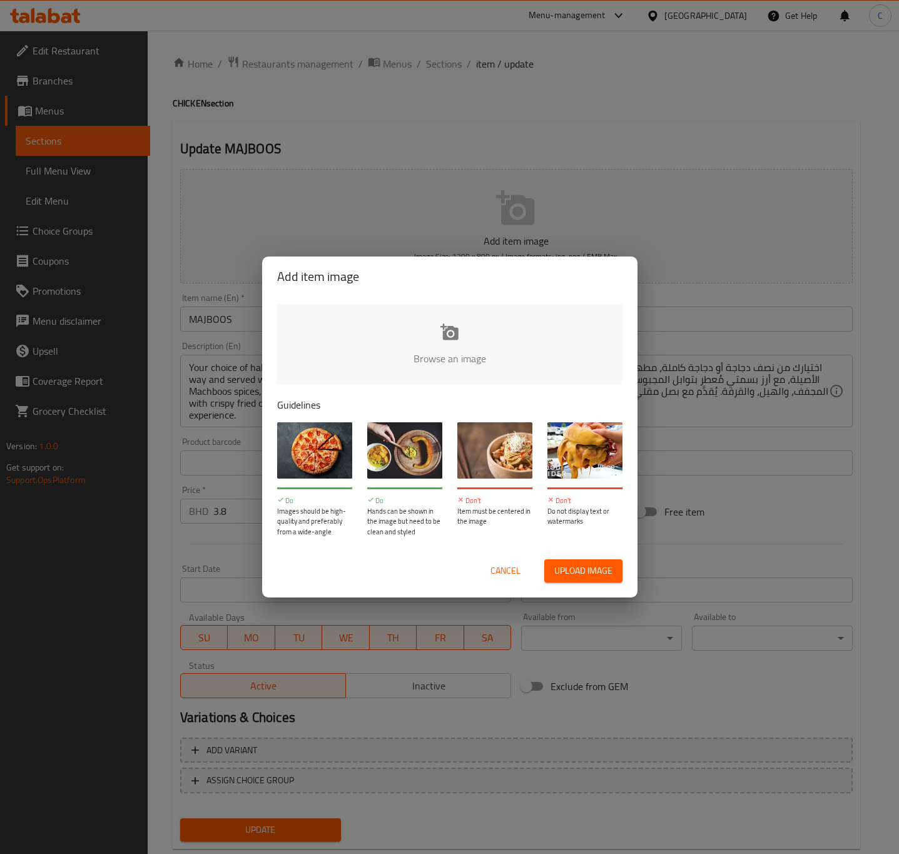
type input "C:\fakepath\Chicken Majboos.webp"
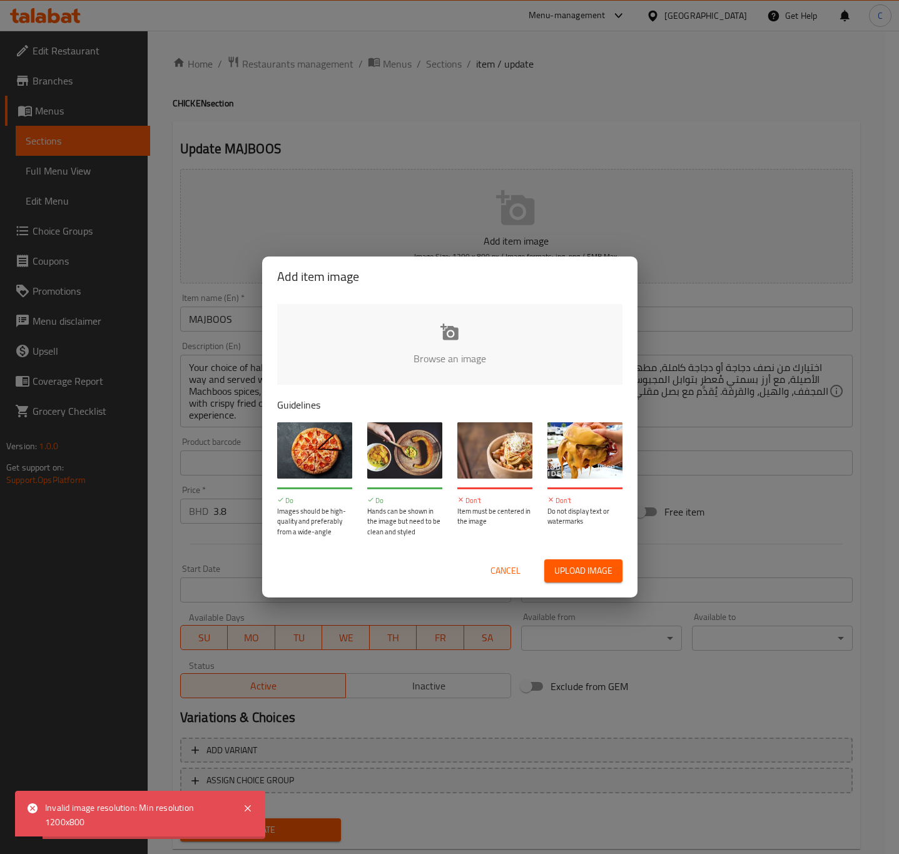
click at [484, 348] on input "file" at bounding box center [873, 362] width 1192 height 117
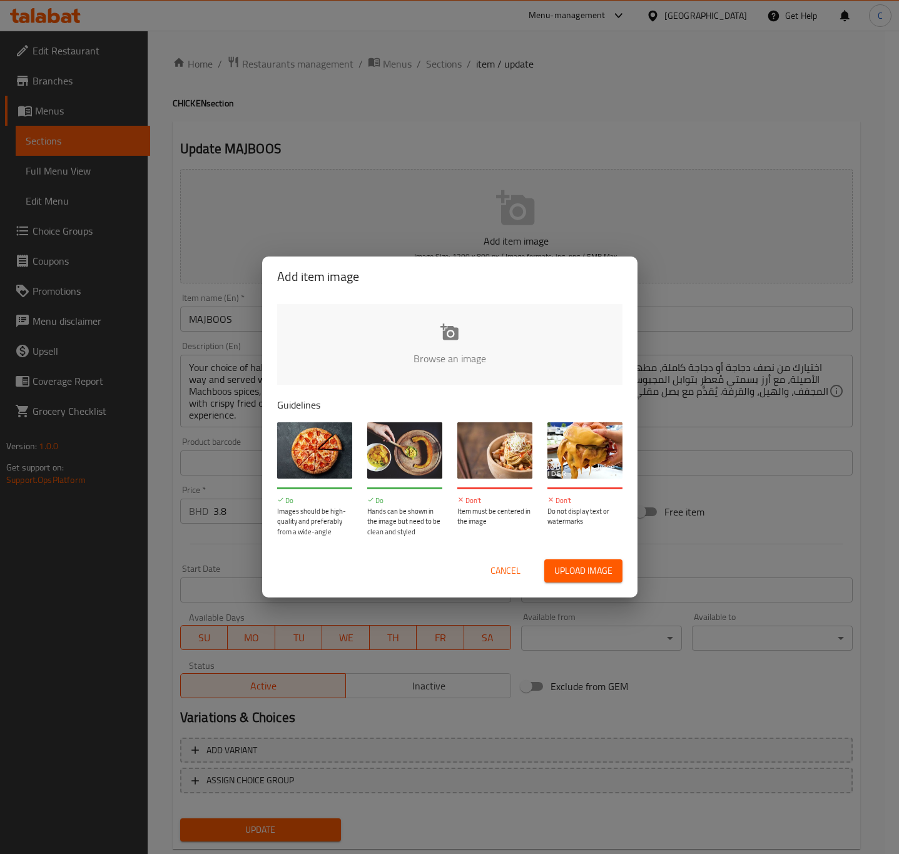
click at [464, 324] on input "file" at bounding box center [873, 362] width 1192 height 117
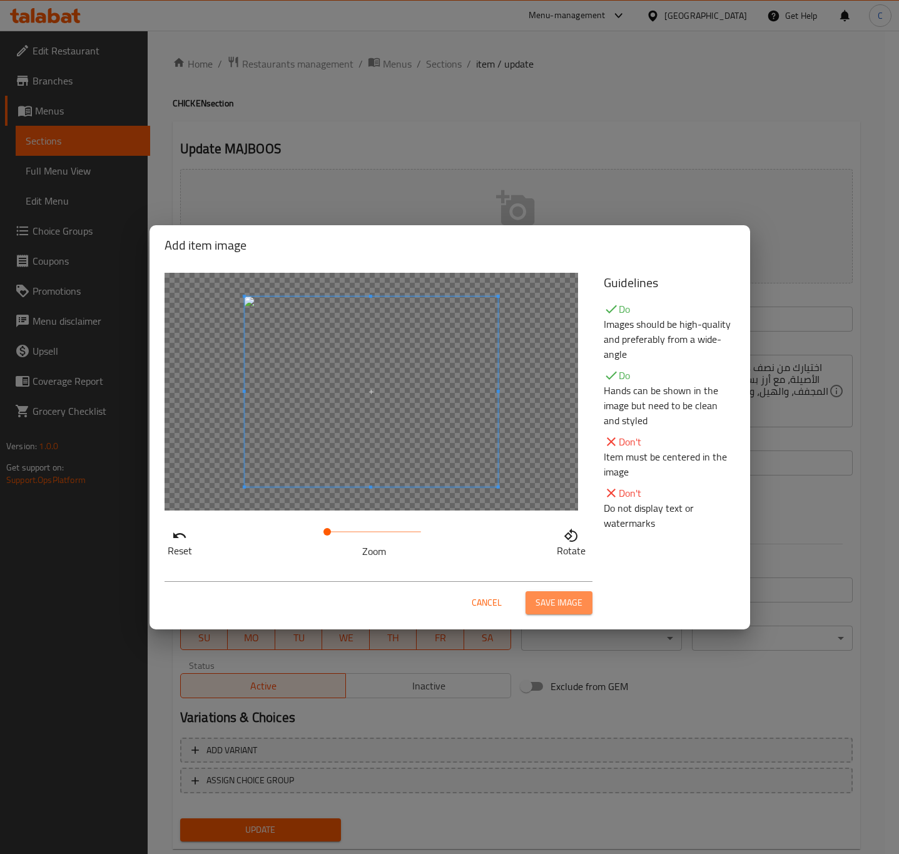
click at [558, 605] on span "Save image" at bounding box center [559, 603] width 47 height 16
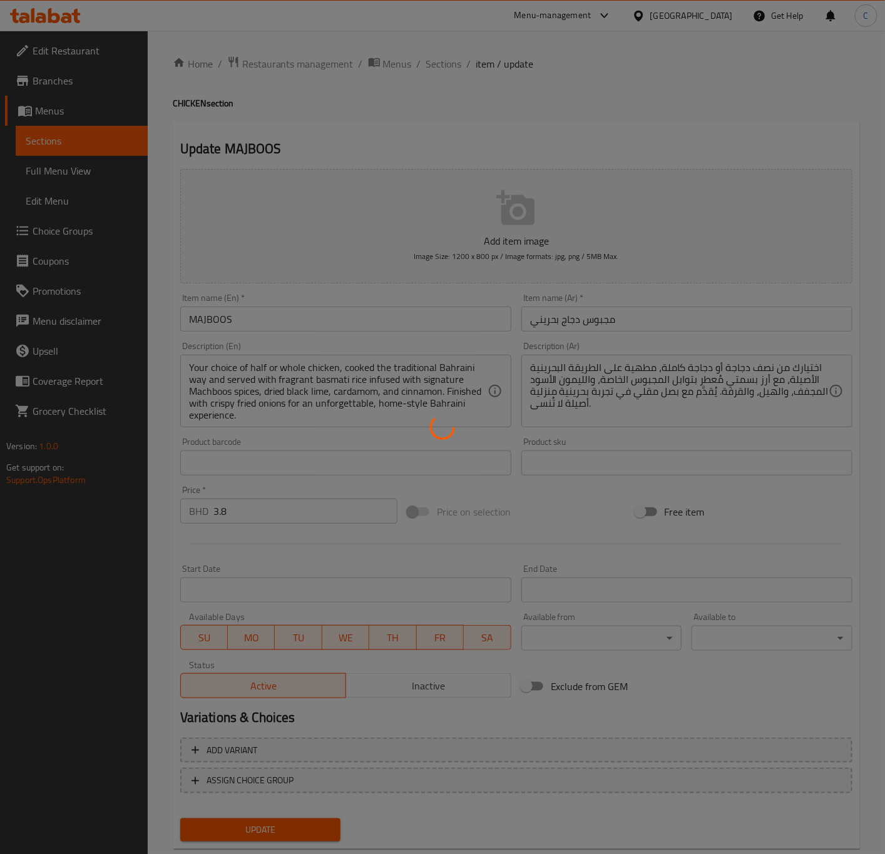
scroll to position [29, 0]
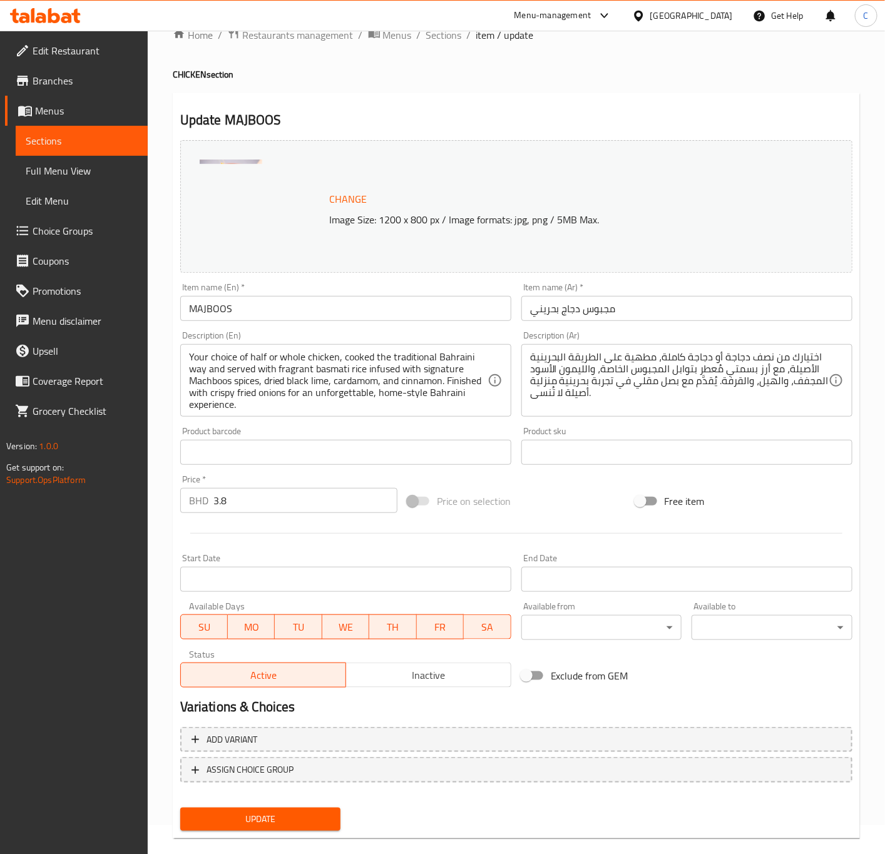
click at [307, 812] on span "Update" at bounding box center [260, 820] width 141 height 16
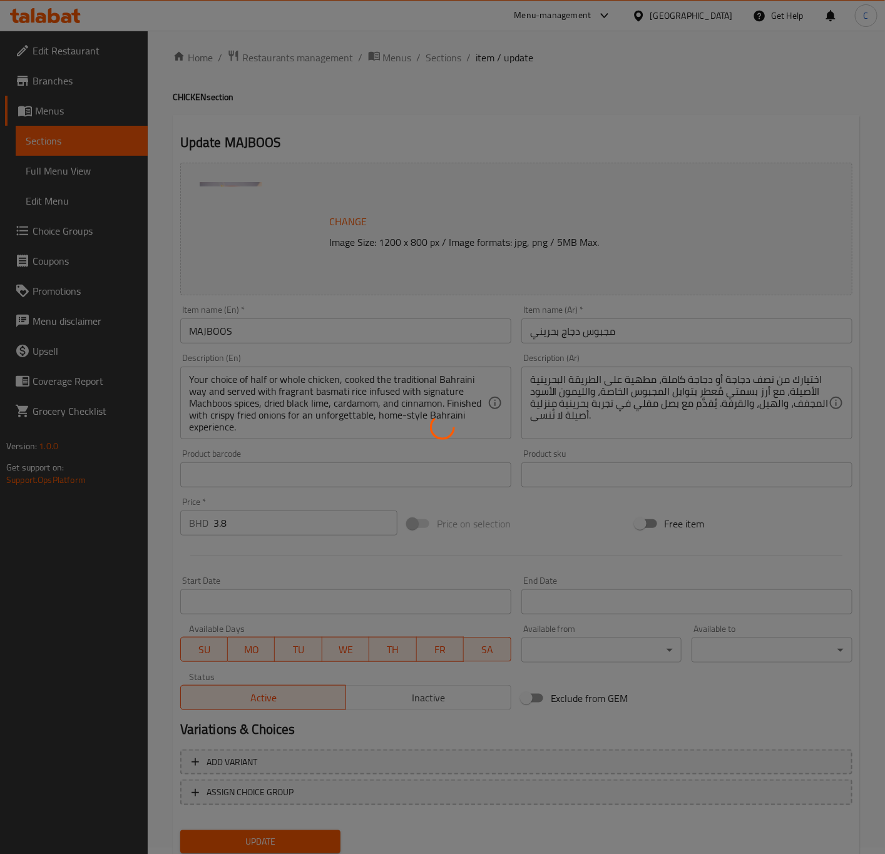
scroll to position [0, 0]
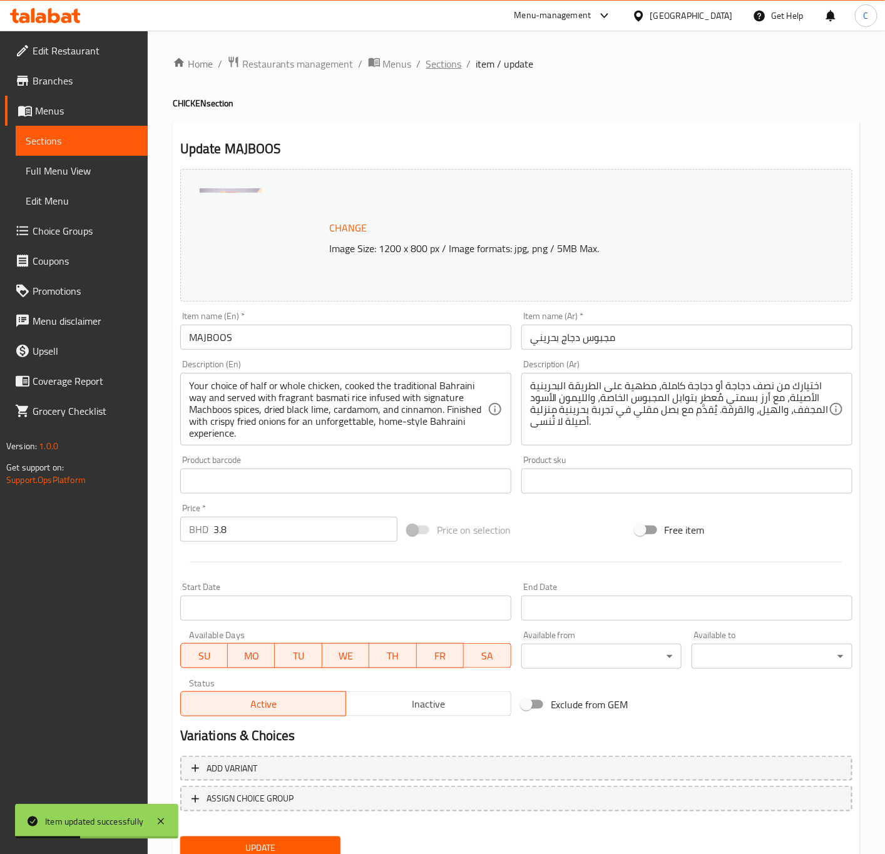
click at [447, 66] on span "Sections" at bounding box center [444, 63] width 36 height 15
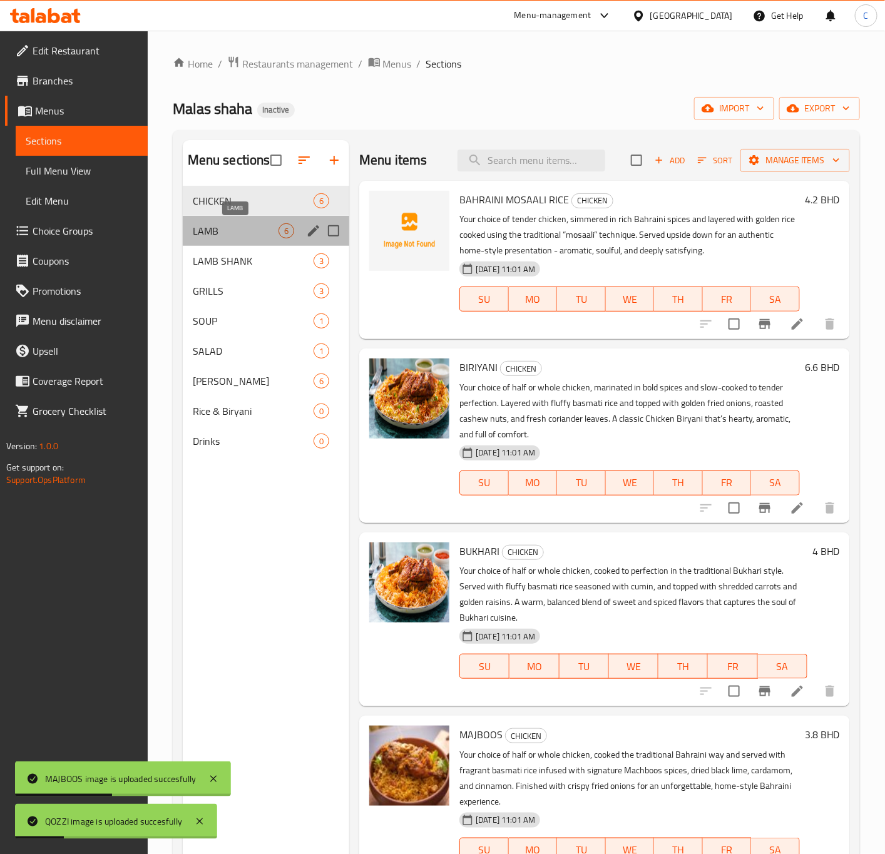
click at [252, 229] on span "LAMB" at bounding box center [236, 230] width 86 height 15
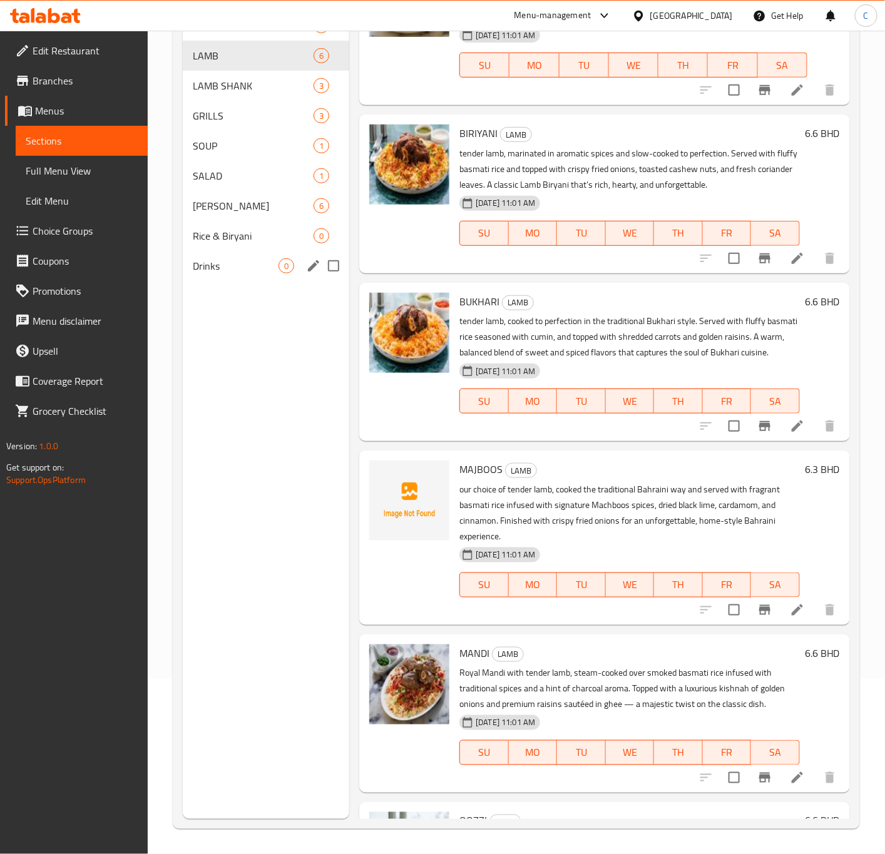
scroll to position [28, 0]
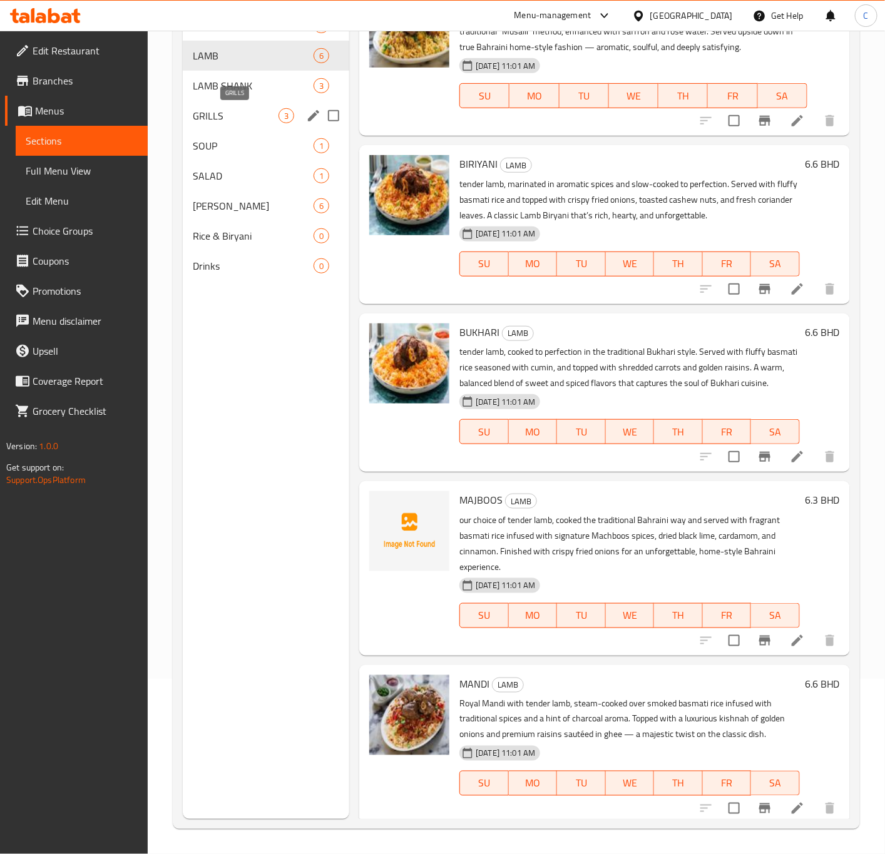
drag, startPoint x: 250, startPoint y: 109, endPoint x: 294, endPoint y: 247, distance: 144.5
click at [250, 109] on span "GRILLS" at bounding box center [236, 115] width 86 height 15
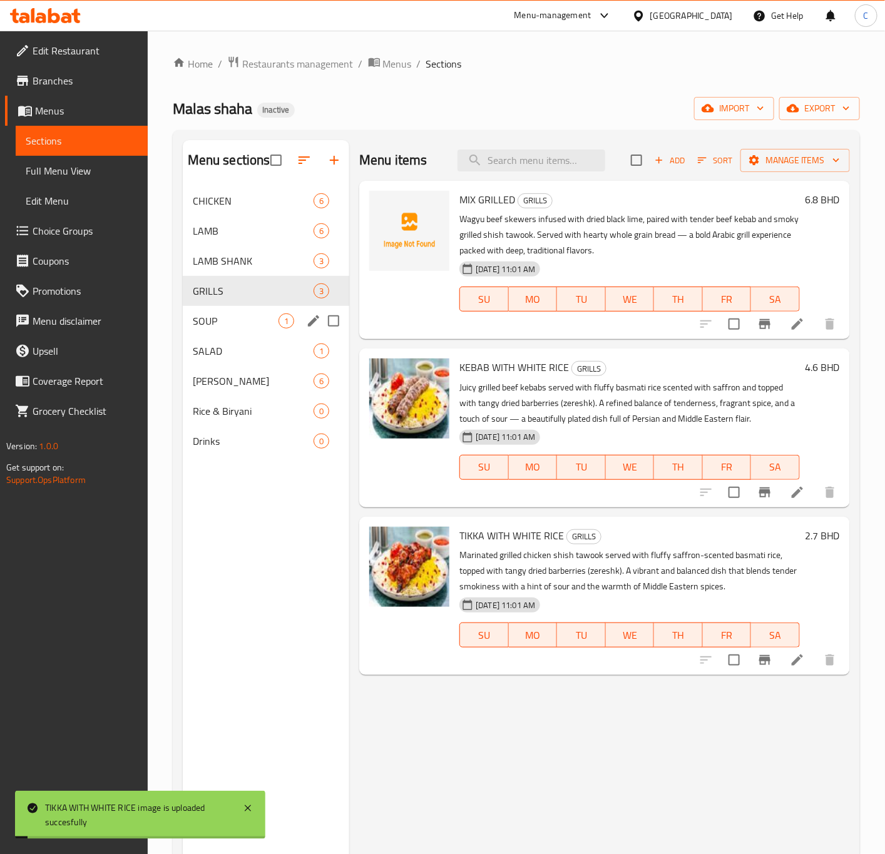
click at [230, 331] on div "SOUP 1" at bounding box center [266, 321] width 167 height 30
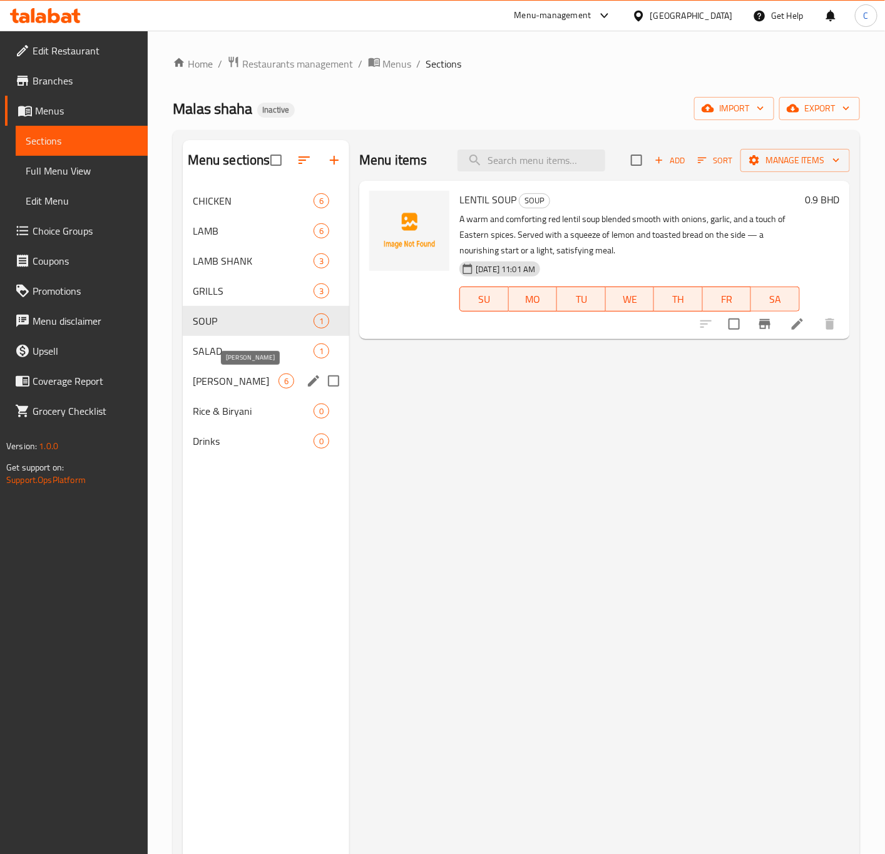
drag, startPoint x: 223, startPoint y: 380, endPoint x: 322, endPoint y: 367, distance: 99.1
click at [223, 380] on span "[PERSON_NAME]" at bounding box center [236, 381] width 86 height 15
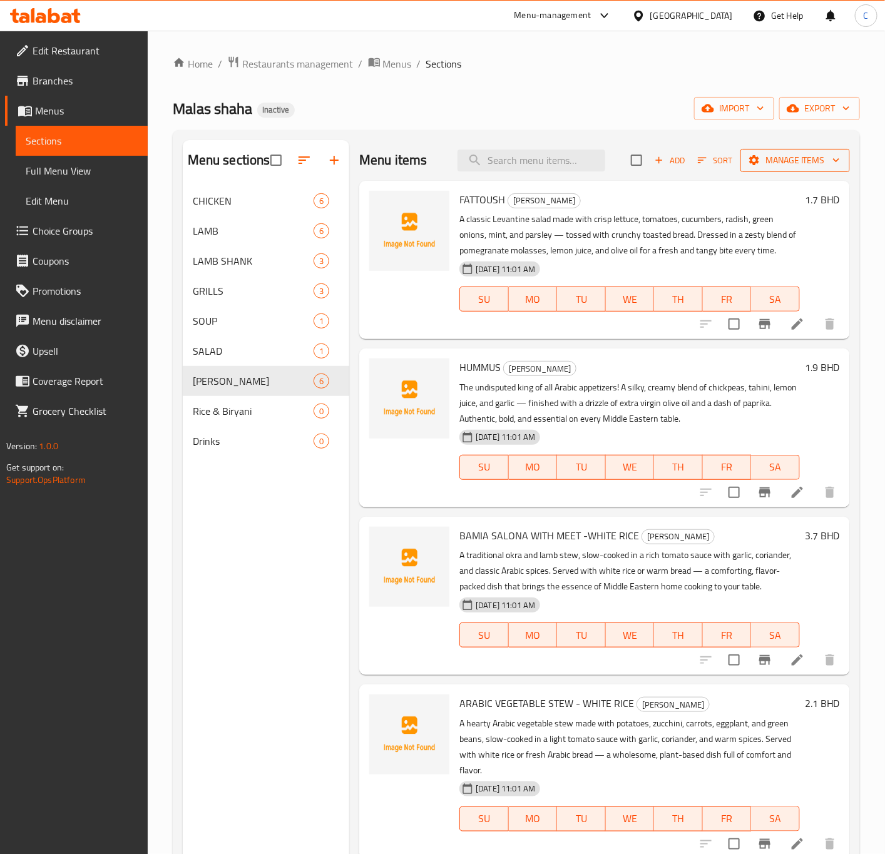
click at [770, 161] on span "Manage items" at bounding box center [794, 161] width 89 height 16
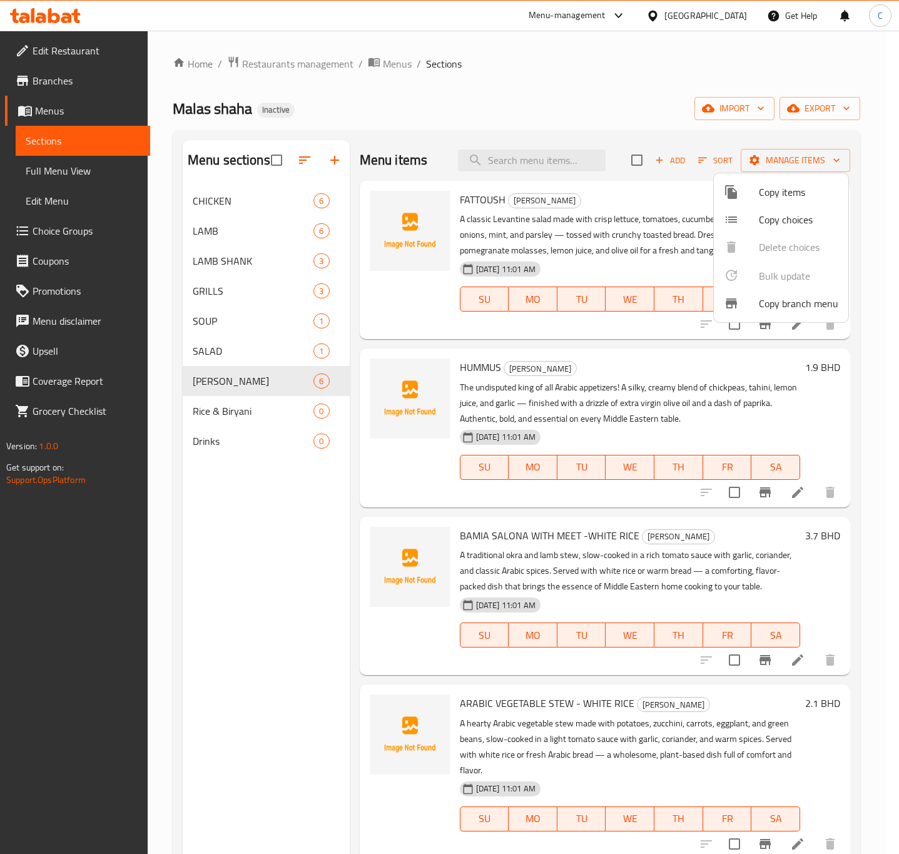
click at [775, 192] on span "Copy items" at bounding box center [798, 192] width 79 height 15
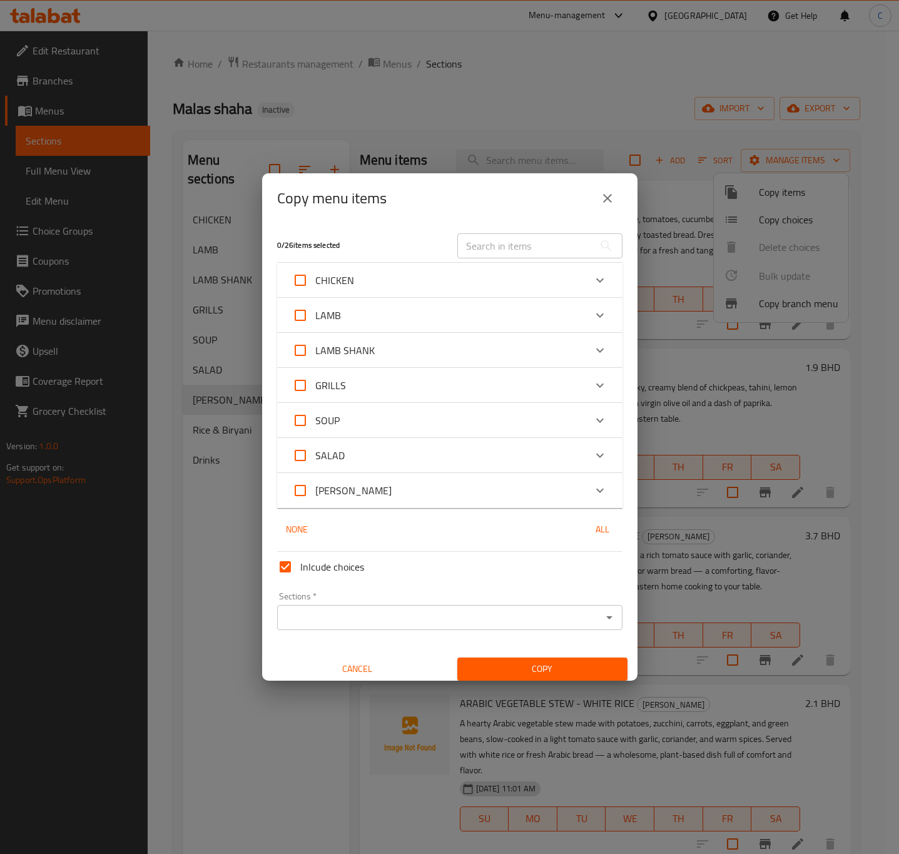
click at [593, 488] on icon "Expand" at bounding box center [600, 490] width 15 height 15
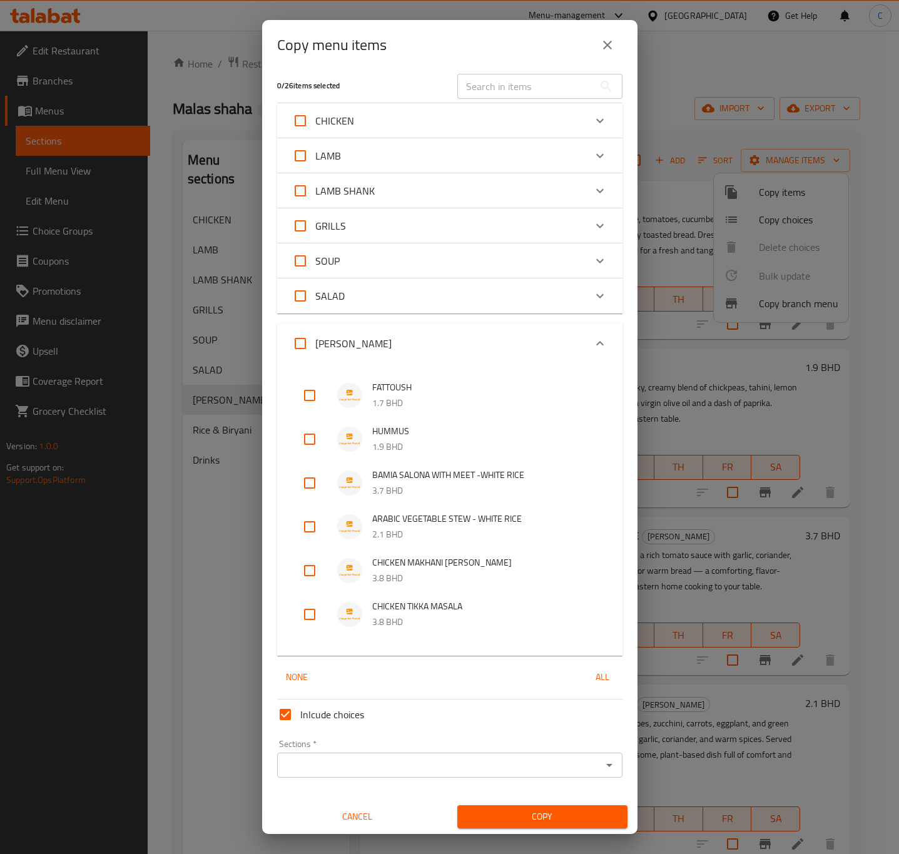
scroll to position [8, 0]
click at [297, 397] on input "checkbox" at bounding box center [310, 394] width 30 height 30
checkbox input "true"
click at [310, 434] on input "checkbox" at bounding box center [310, 438] width 30 height 30
checkbox input "true"
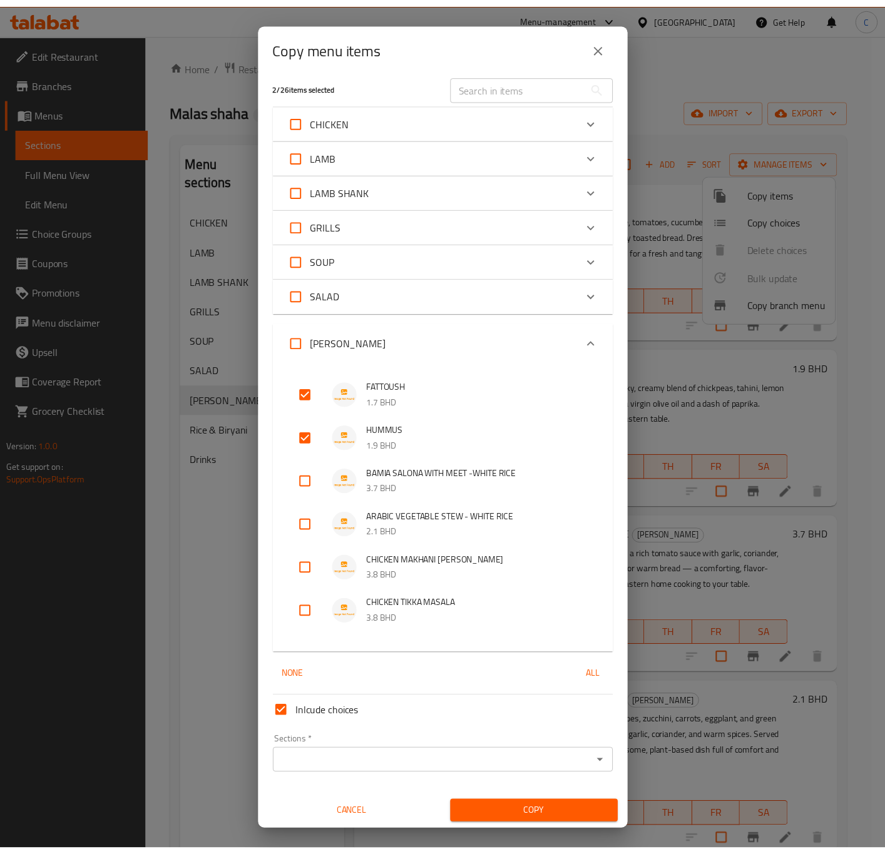
scroll to position [8, 0]
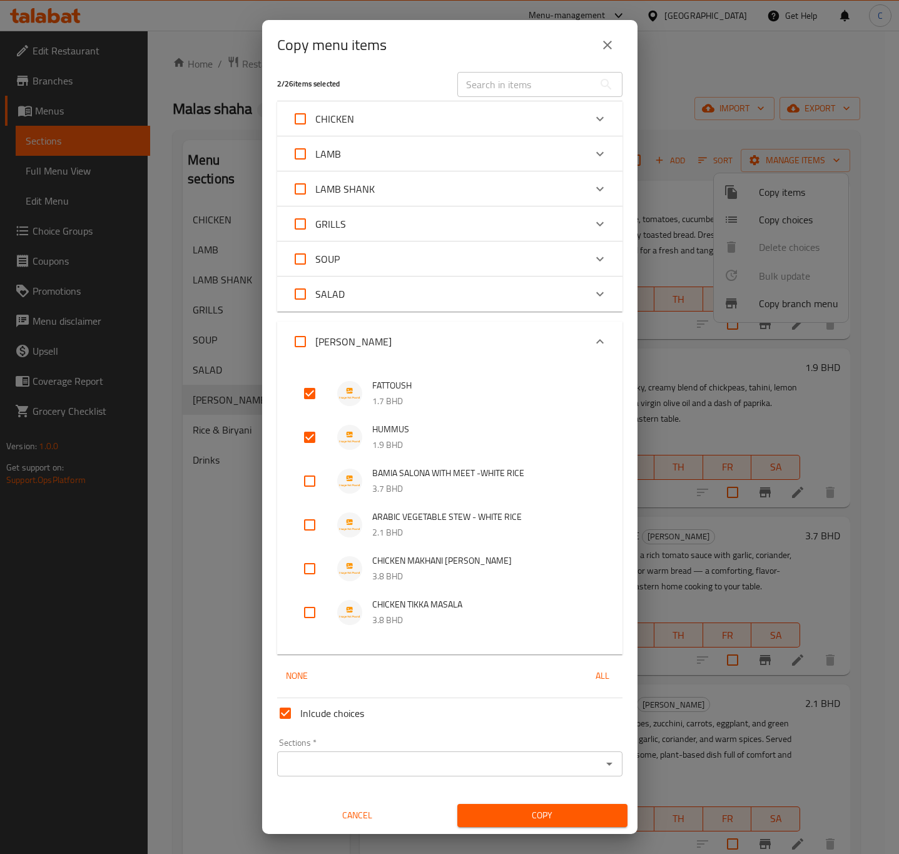
click at [538, 774] on div "Sections *" at bounding box center [449, 764] width 345 height 25
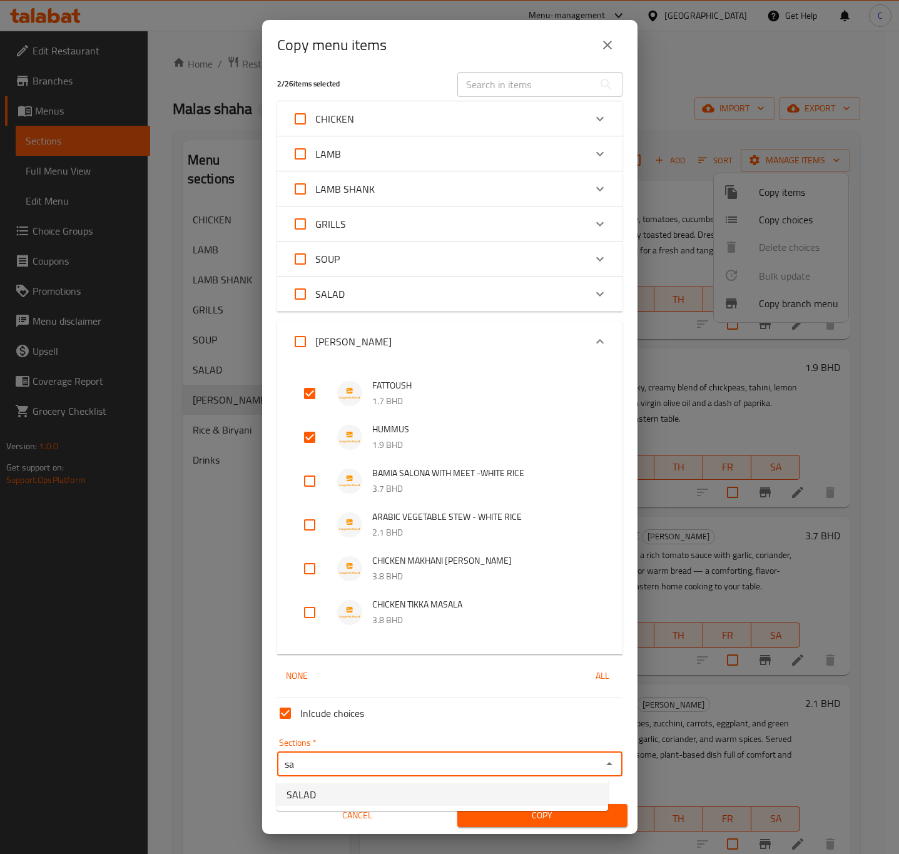
click at [327, 804] on li "SALAD" at bounding box center [443, 795] width 332 height 23
type input "SALAD"
click at [519, 817] on span "Copy" at bounding box center [543, 816] width 150 height 16
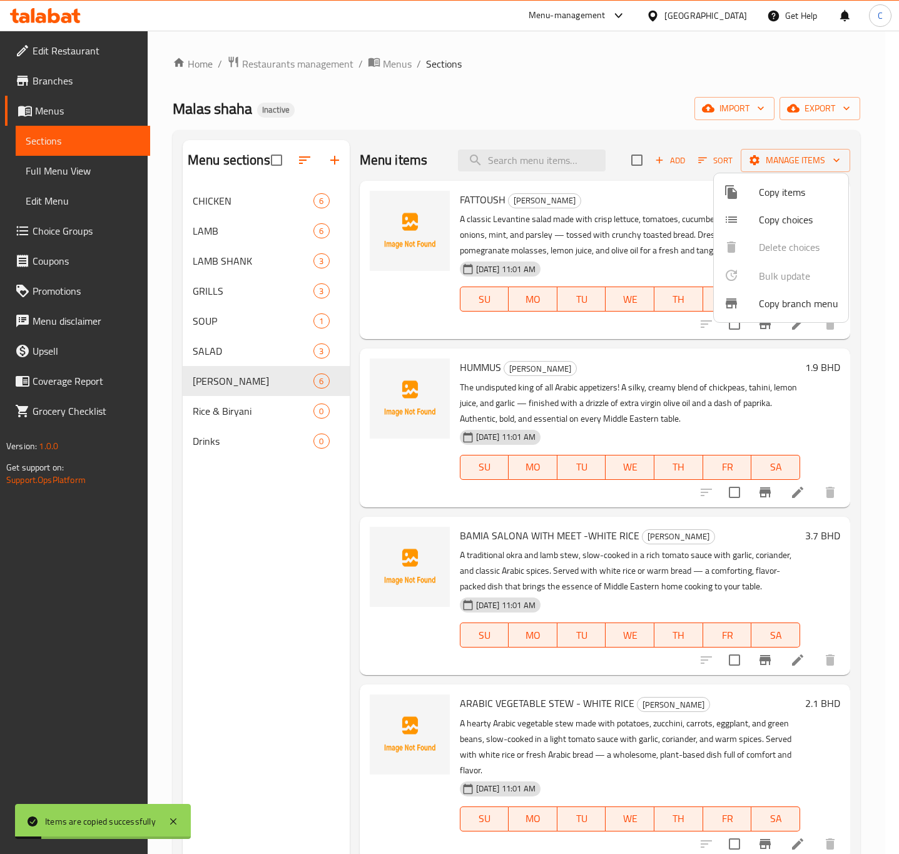
click at [792, 349] on div at bounding box center [449, 427] width 899 height 854
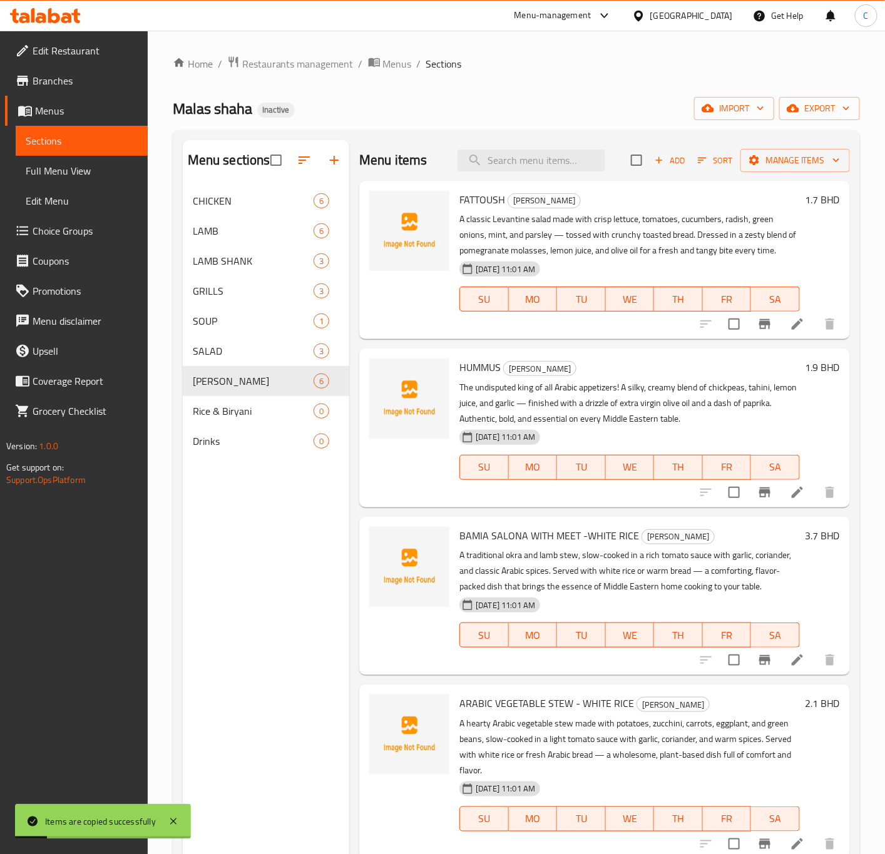
click at [790, 331] on icon at bounding box center [797, 324] width 15 height 15
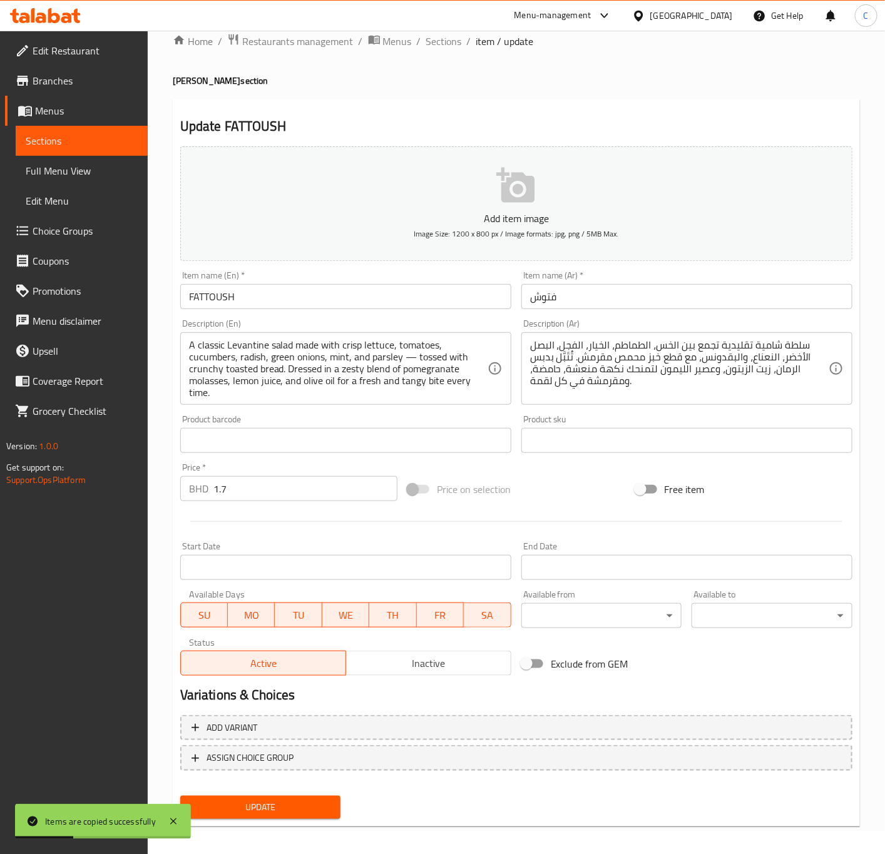
scroll to position [29, 0]
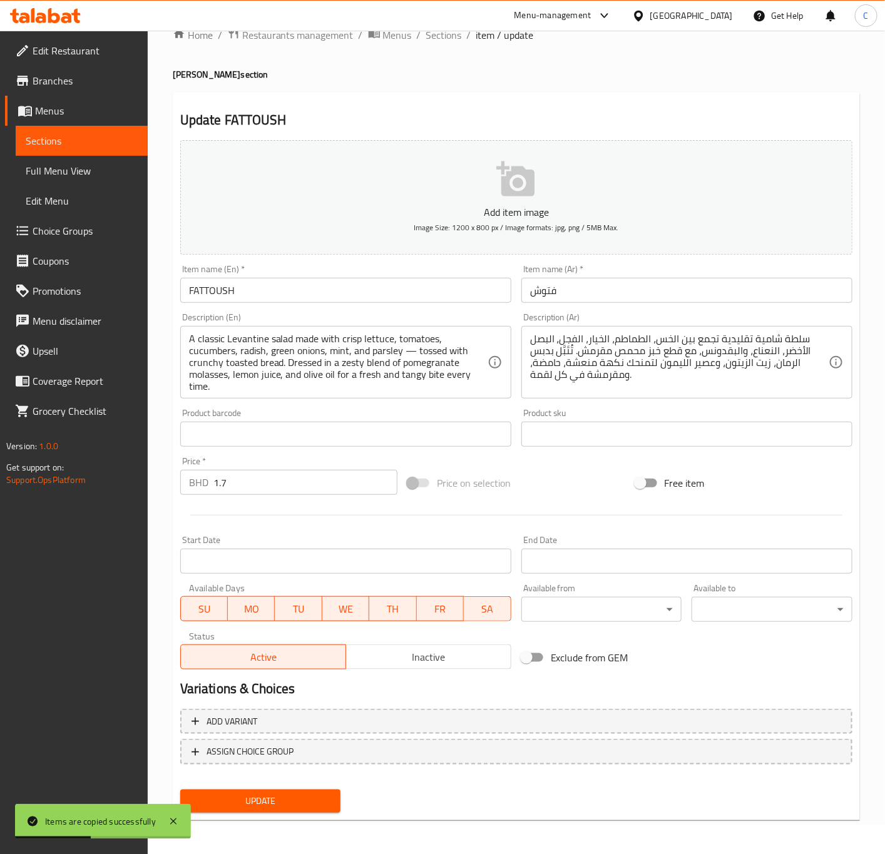
click at [425, 665] on span "Inactive" at bounding box center [428, 657] width 155 height 18
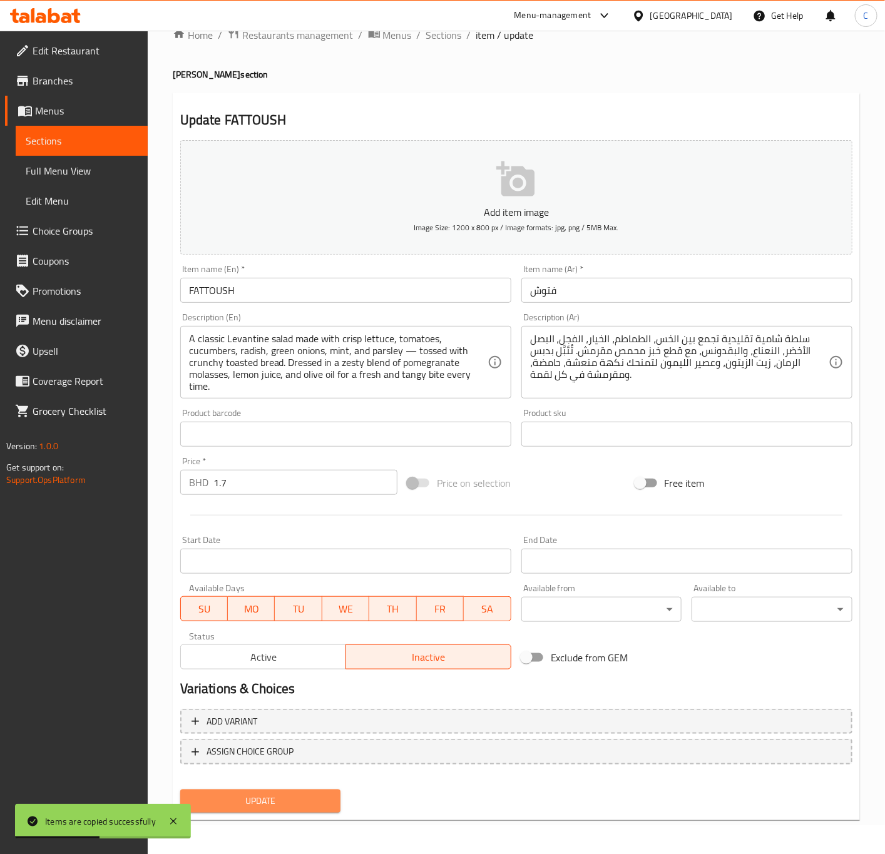
click at [301, 794] on span "Update" at bounding box center [260, 802] width 141 height 16
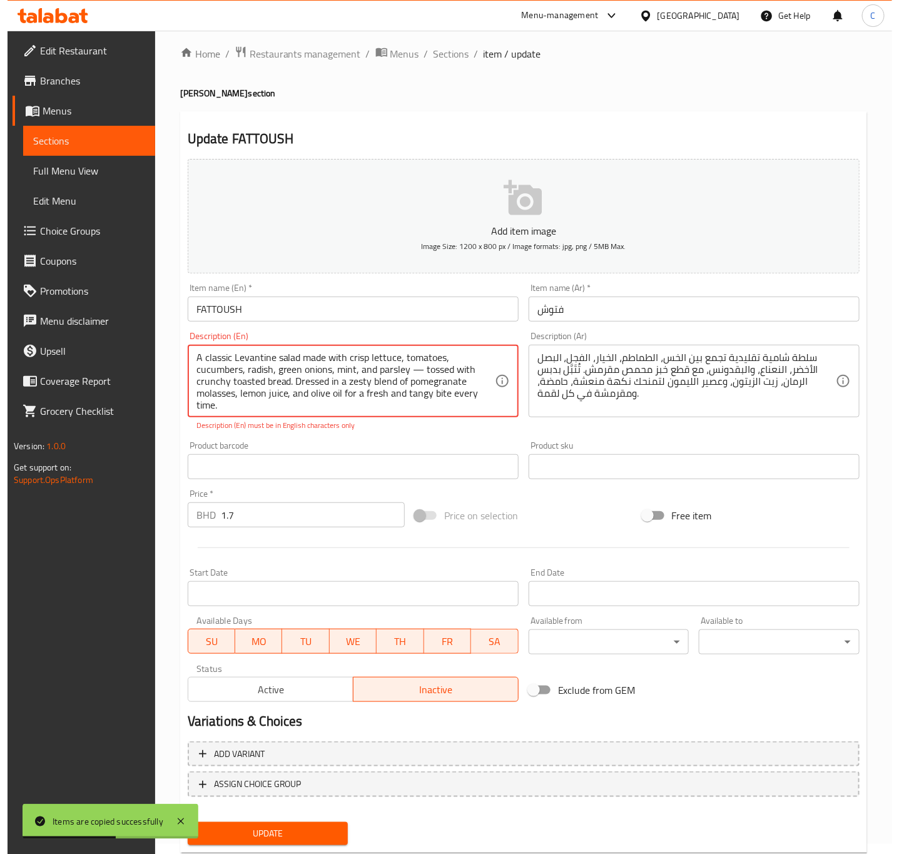
scroll to position [0, 0]
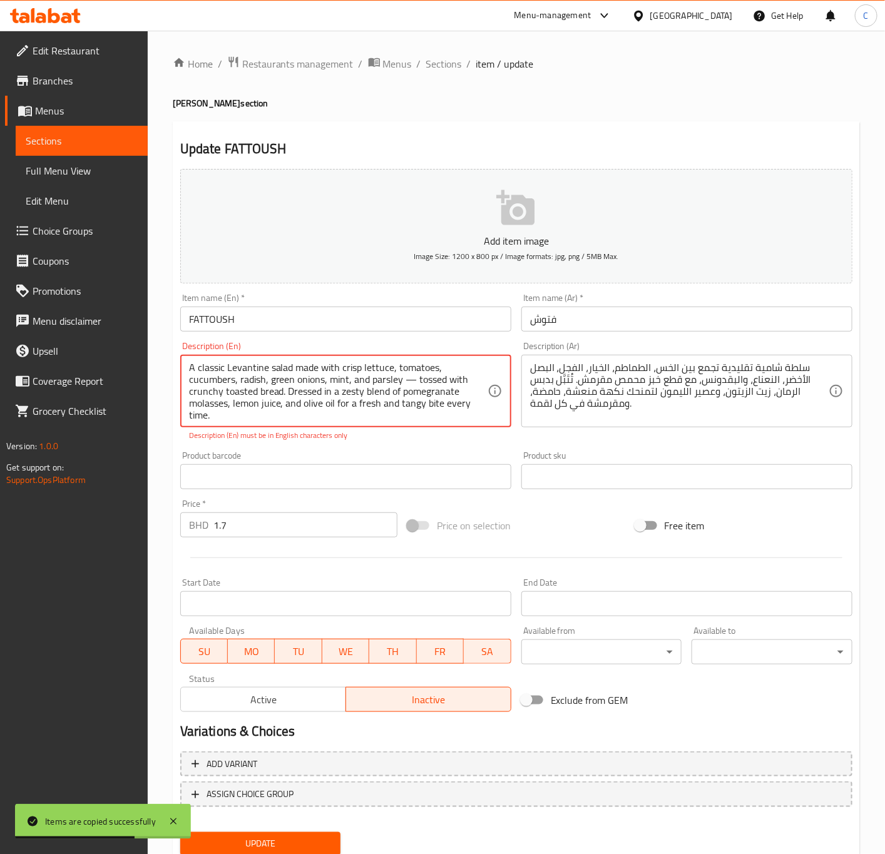
click at [415, 379] on textarea "A classic Levantine salad made with crisp lettuce, tomatoes, cucumbers, radish,…" at bounding box center [338, 391] width 299 height 59
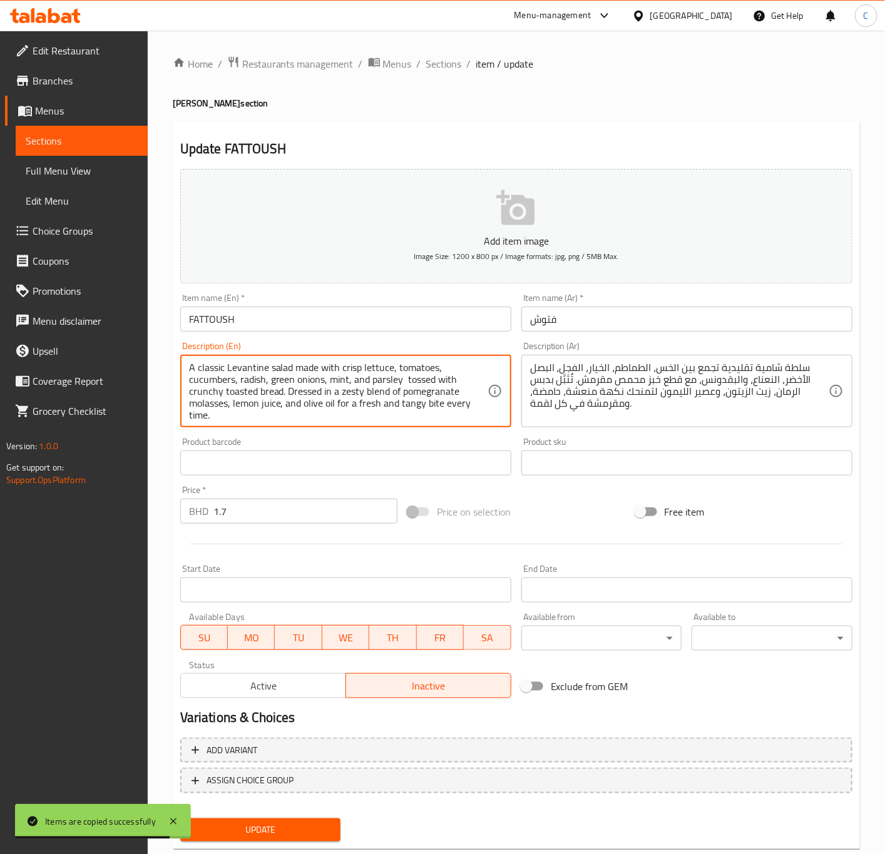
type textarea "A classic Levantine salad made with crisp lettuce, tomatoes, cucumbers, radish,…"
click at [294, 826] on span "Update" at bounding box center [260, 830] width 141 height 16
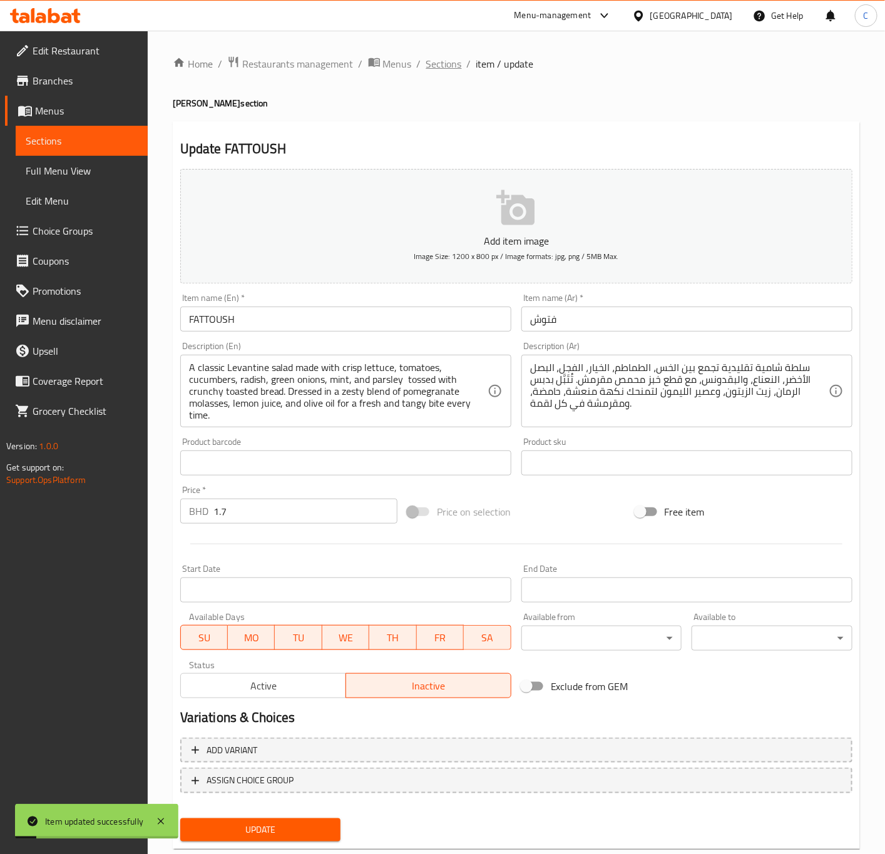
click at [447, 70] on span "Sections" at bounding box center [444, 63] width 36 height 15
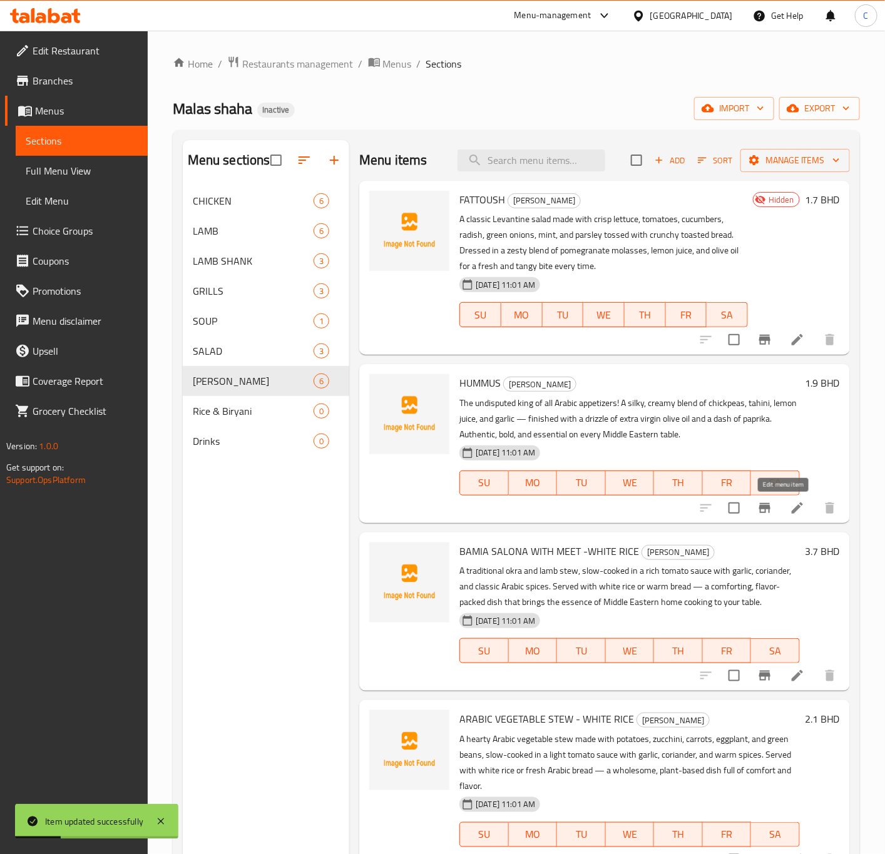
click at [790, 514] on icon at bounding box center [797, 508] width 15 height 15
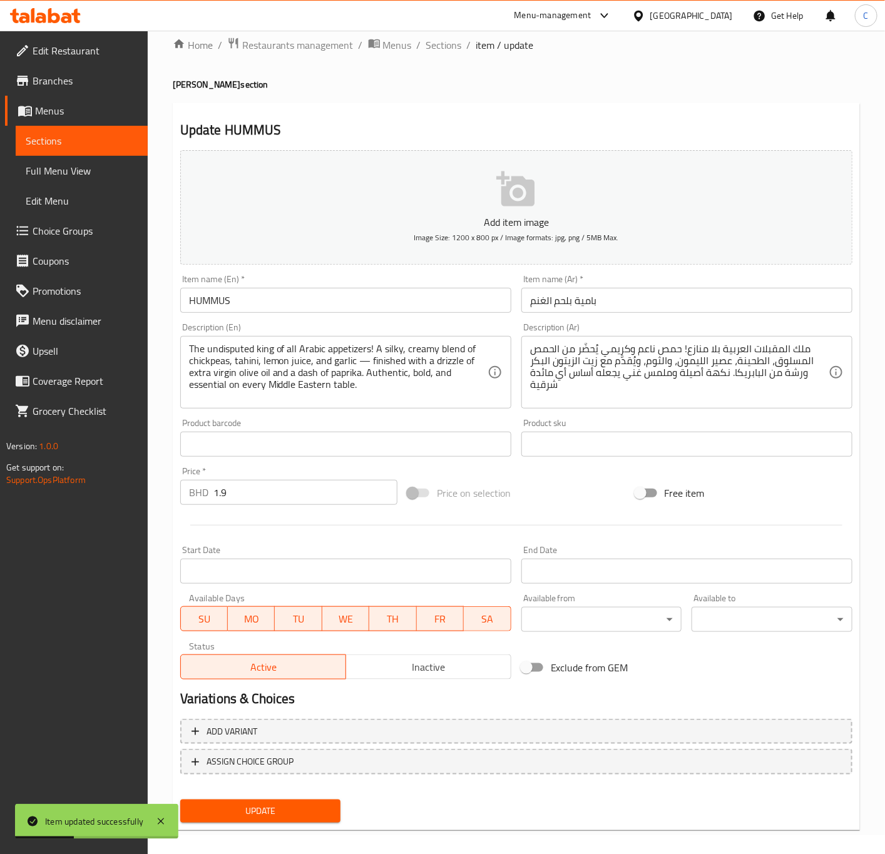
scroll to position [29, 0]
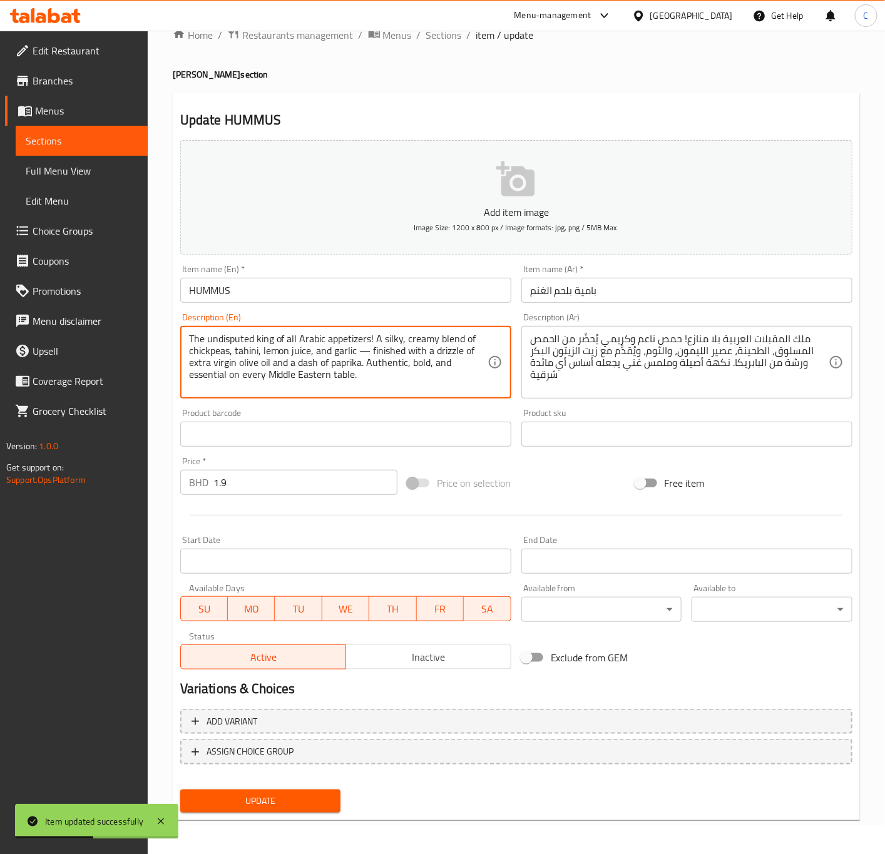
click at [368, 353] on textarea "The undisputed king of all Arabic appetizers! A silky, creamy blend of chickpea…" at bounding box center [338, 362] width 299 height 59
type textarea "The undisputed king of all Arabic appetizers! A silky, creamy blend of chickpea…"
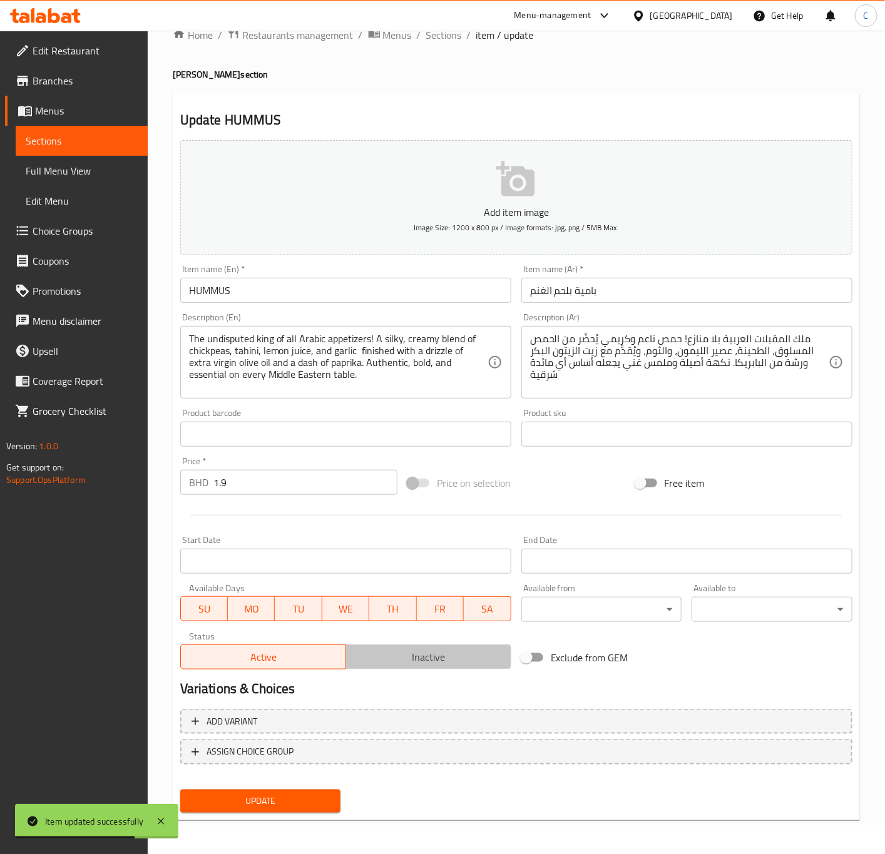
click at [413, 645] on button "Inactive" at bounding box center [428, 657] width 166 height 25
click at [323, 799] on span "Update" at bounding box center [260, 802] width 141 height 16
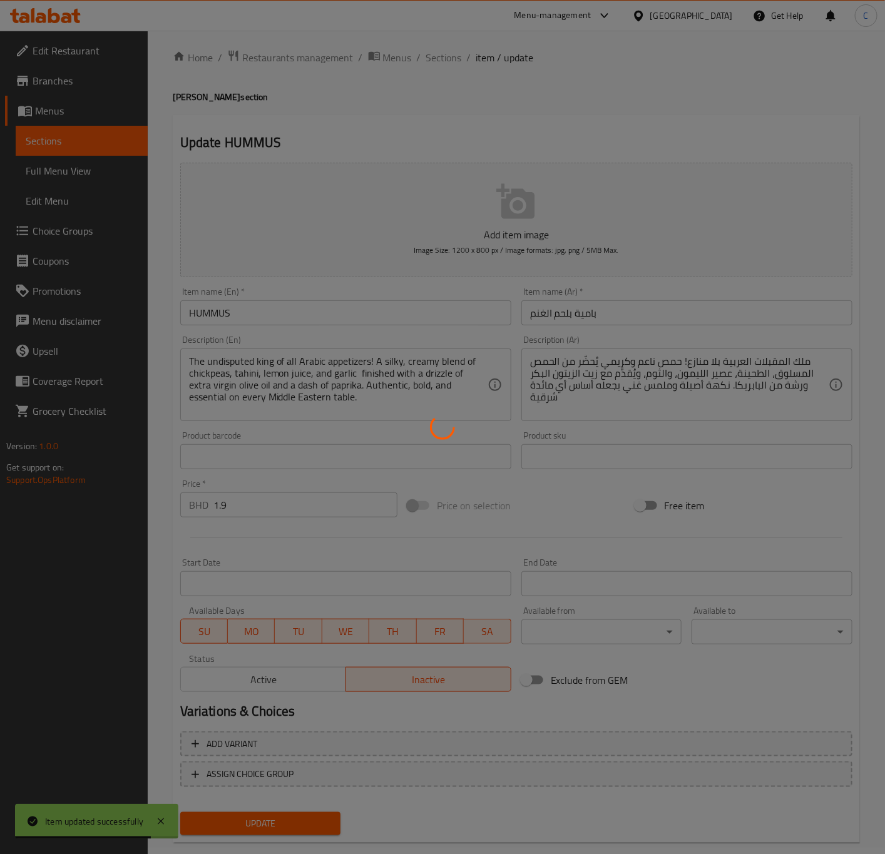
scroll to position [0, 0]
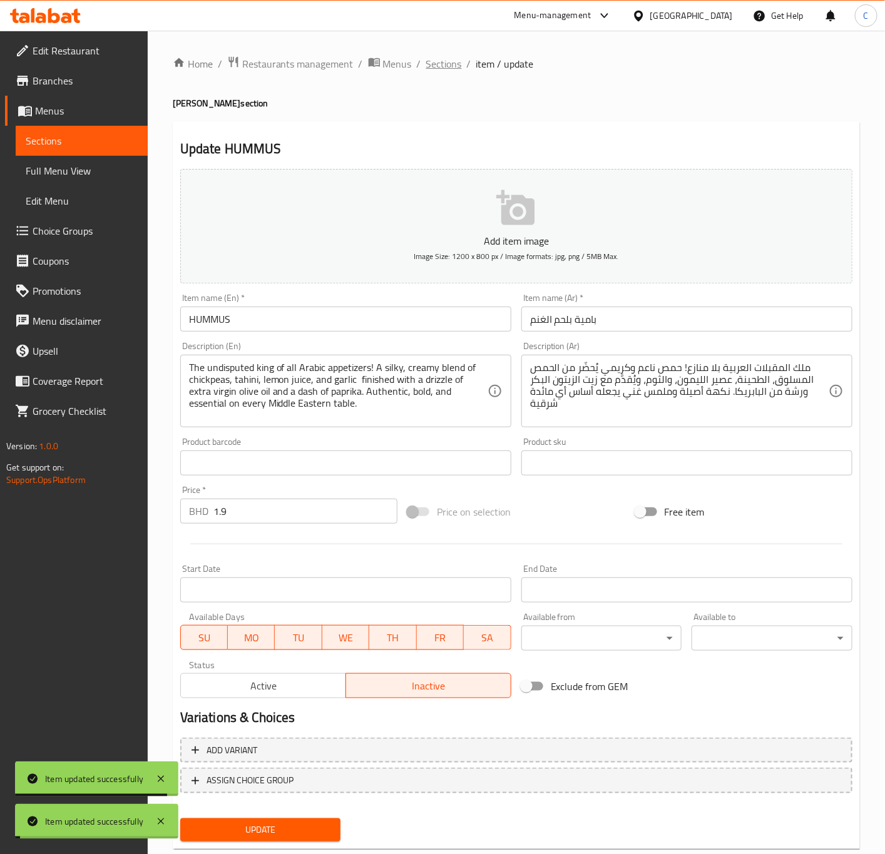
click at [449, 63] on span "Sections" at bounding box center [444, 63] width 36 height 15
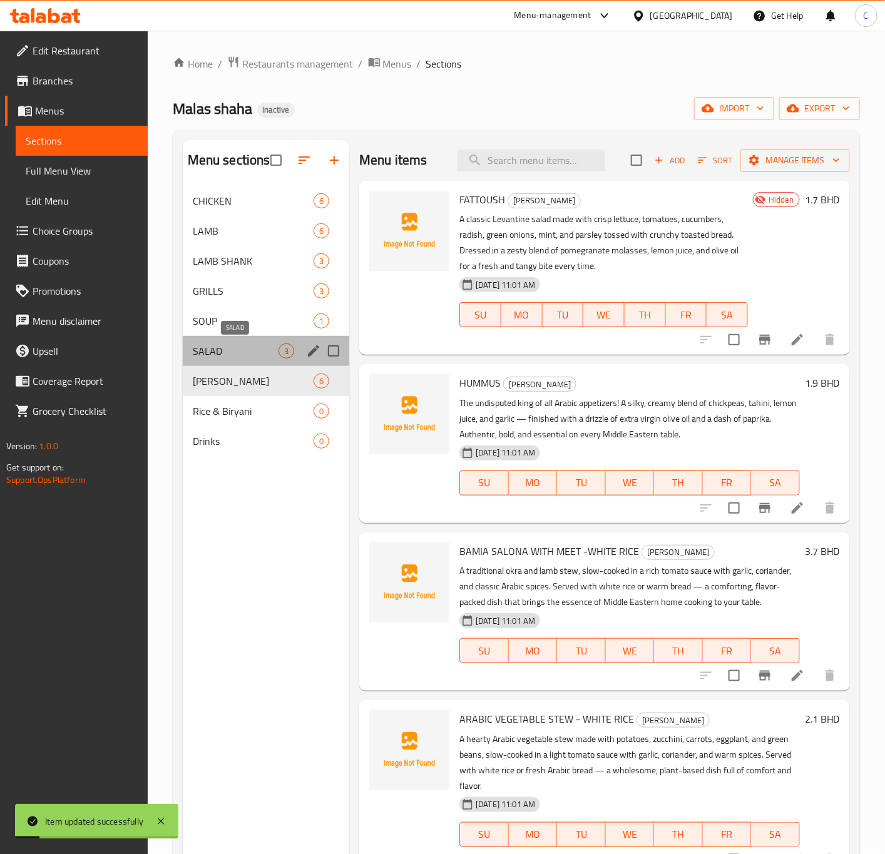
click at [241, 347] on span "SALAD" at bounding box center [236, 351] width 86 height 15
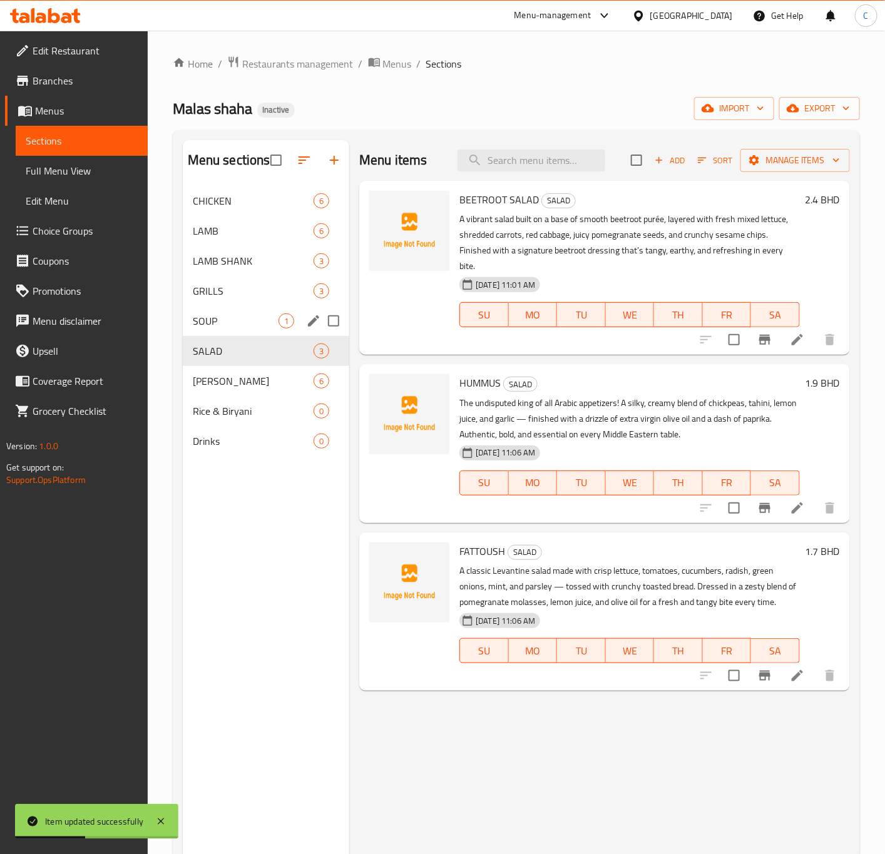
click at [203, 325] on span "SOUP" at bounding box center [236, 321] width 86 height 15
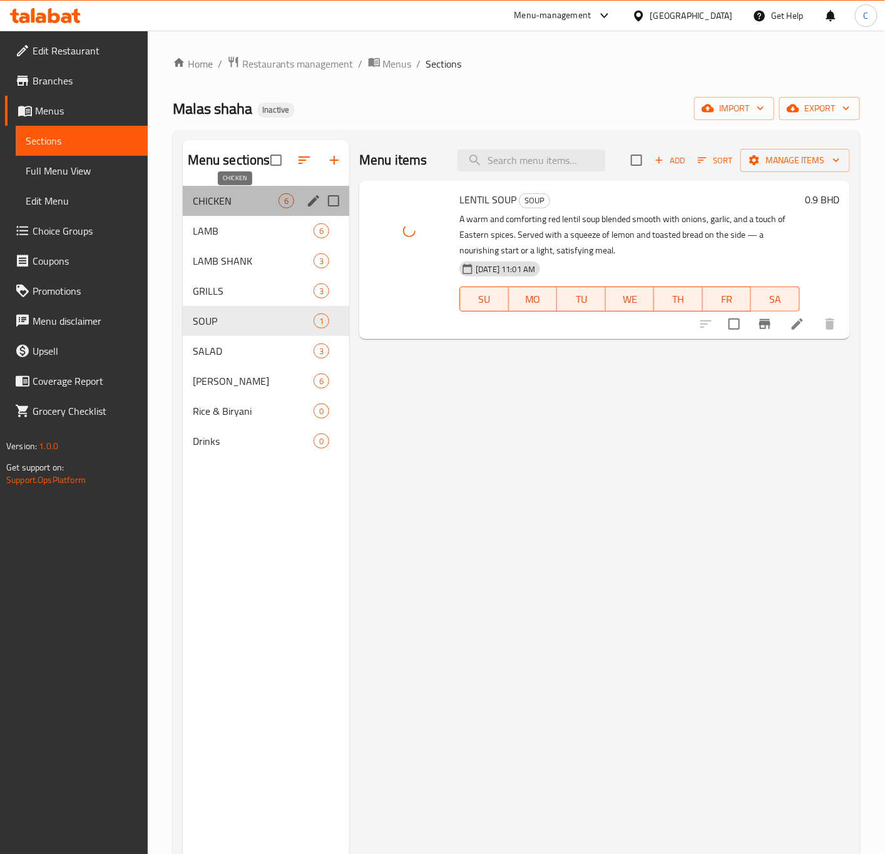
click at [257, 207] on span "CHICKEN" at bounding box center [236, 200] width 86 height 15
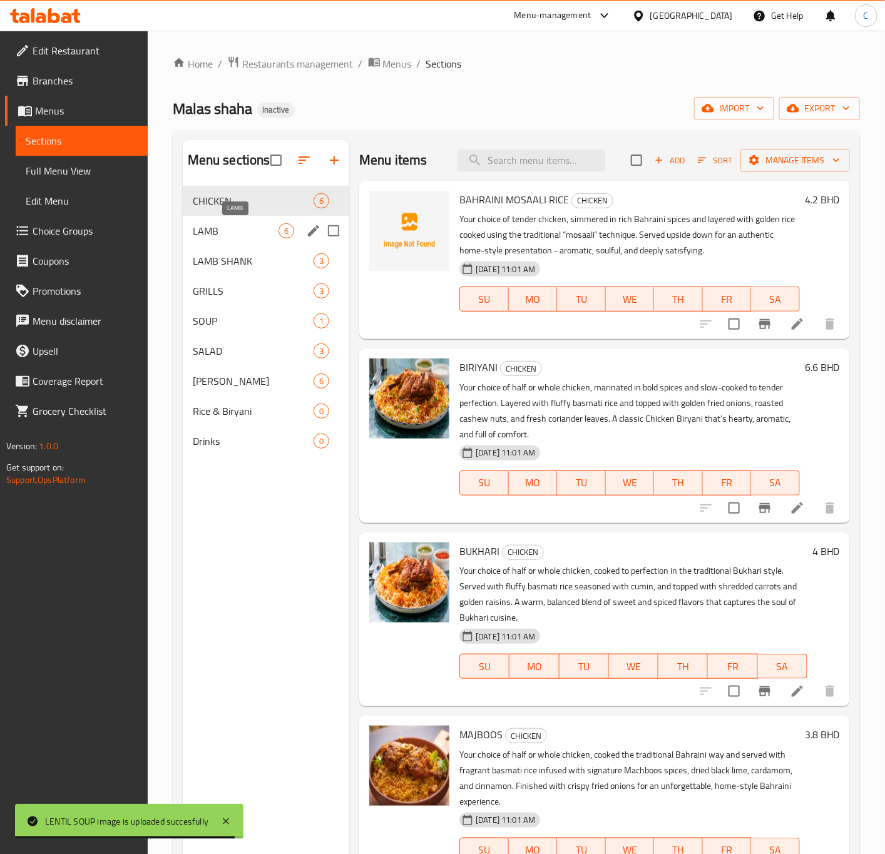
click at [220, 229] on span "LAMB" at bounding box center [236, 230] width 86 height 15
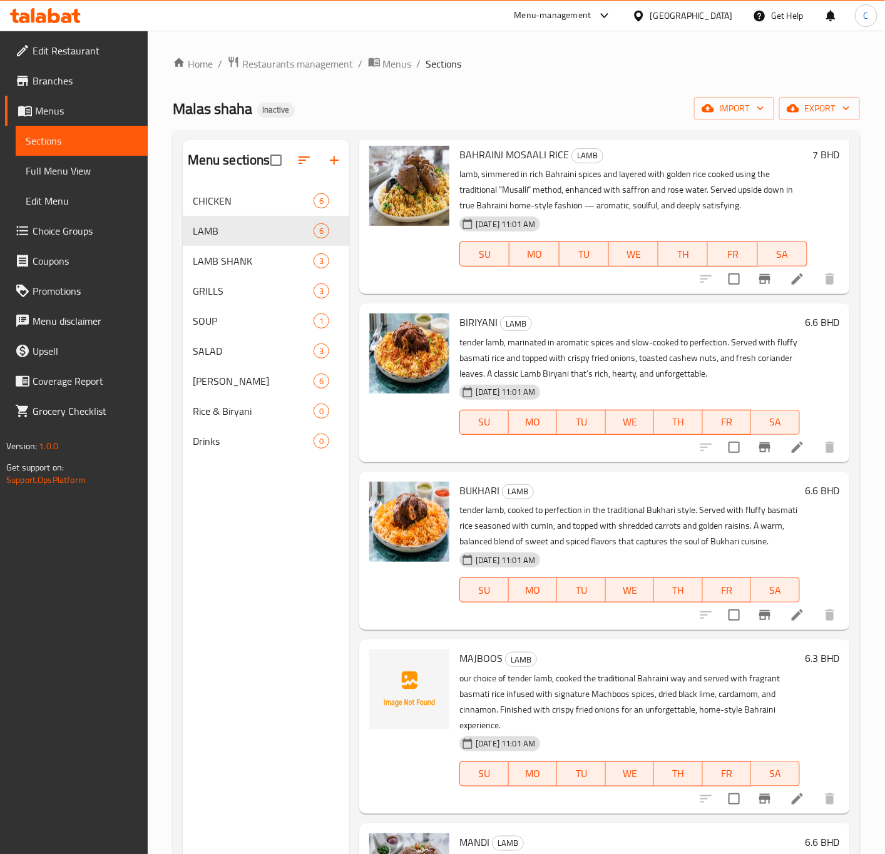
scroll to position [216, 0]
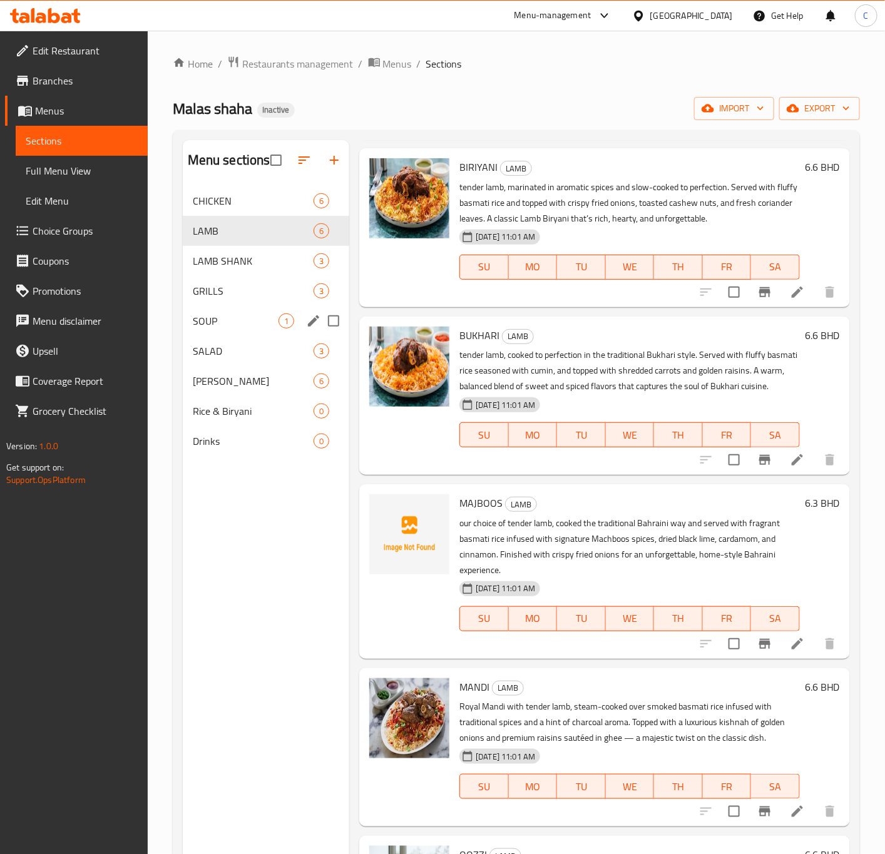
click at [230, 325] on span "SOUP" at bounding box center [236, 321] width 86 height 15
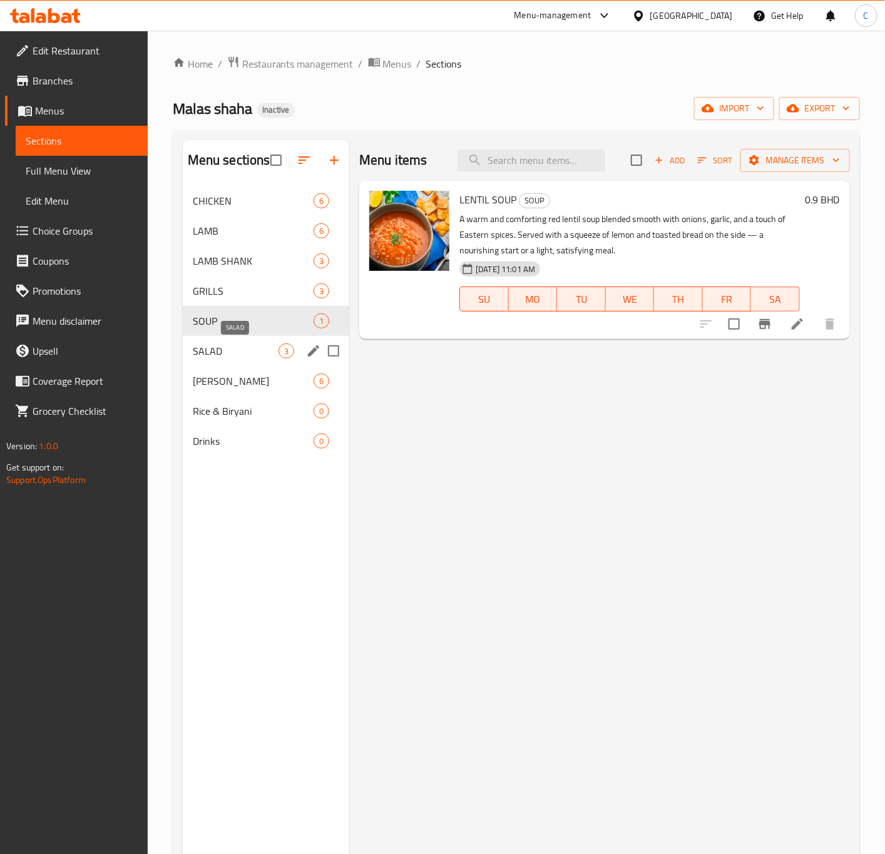
click at [233, 359] on span "SALAD" at bounding box center [236, 351] width 86 height 15
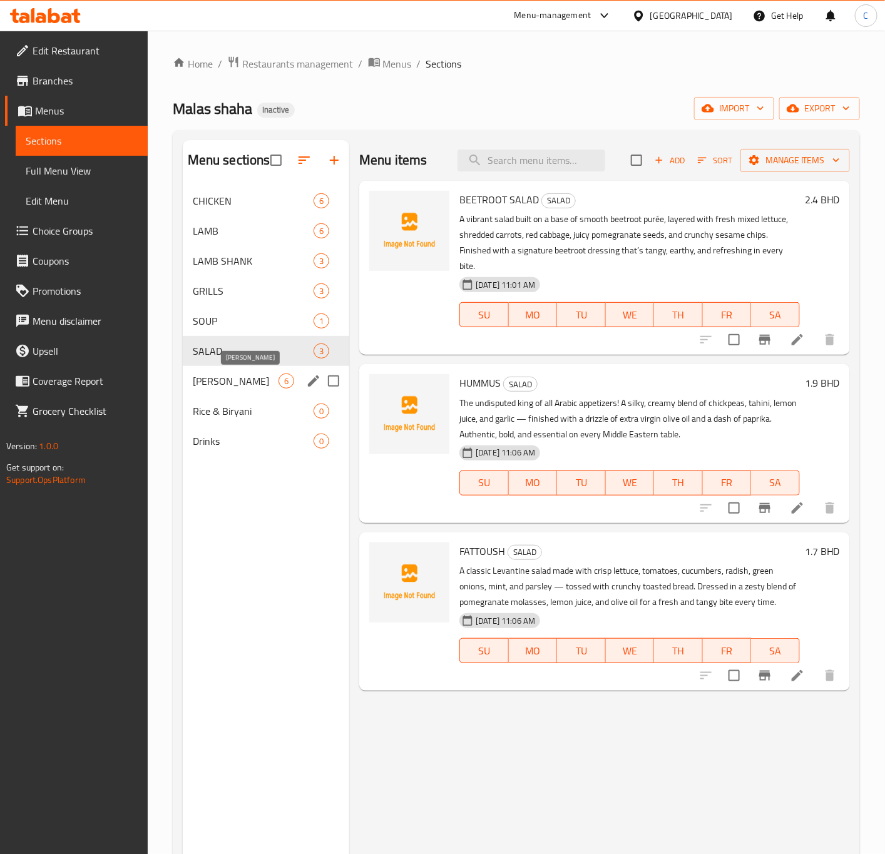
click at [240, 374] on span "[PERSON_NAME]" at bounding box center [236, 381] width 86 height 15
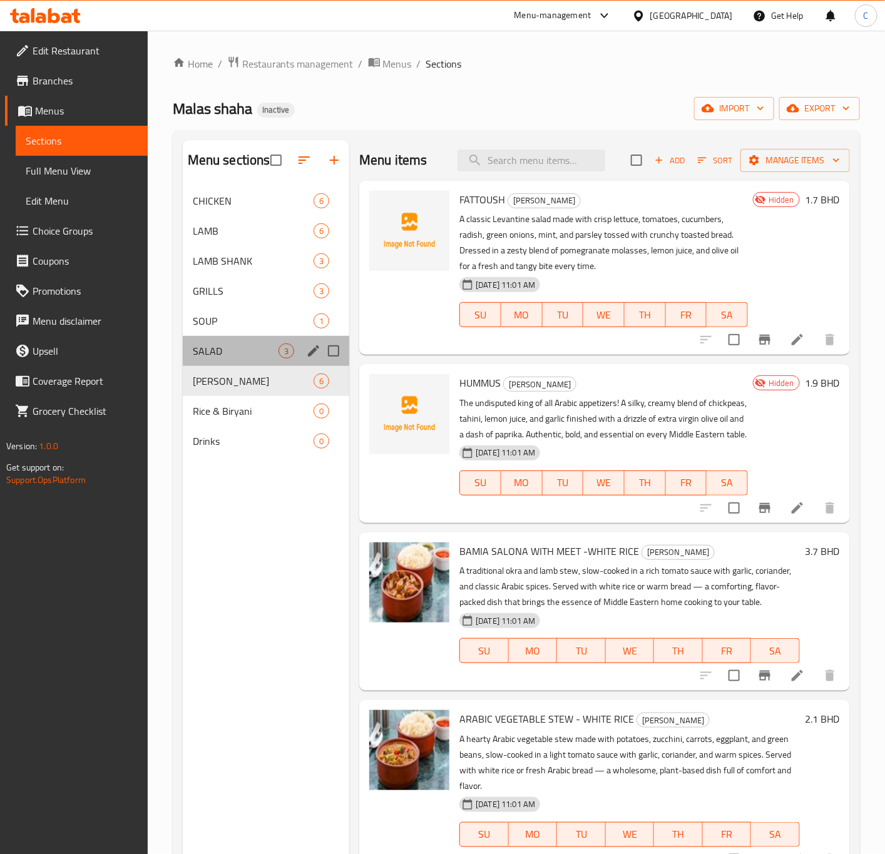
click at [233, 359] on div "SALAD 3" at bounding box center [266, 351] width 167 height 30
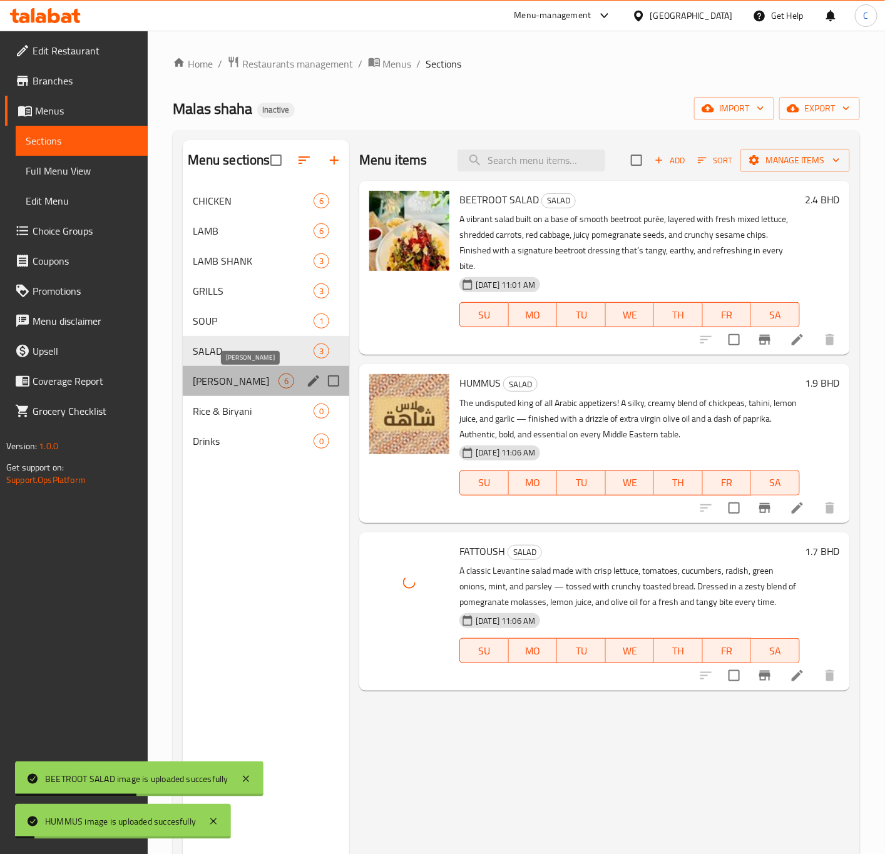
click at [235, 376] on span "[PERSON_NAME]" at bounding box center [236, 381] width 86 height 15
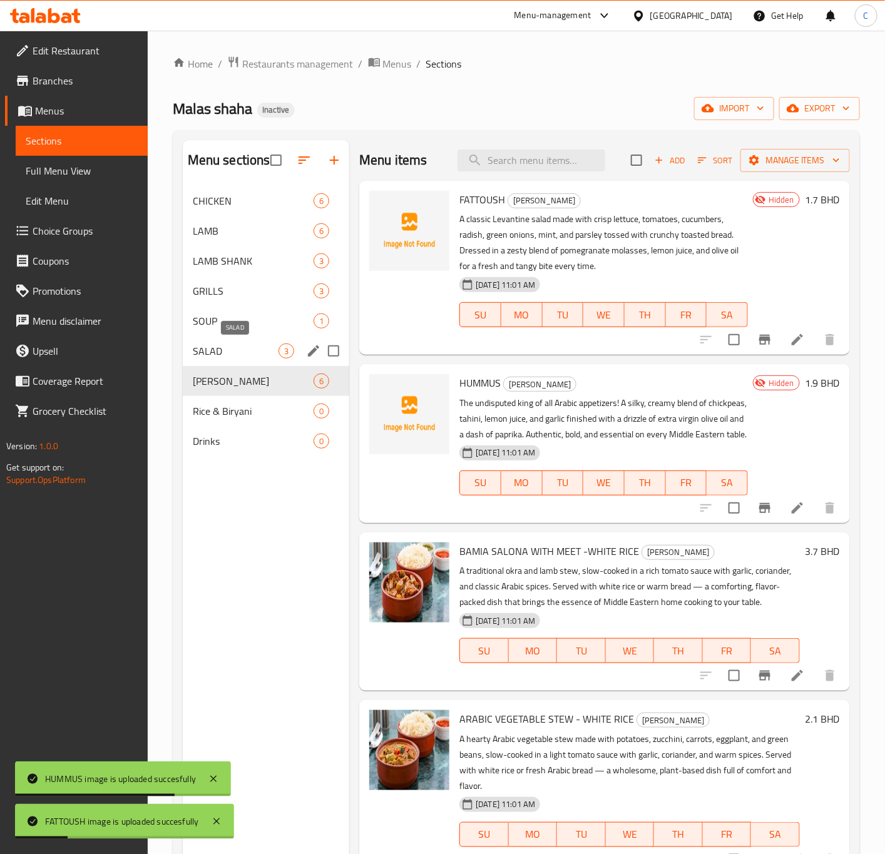
click at [220, 347] on span "SALAD" at bounding box center [236, 351] width 86 height 15
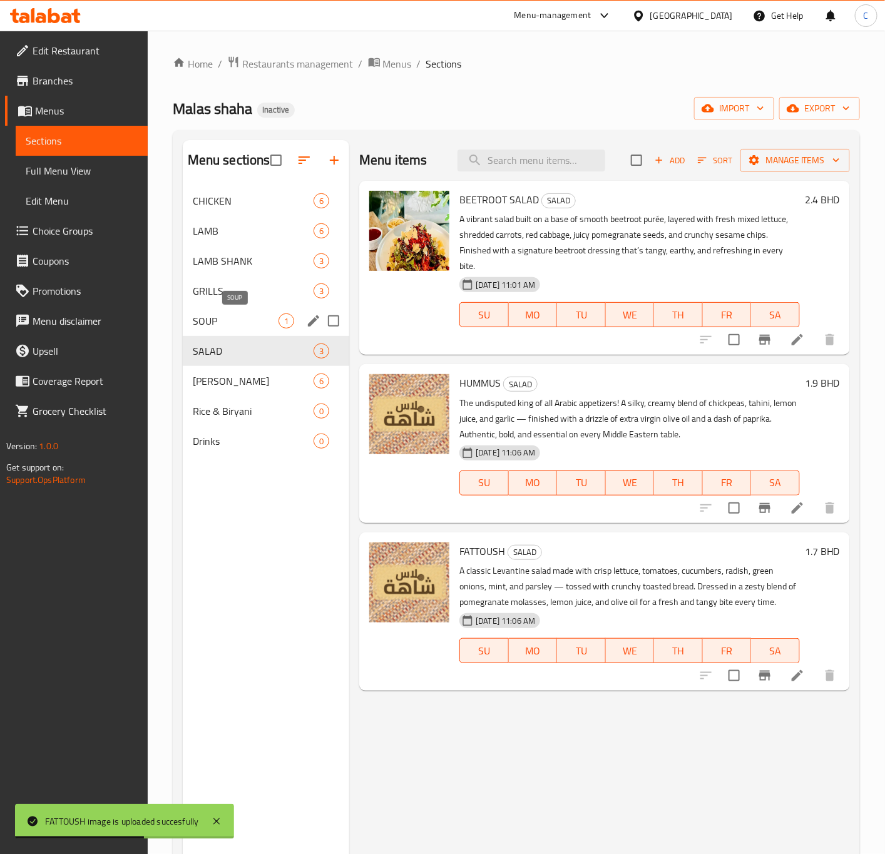
click at [218, 325] on span "SOUP" at bounding box center [236, 321] width 86 height 15
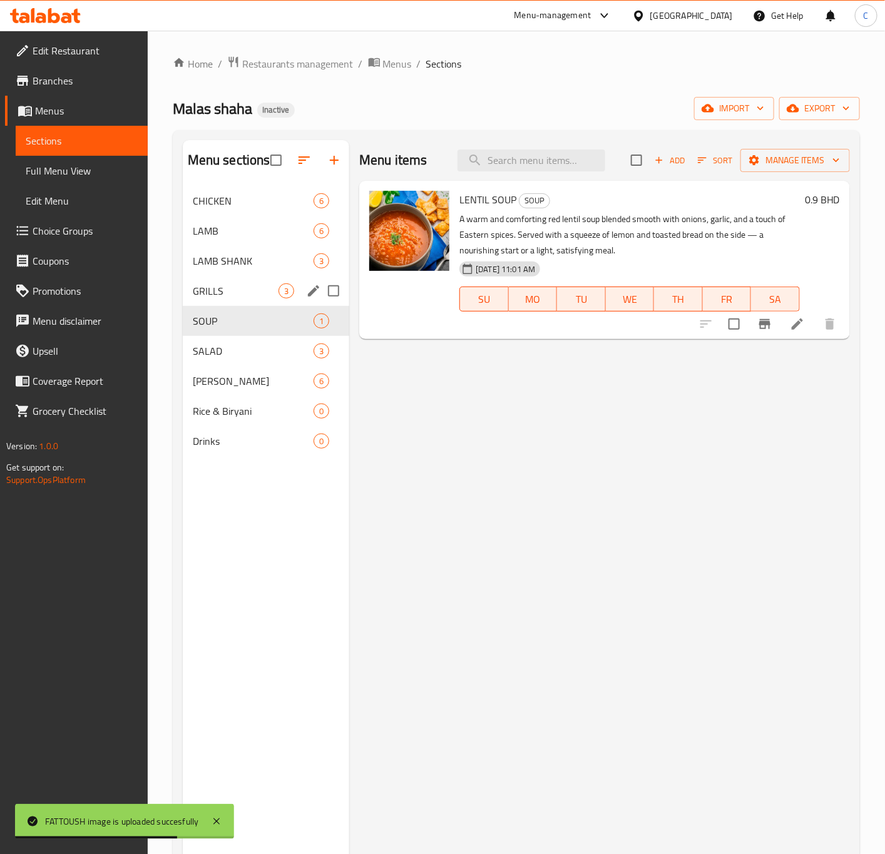
click at [222, 294] on span "GRILLS" at bounding box center [236, 291] width 86 height 15
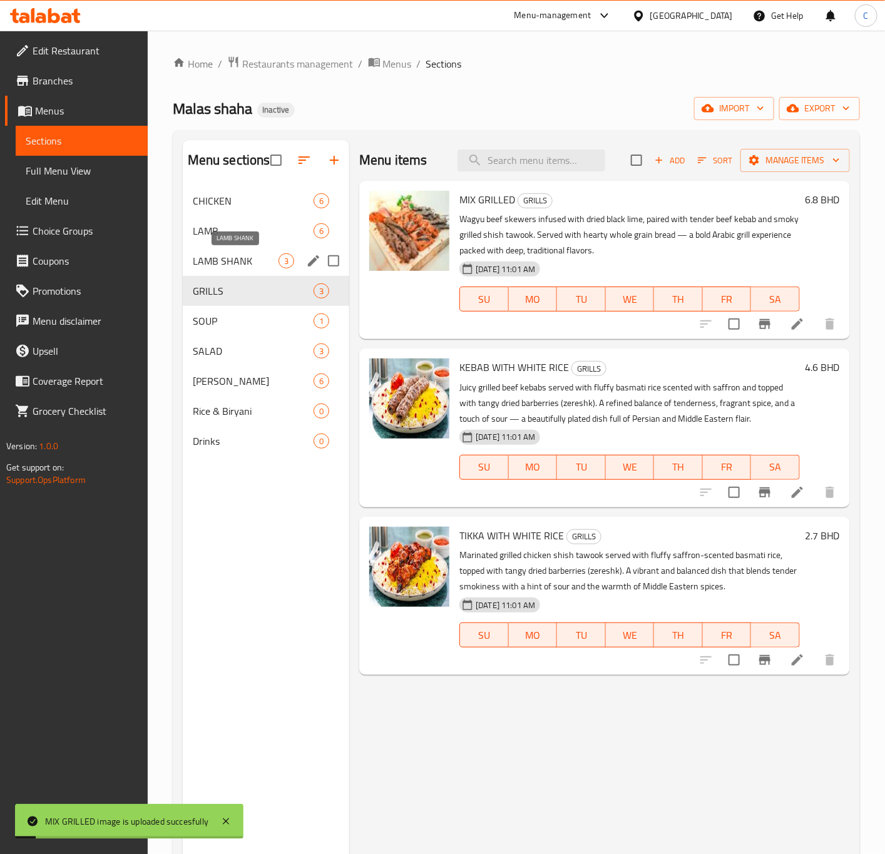
click at [240, 265] on span "LAMB SHANK" at bounding box center [236, 260] width 86 height 15
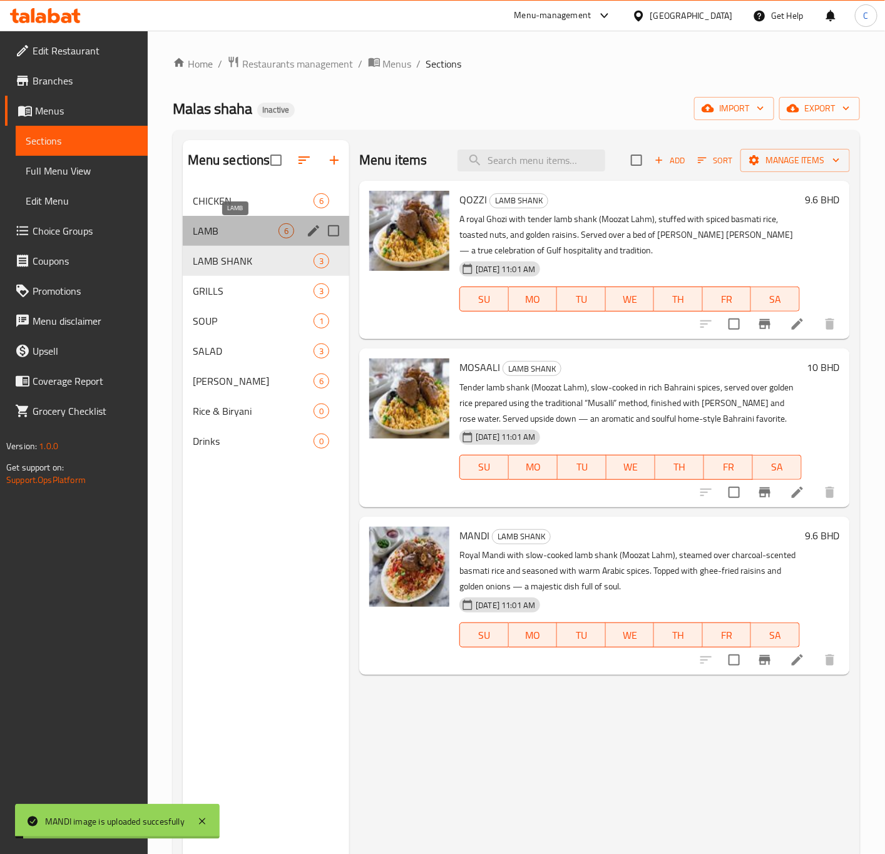
click at [240, 228] on span "LAMB" at bounding box center [236, 230] width 86 height 15
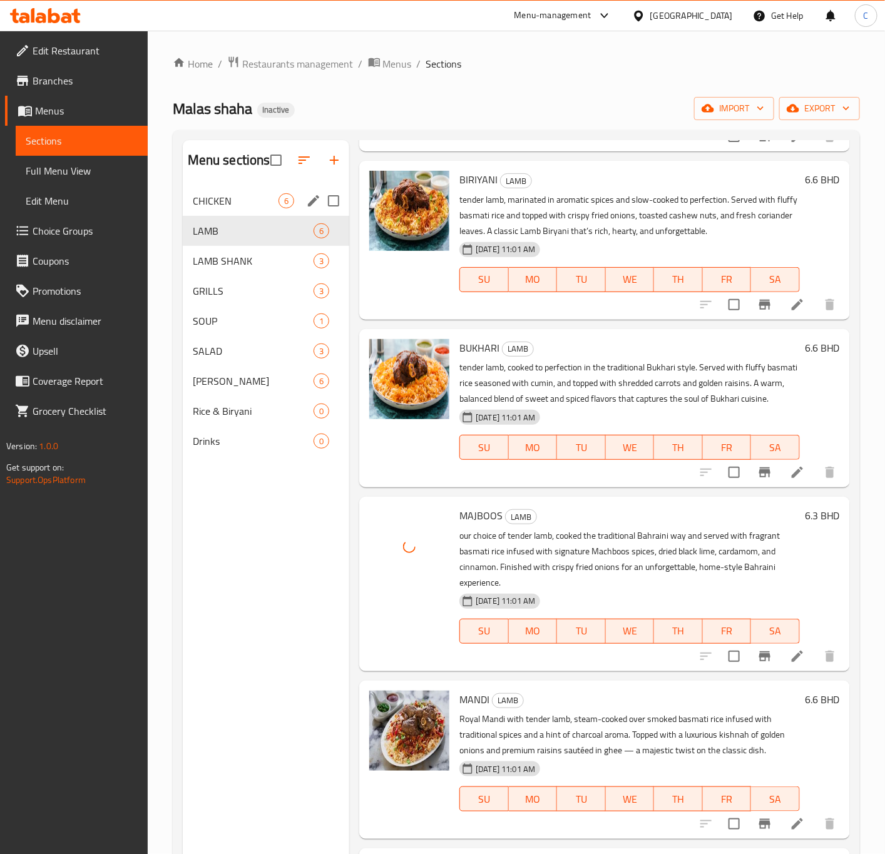
click at [267, 205] on span "CHICKEN" at bounding box center [236, 200] width 86 height 15
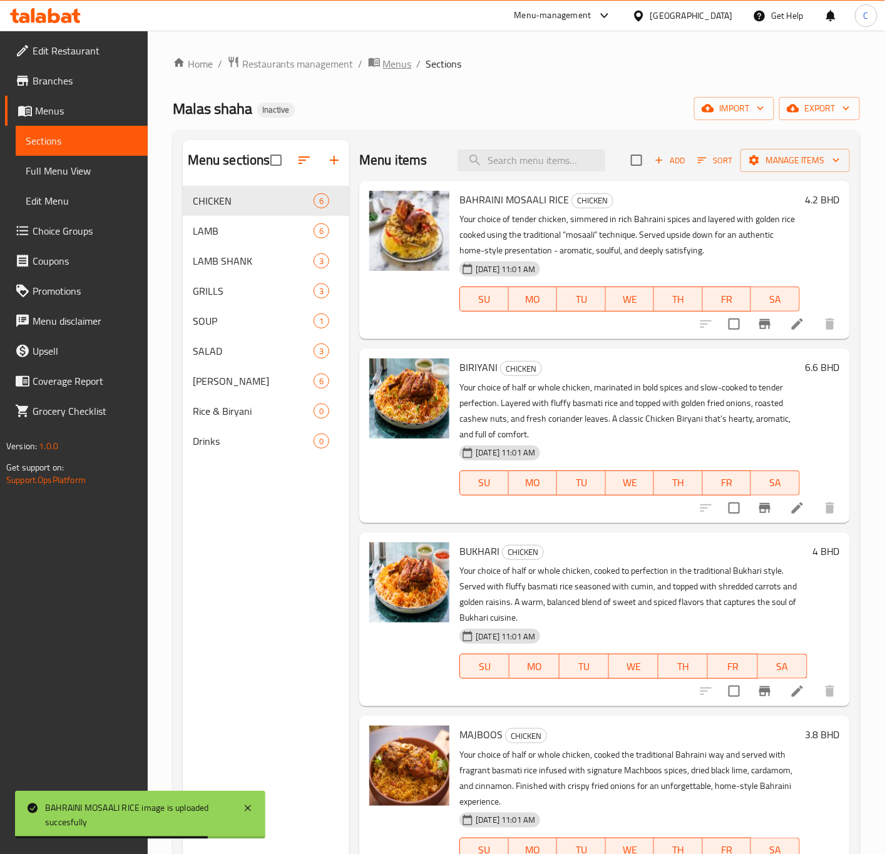
click at [391, 63] on span "Menus" at bounding box center [397, 63] width 29 height 15
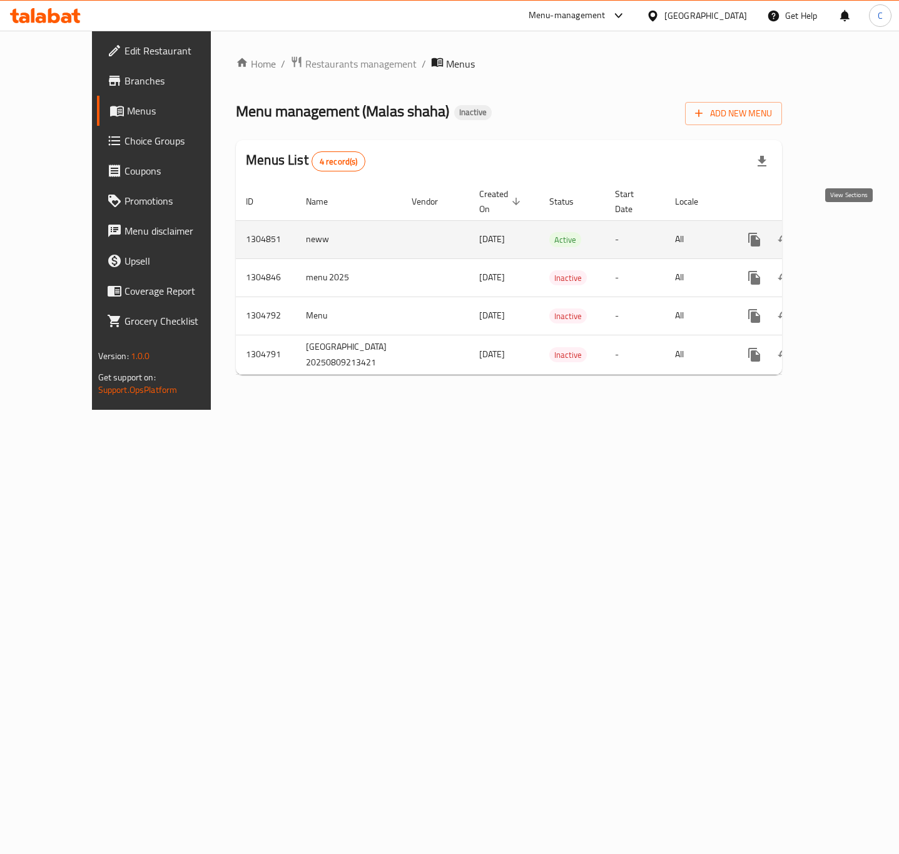
click at [847, 234] on icon "enhanced table" at bounding box center [844, 239] width 11 height 11
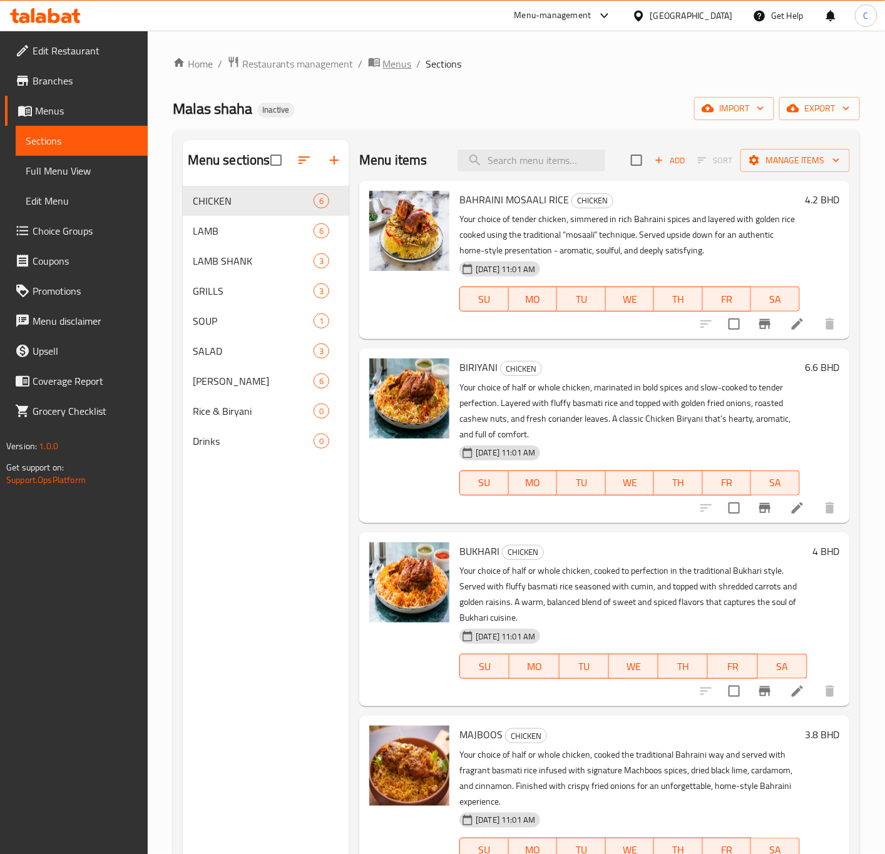
click at [398, 68] on span "Menus" at bounding box center [397, 63] width 29 height 15
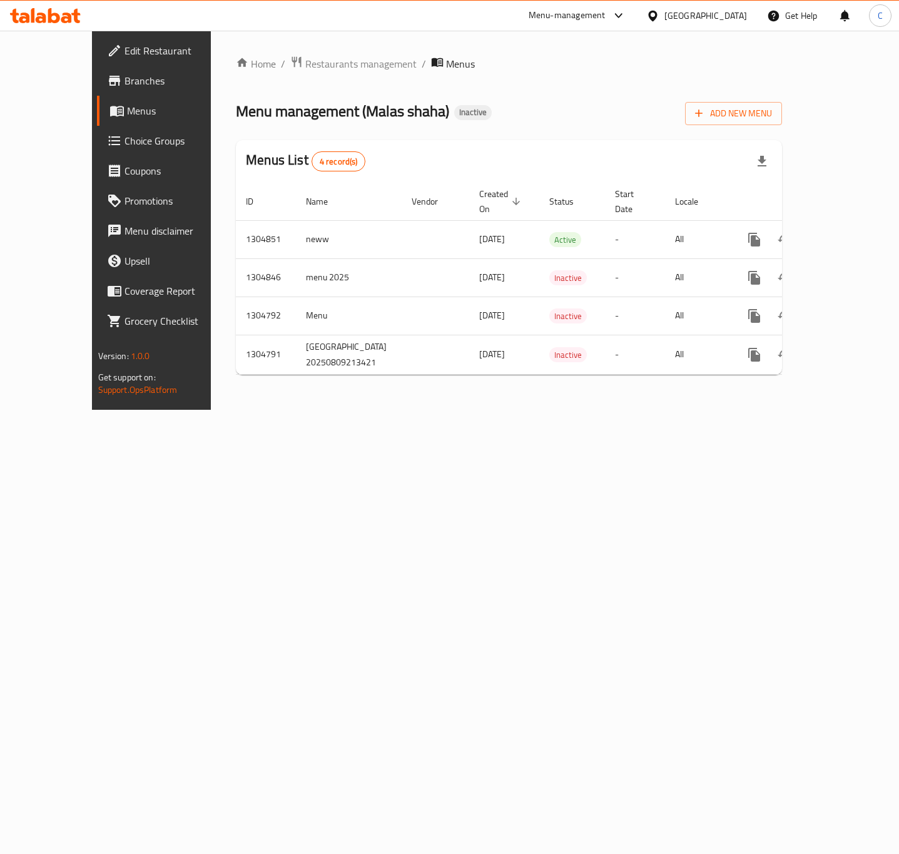
click at [75, 23] on icon at bounding box center [45, 15] width 71 height 15
